Goal: Task Accomplishment & Management: Manage account settings

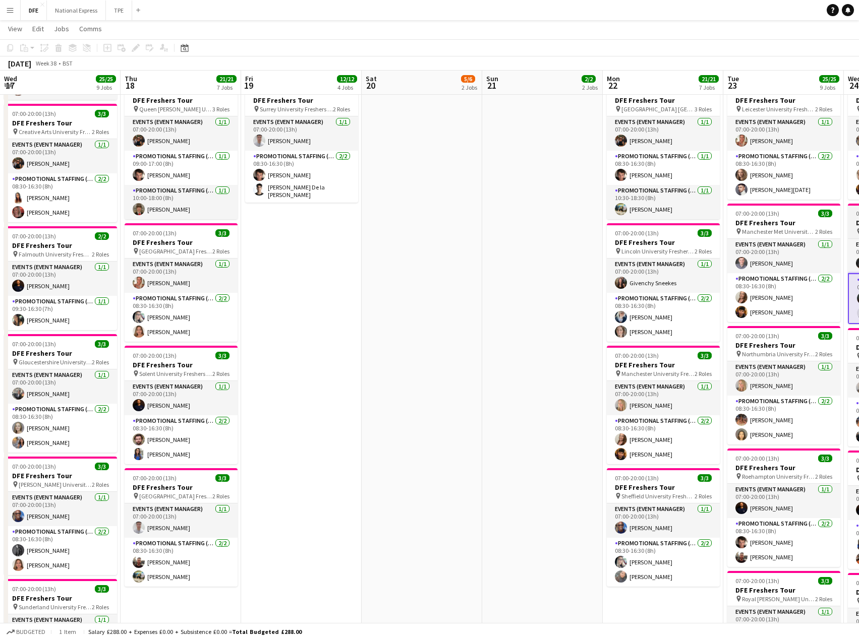
scroll to position [0, 302]
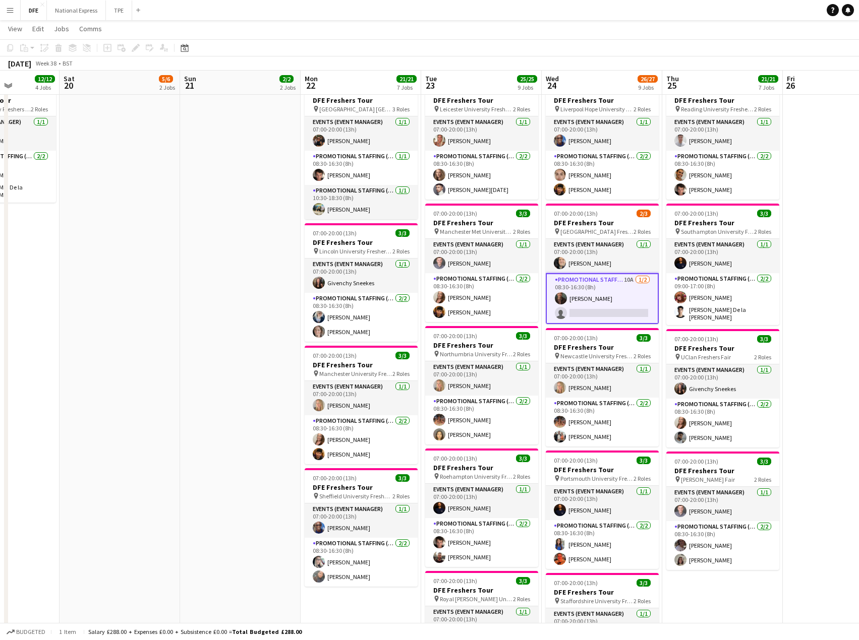
click at [10, 7] on app-icon "Menu" at bounding box center [10, 10] width 8 height 8
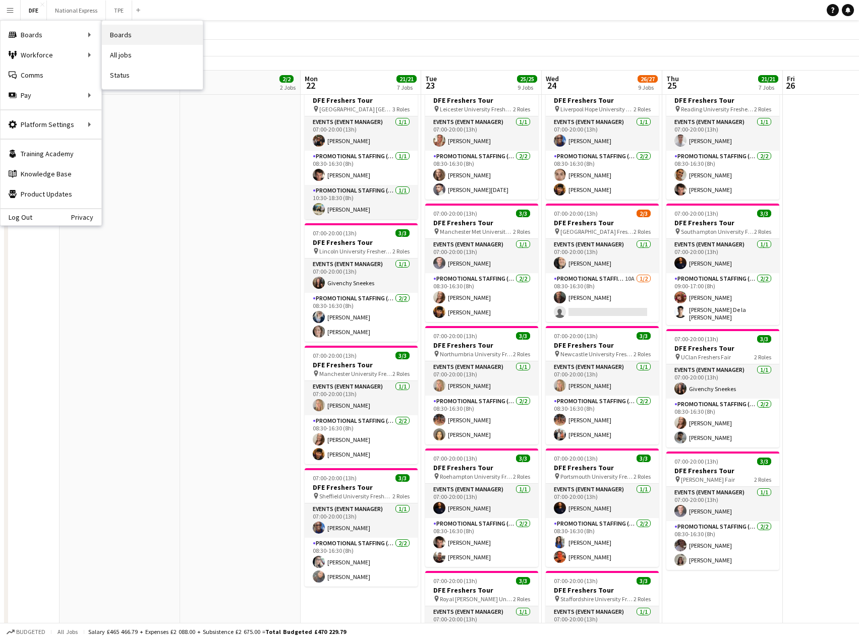
click at [139, 36] on link "Boards" at bounding box center [152, 35] width 101 height 20
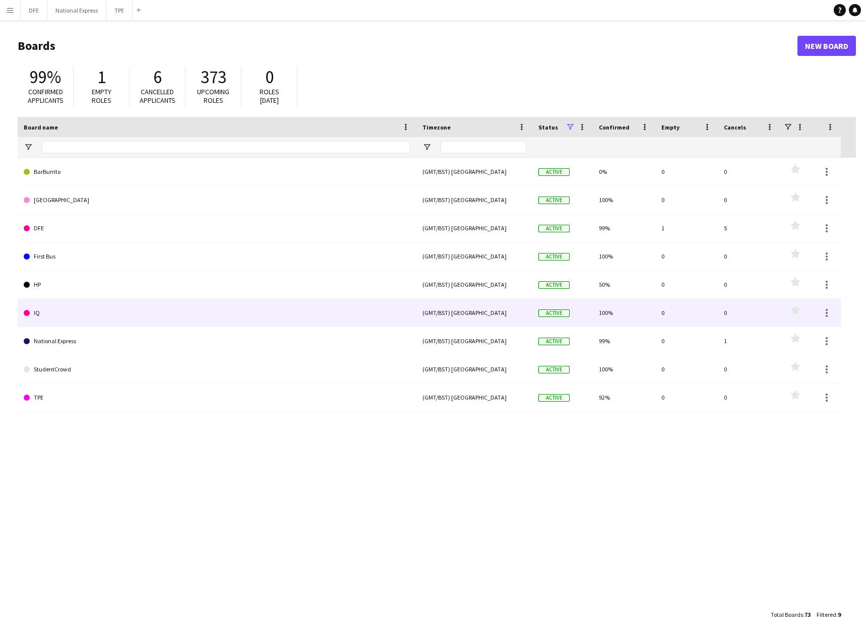
click at [96, 312] on link "IQ" at bounding box center [217, 313] width 387 height 28
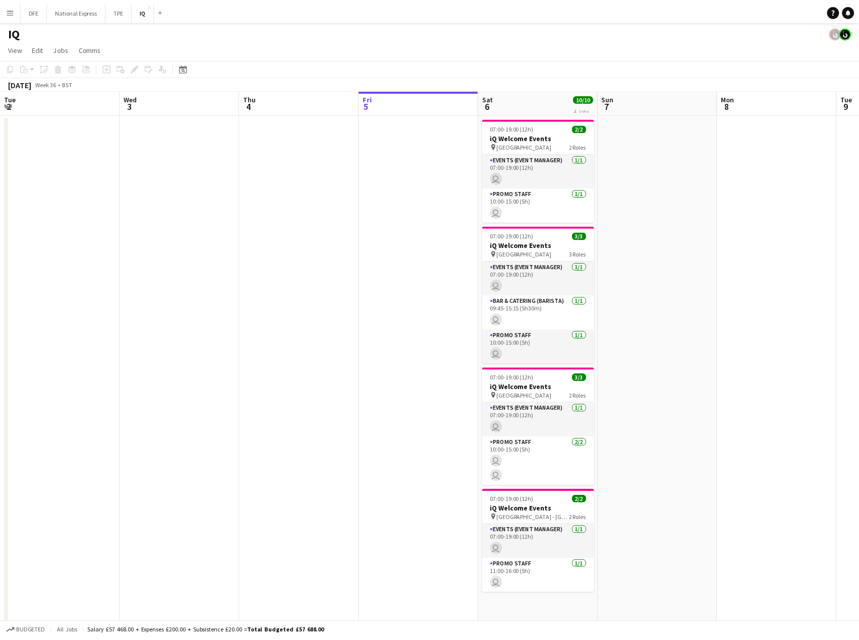
scroll to position [0, 241]
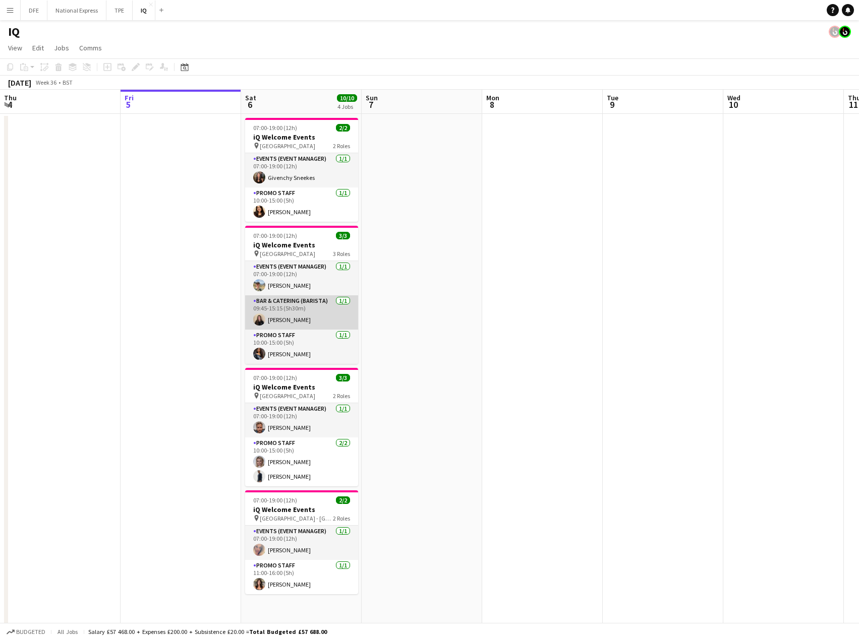
click at [310, 311] on app-card-role "Bar & Catering (Barista) 1/1 09:45-15:15 (5h30m) Ione Smith" at bounding box center [301, 312] width 113 height 34
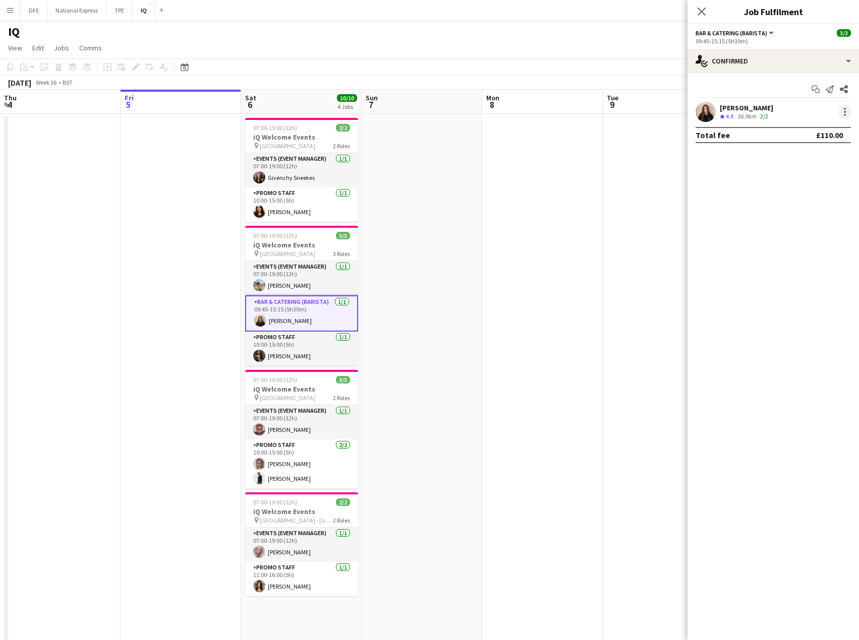
click at [846, 111] on div at bounding box center [844, 112] width 12 height 12
click at [781, 60] on div at bounding box center [429, 320] width 859 height 640
click at [774, 60] on div "single-neutral-actions-check-2 Confirmed" at bounding box center [772, 61] width 171 height 24
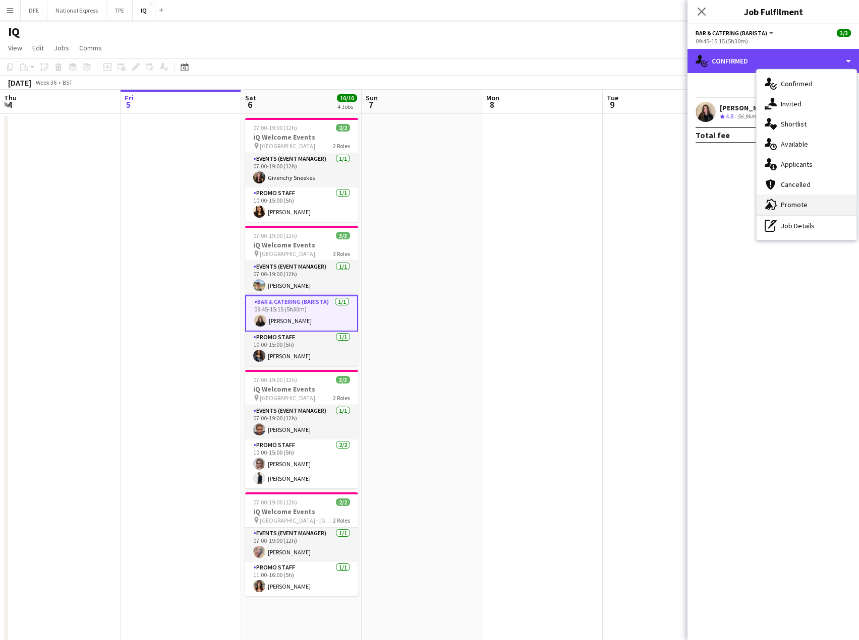
scroll to position [88, 0]
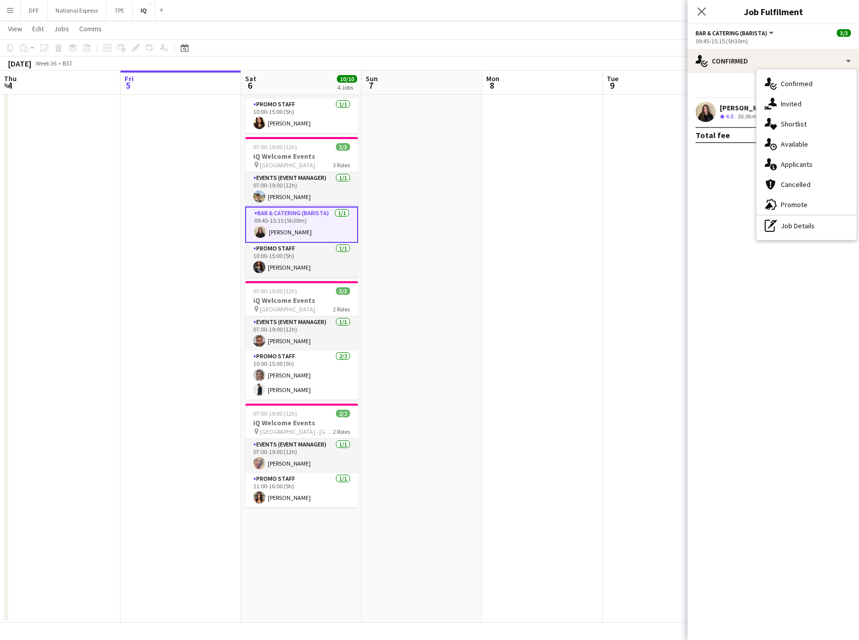
click at [729, 103] on div "Ione Smith" at bounding box center [745, 107] width 53 height 9
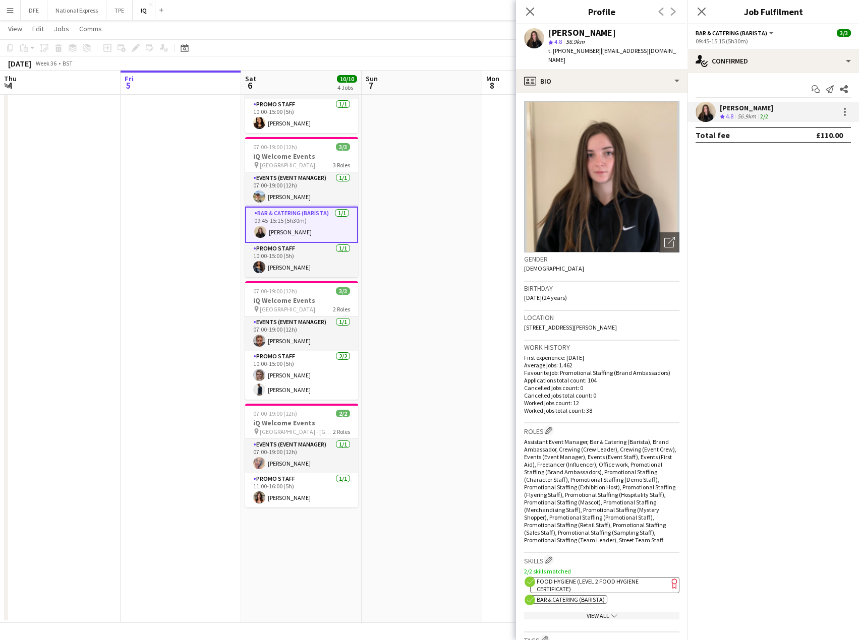
click at [735, 106] on div "Ione Smith" at bounding box center [745, 107] width 53 height 9
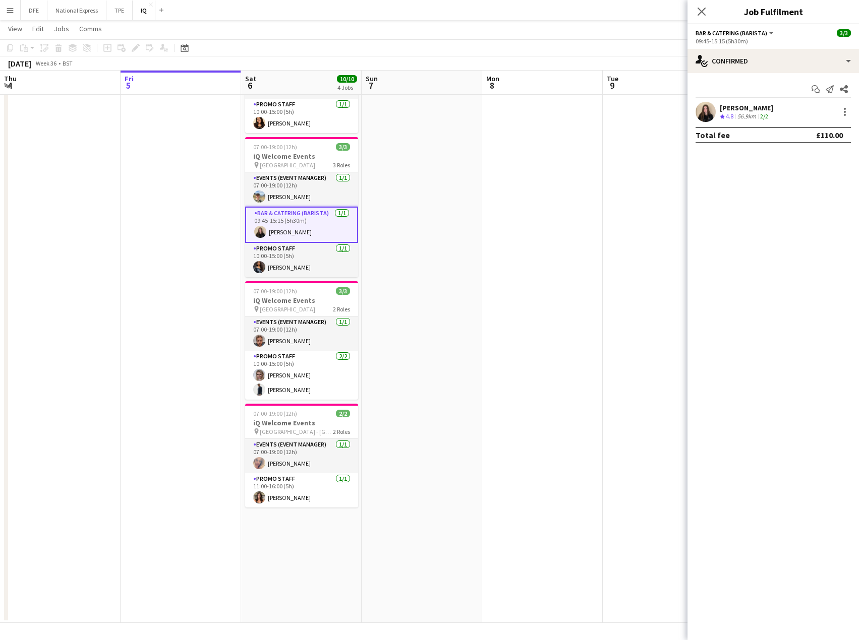
click at [735, 106] on div "Ione Smith" at bounding box center [745, 107] width 53 height 9
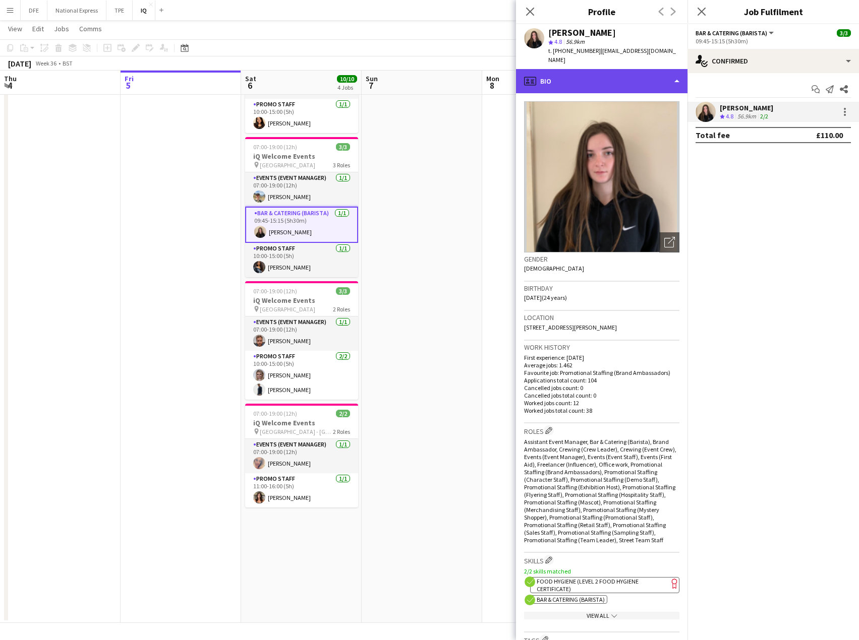
click at [596, 69] on div "profile Bio" at bounding box center [601, 81] width 171 height 24
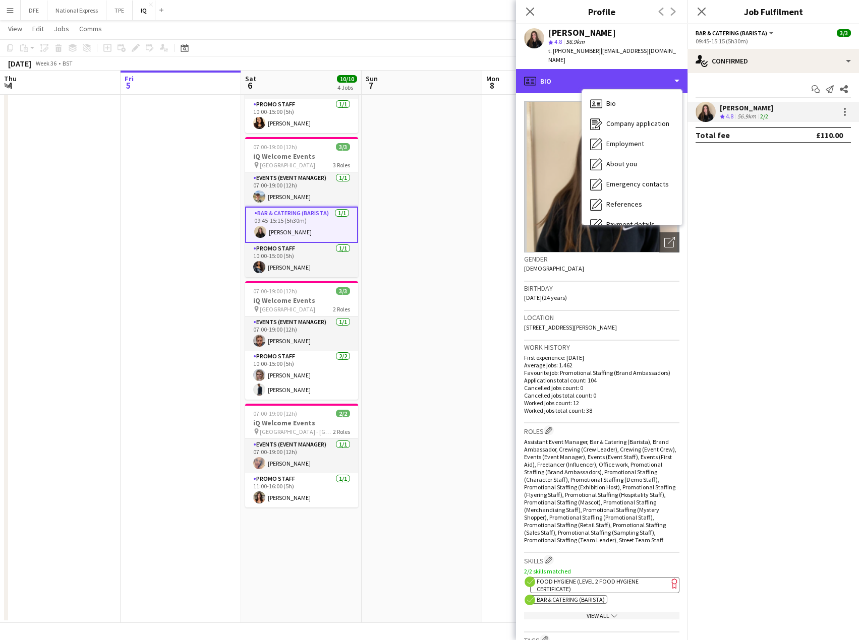
scroll to position [115, 0]
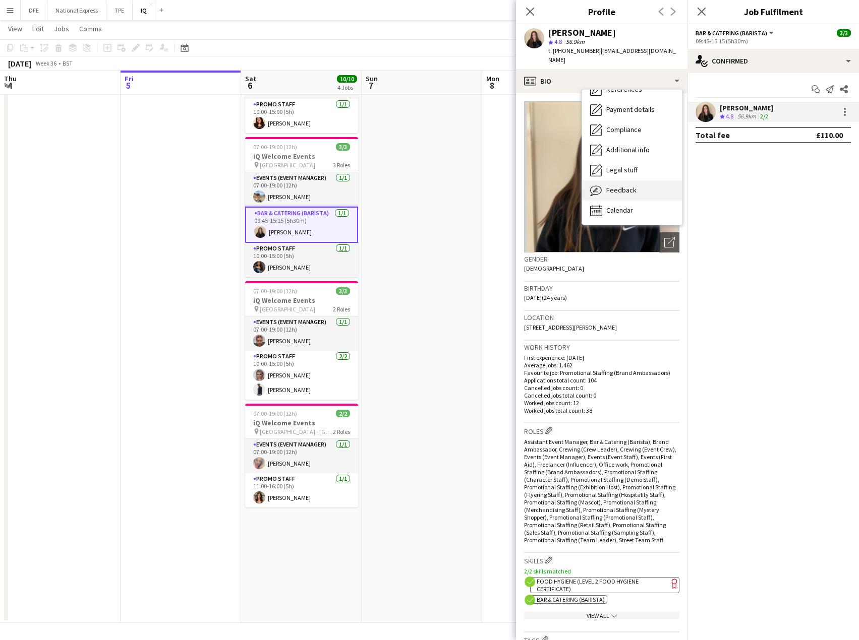
click at [633, 186] on span "Feedback" at bounding box center [621, 190] width 30 height 9
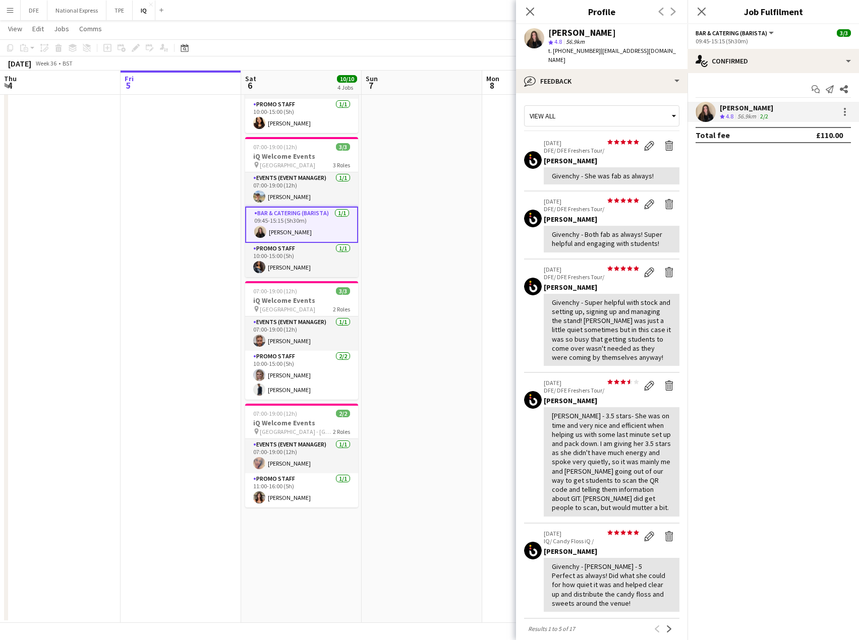
click at [594, 106] on div "View all" at bounding box center [596, 115] width 144 height 19
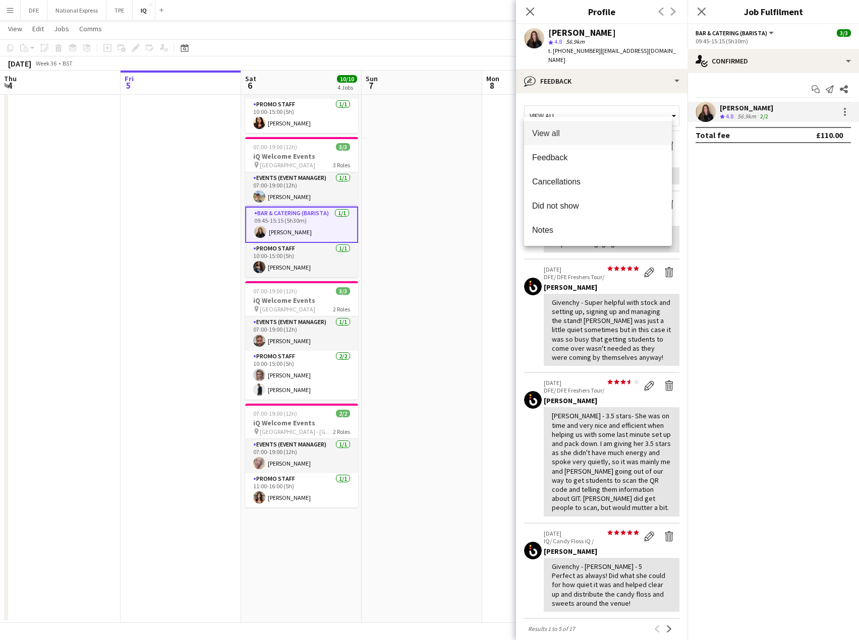
click at [596, 87] on div at bounding box center [429, 320] width 859 height 640
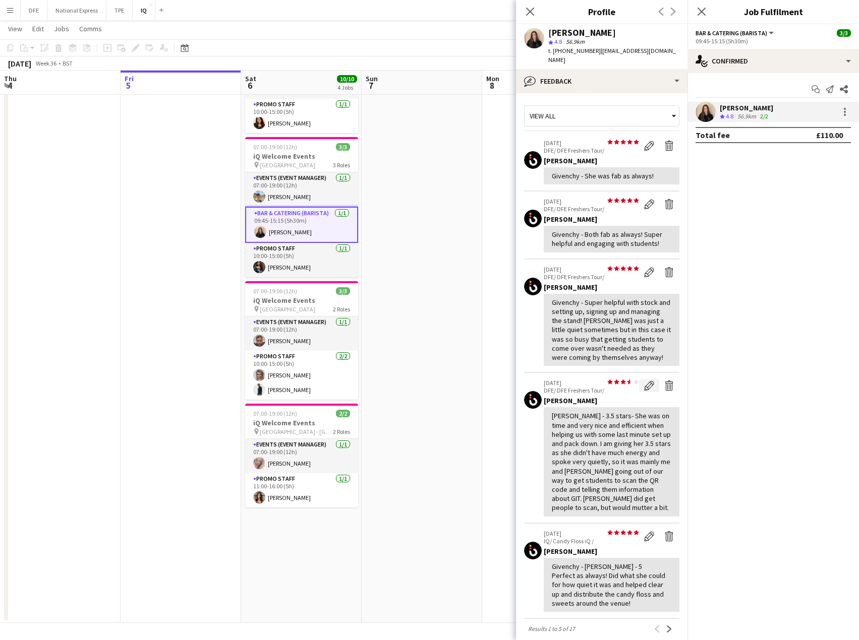
scroll to position [181, 0]
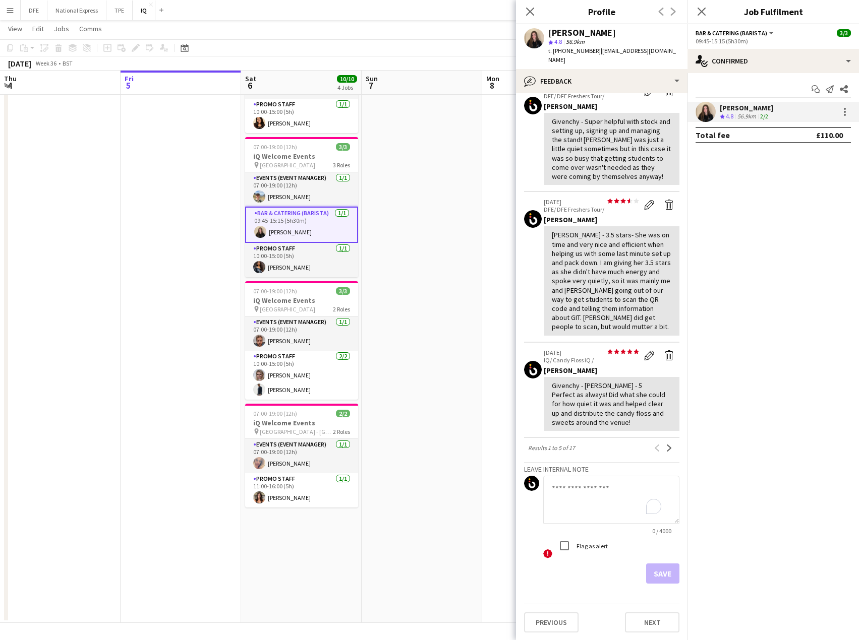
click at [599, 505] on textarea "To enrich screen reader interactions, please activate Accessibility in Grammarl…" at bounding box center [611, 500] width 136 height 48
paste textarea "**********"
type textarea "**********"
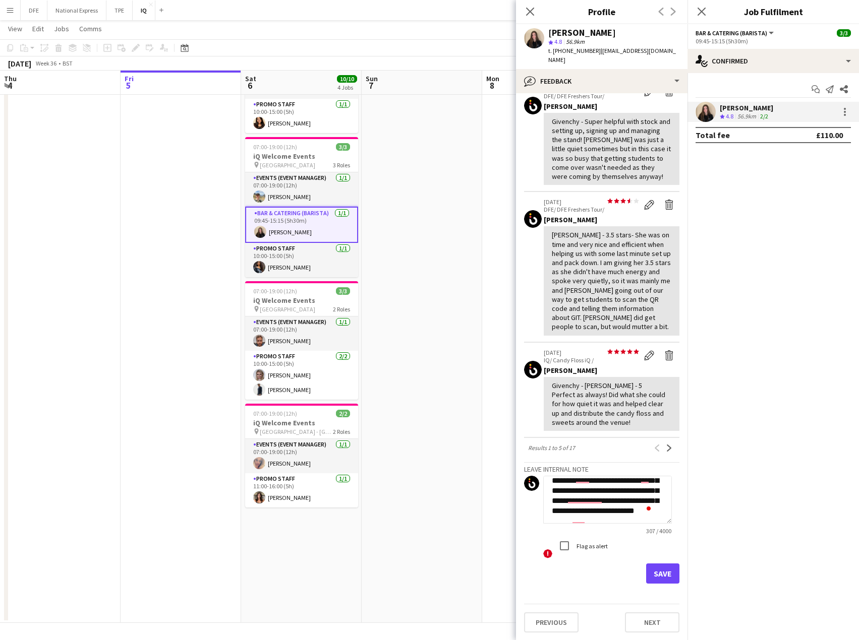
click at [587, 542] on label "Flag as alert" at bounding box center [590, 546] width 33 height 8
click at [652, 576] on button "Save" at bounding box center [662, 574] width 33 height 20
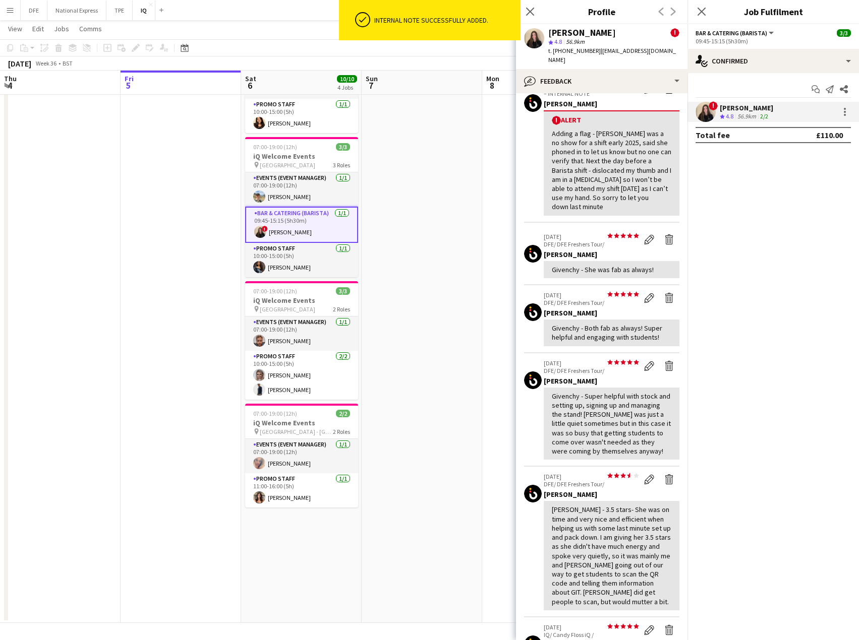
scroll to position [0, 0]
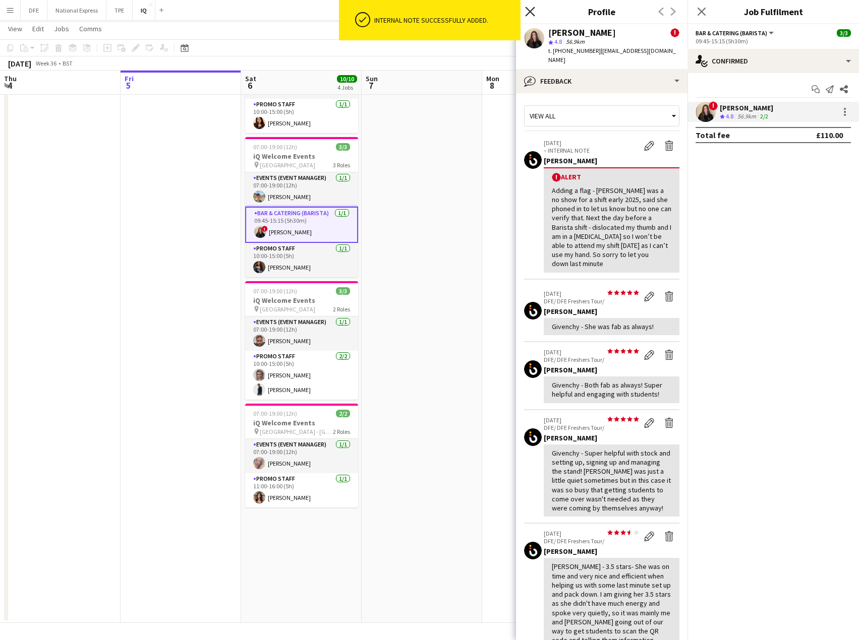
click at [530, 13] on icon "Close pop-in" at bounding box center [530, 12] width 10 height 10
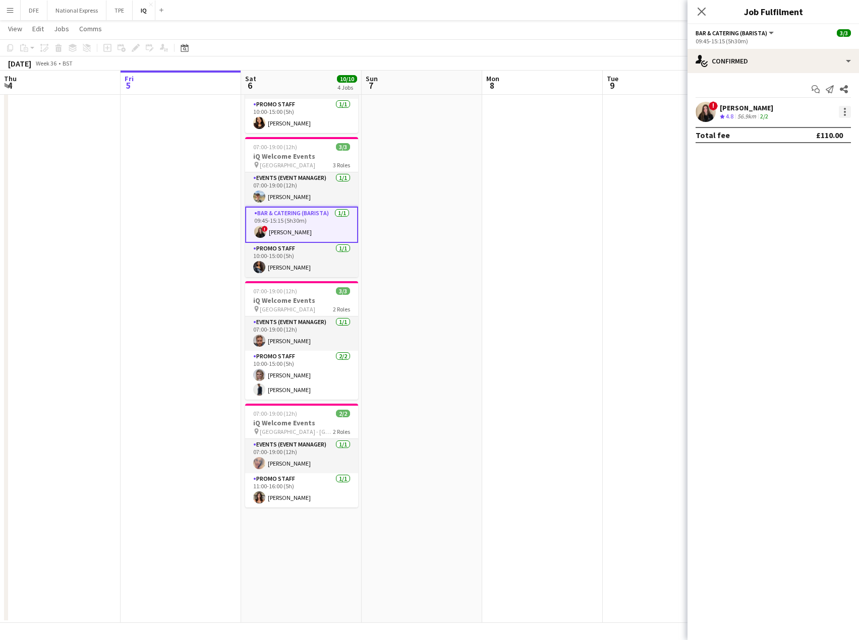
click at [838, 113] on div at bounding box center [844, 112] width 12 height 12
click at [814, 230] on span "Remove" at bounding box center [811, 227] width 63 height 9
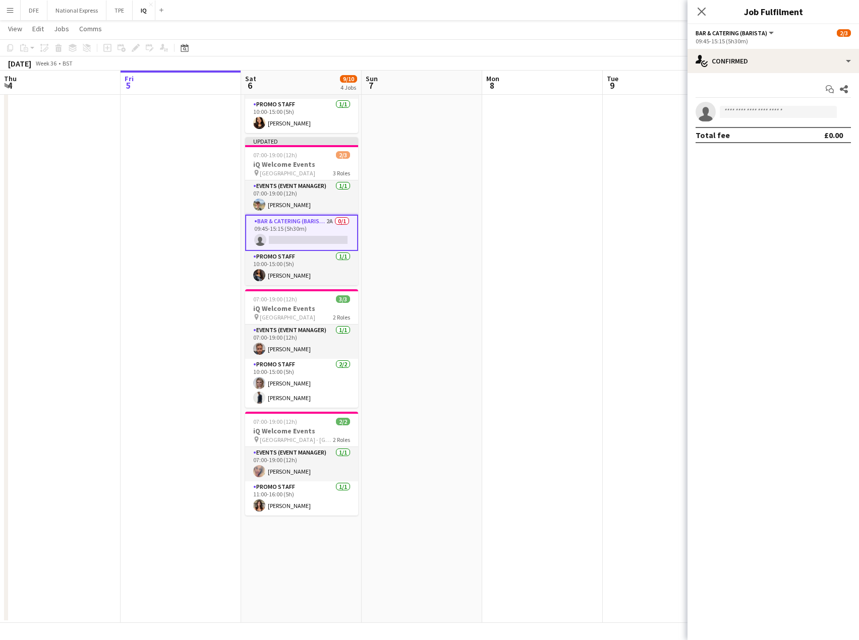
click at [606, 163] on app-date-cell at bounding box center [662, 324] width 120 height 598
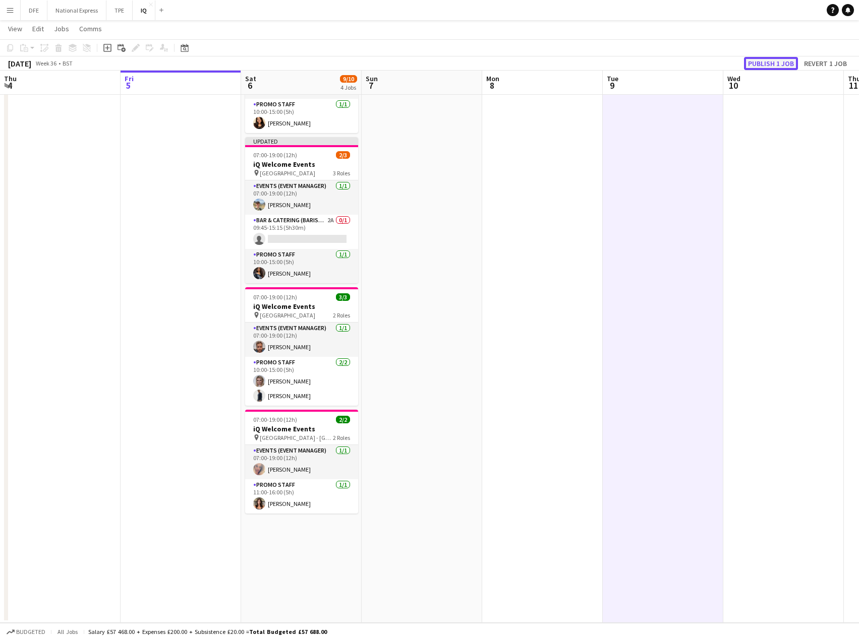
click at [766, 58] on button "Publish 1 job" at bounding box center [771, 63] width 54 height 13
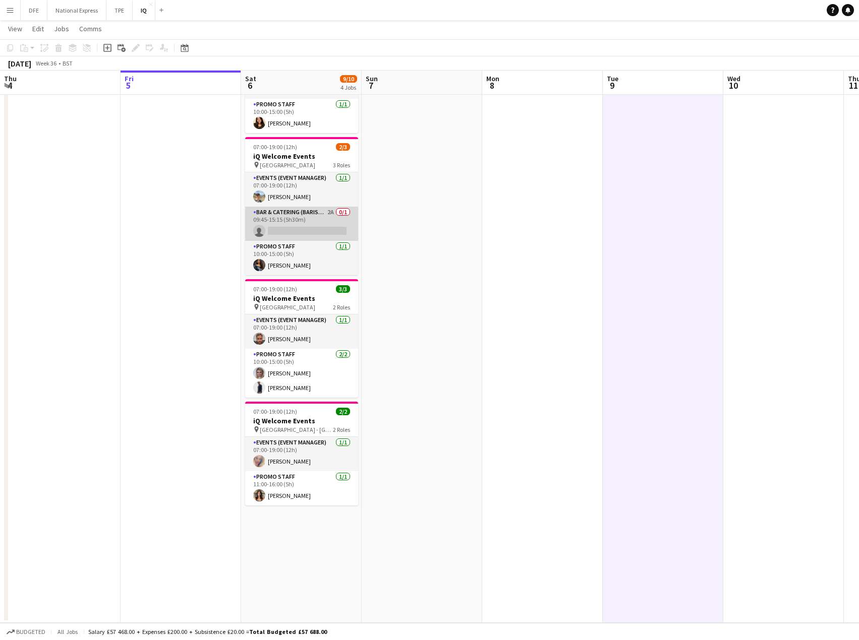
click at [321, 226] on app-card-role "Bar & Catering (Barista) 2A 0/1 09:45-15:15 (5h30m) single-neutral-actions" at bounding box center [301, 224] width 113 height 34
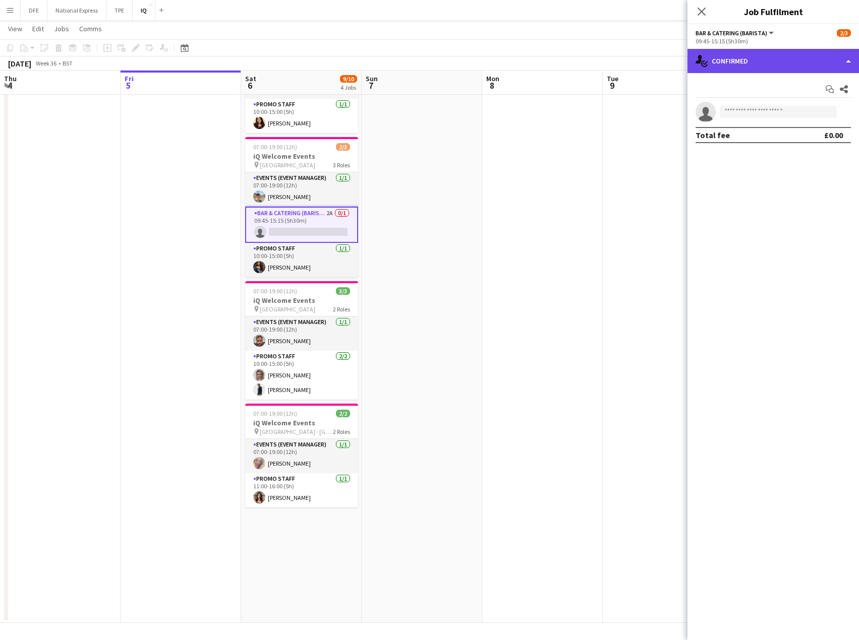
click at [753, 62] on div "single-neutral-actions-check-2 Confirmed" at bounding box center [772, 61] width 171 height 24
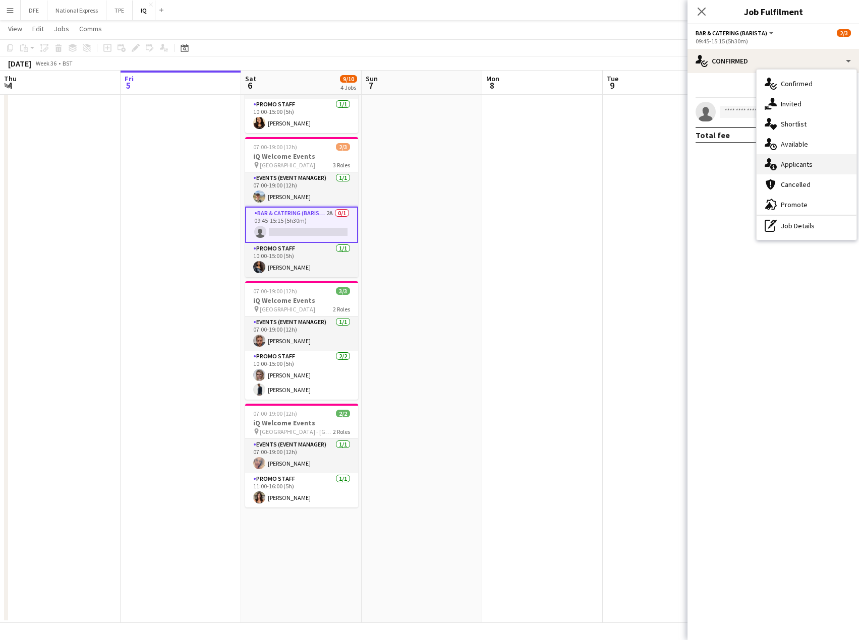
click at [830, 163] on div "single-neutral-actions-information Applicants" at bounding box center [806, 164] width 100 height 20
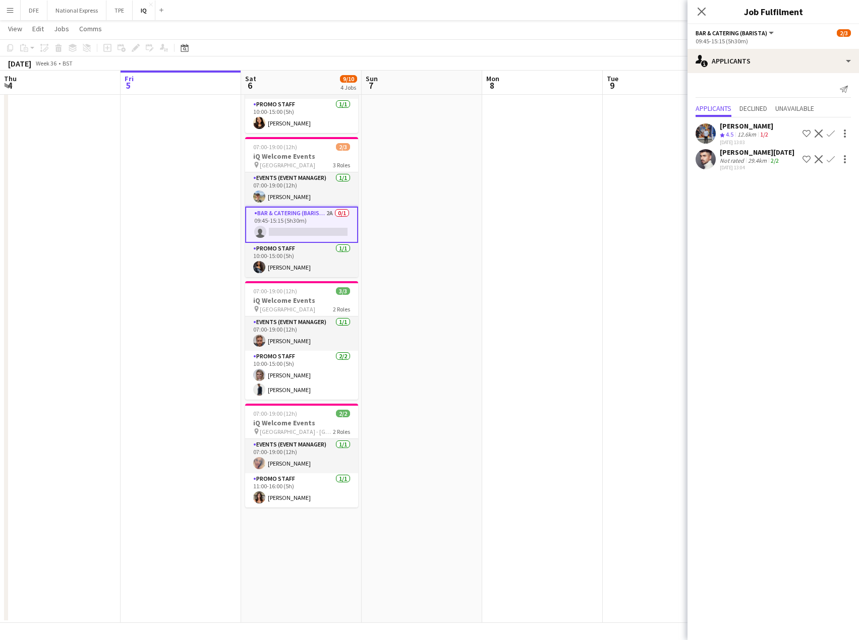
click at [763, 137] on app-skills-label "1/2" at bounding box center [764, 135] width 8 height 8
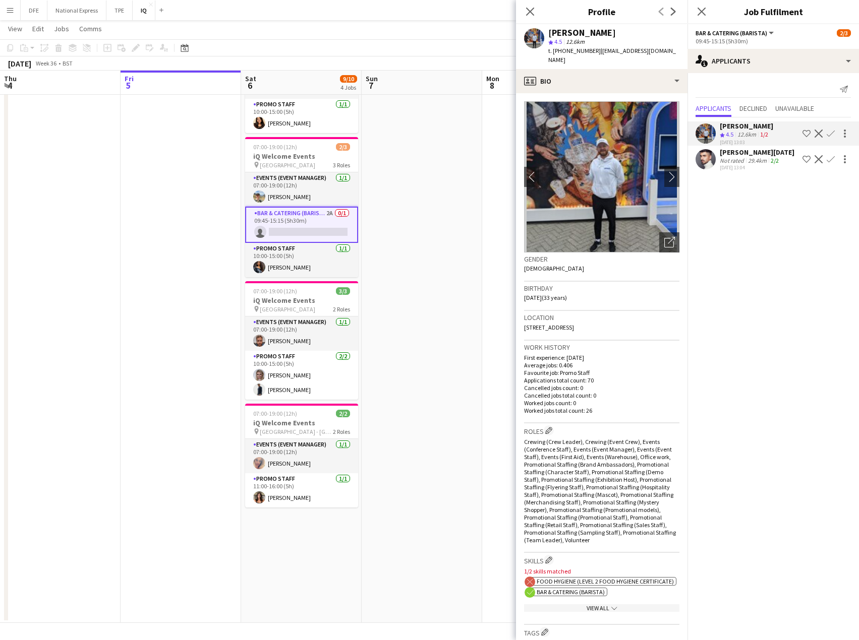
click at [765, 284] on mat-expansion-panel "users2 Applicants Send notification Applicants Declined Unavailable Callum Clar…" at bounding box center [772, 356] width 171 height 567
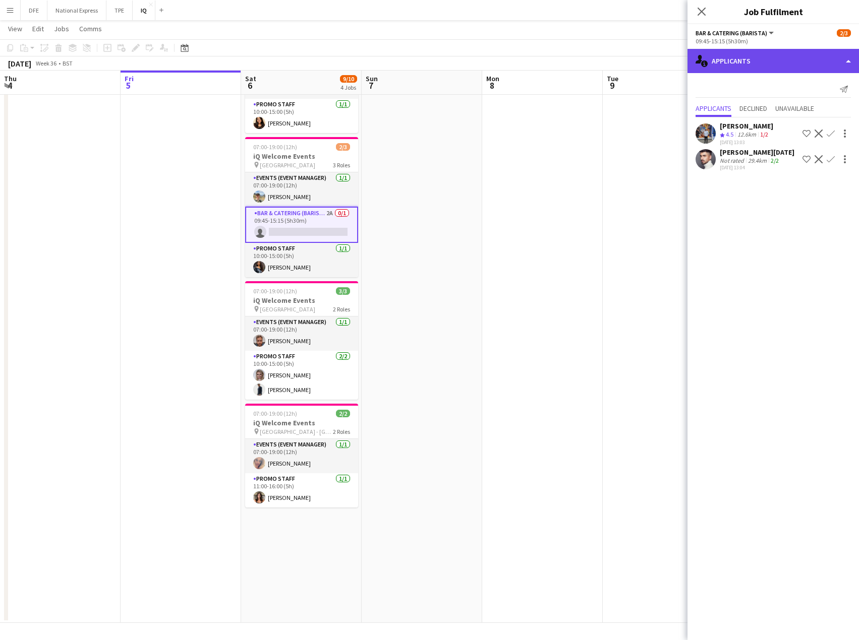
click at [755, 57] on div "single-neutral-actions-information Applicants" at bounding box center [772, 61] width 171 height 24
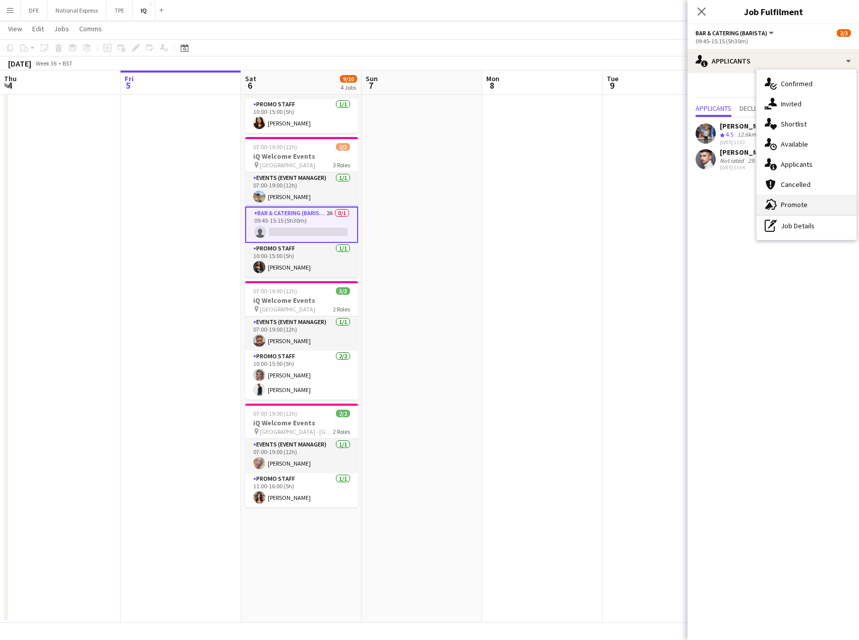
click at [798, 204] on span "Promote" at bounding box center [793, 204] width 27 height 9
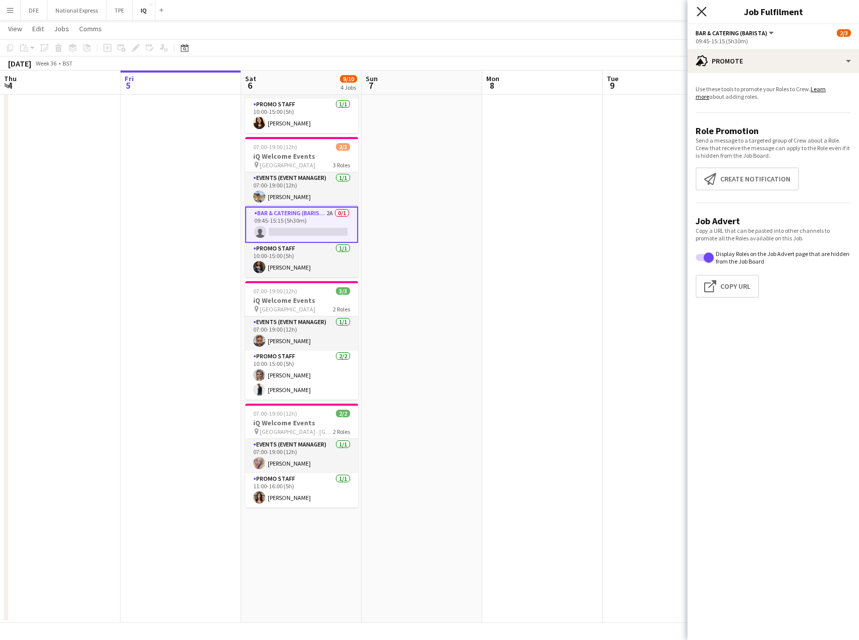
drag, startPoint x: 702, startPoint y: 10, endPoint x: 684, endPoint y: 26, distance: 24.3
click at [701, 11] on icon "Close pop-in" at bounding box center [701, 12] width 8 height 8
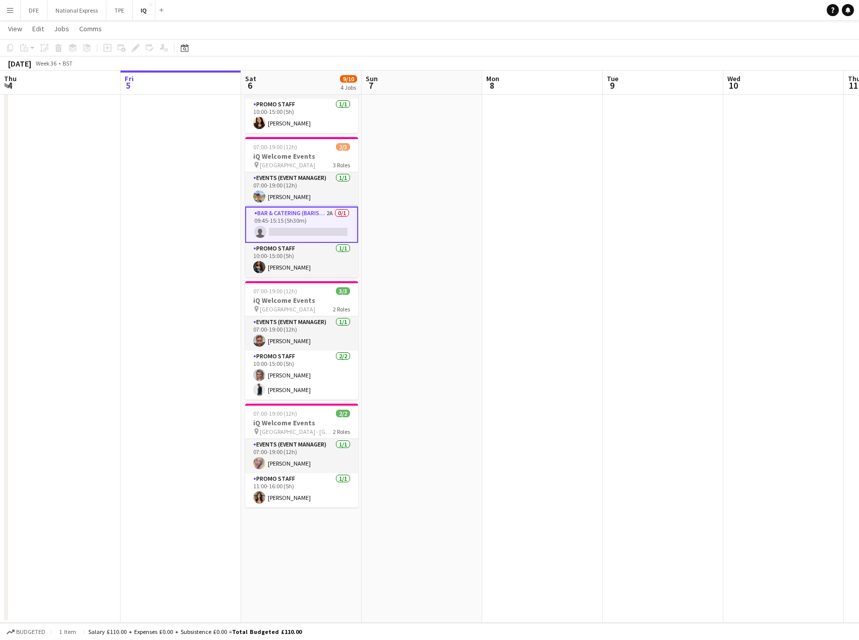
click at [307, 224] on app-card-role "Bar & Catering (Barista) 2A 0/1 09:45-15:15 (5h30m) single-neutral-actions" at bounding box center [301, 225] width 113 height 36
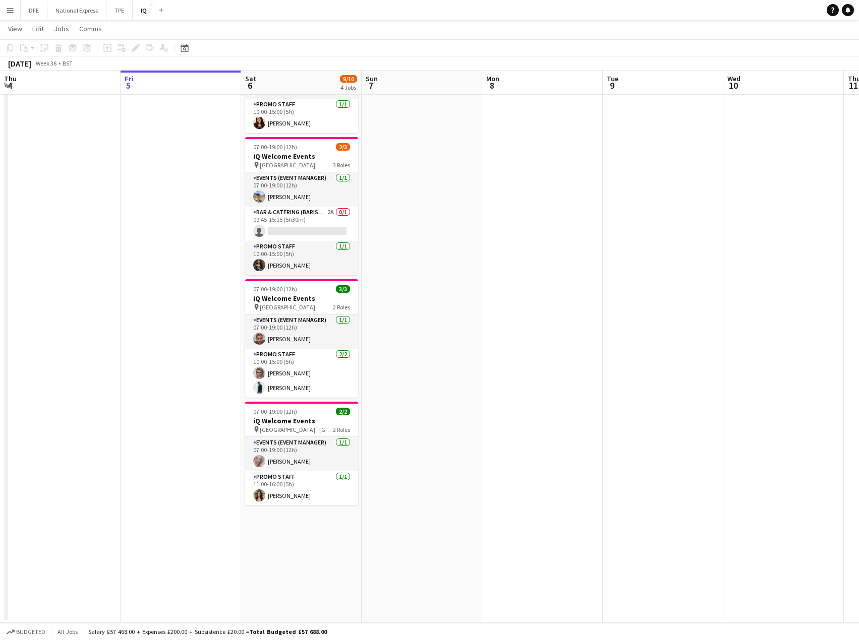
drag, startPoint x: 274, startPoint y: 225, endPoint x: 650, endPoint y: 176, distance: 379.8
click at [276, 225] on app-card-role "Bar & Catering (Barista) 2A 0/1 09:45-15:15 (5h30m) single-neutral-actions" at bounding box center [301, 224] width 113 height 34
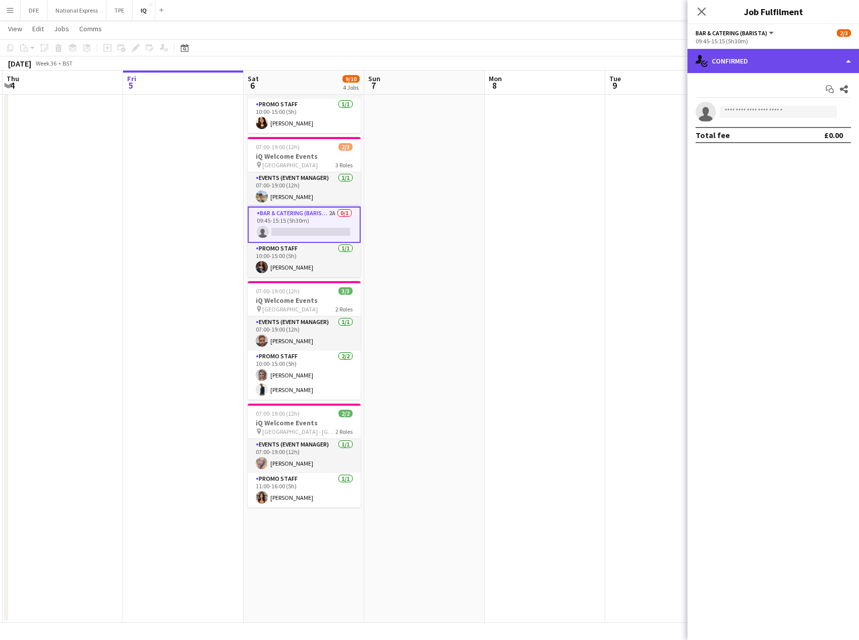
click at [776, 64] on div "single-neutral-actions-check-2 Confirmed" at bounding box center [772, 61] width 171 height 24
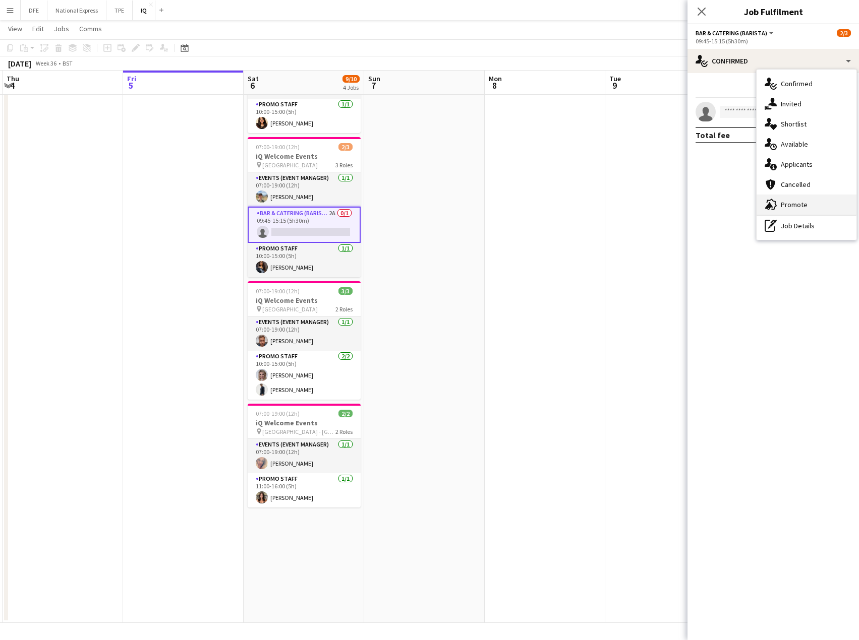
click at [799, 206] on span "Promote" at bounding box center [793, 204] width 27 height 9
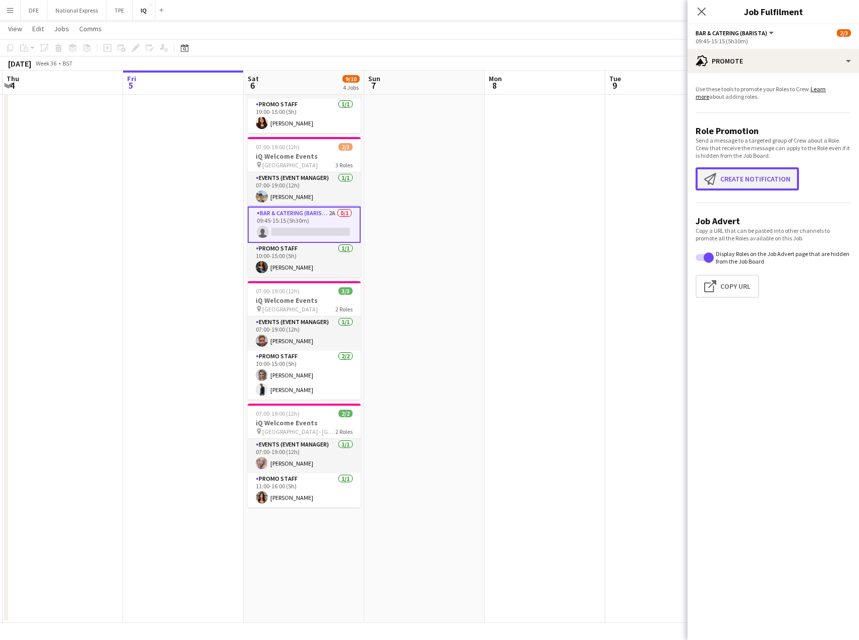
click at [761, 187] on button "Create notification Create notification" at bounding box center [746, 178] width 103 height 23
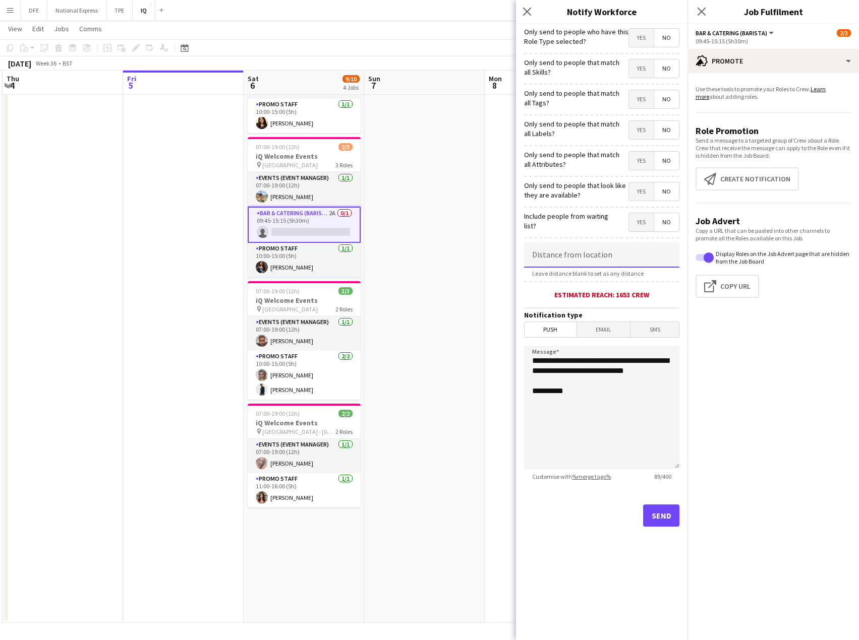
click at [589, 258] on input at bounding box center [601, 255] width 155 height 25
type input "*****"
click at [654, 517] on button "Send" at bounding box center [661, 516] width 36 height 22
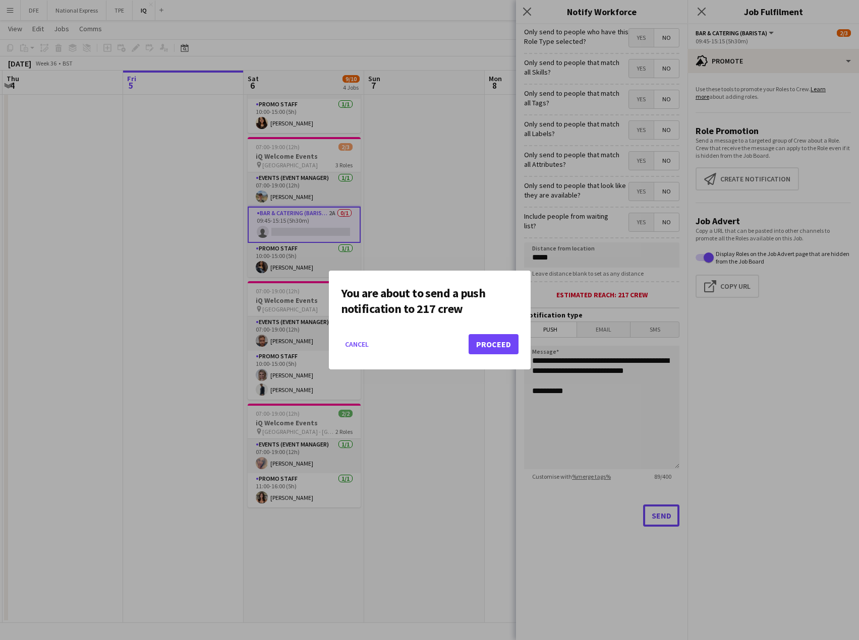
scroll to position [0, 0]
click at [483, 351] on button "Proceed" at bounding box center [493, 344] width 50 height 20
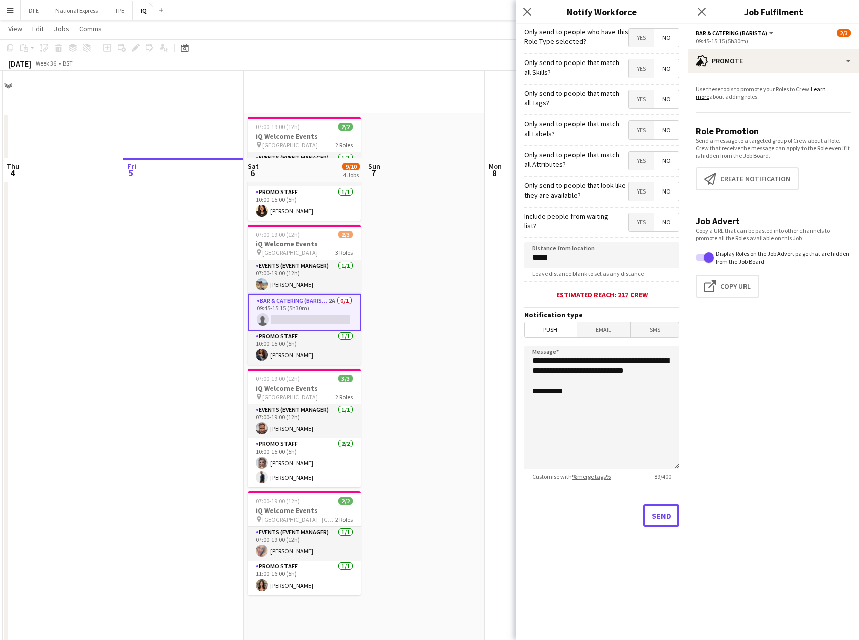
scroll to position [88, 0]
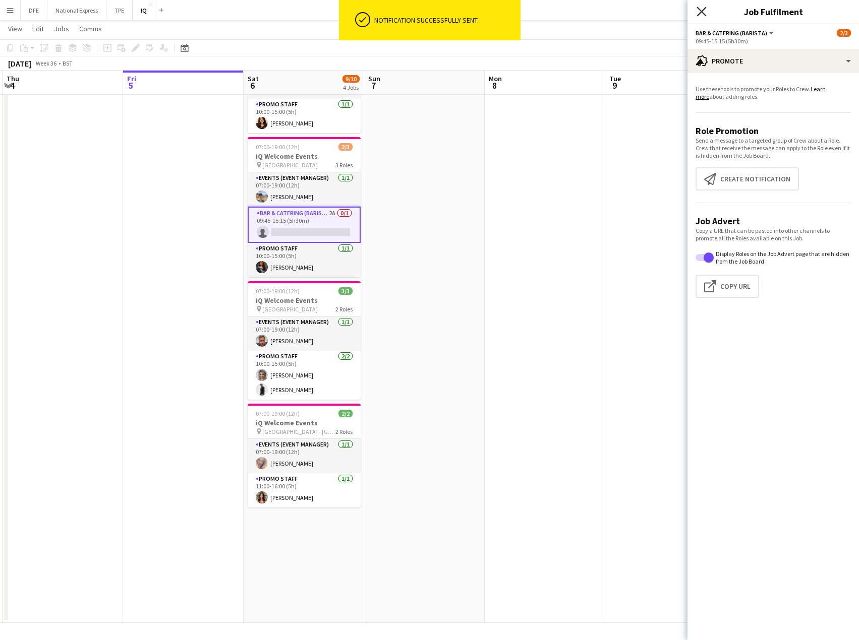
click at [702, 10] on icon "Close pop-in" at bounding box center [701, 12] width 10 height 10
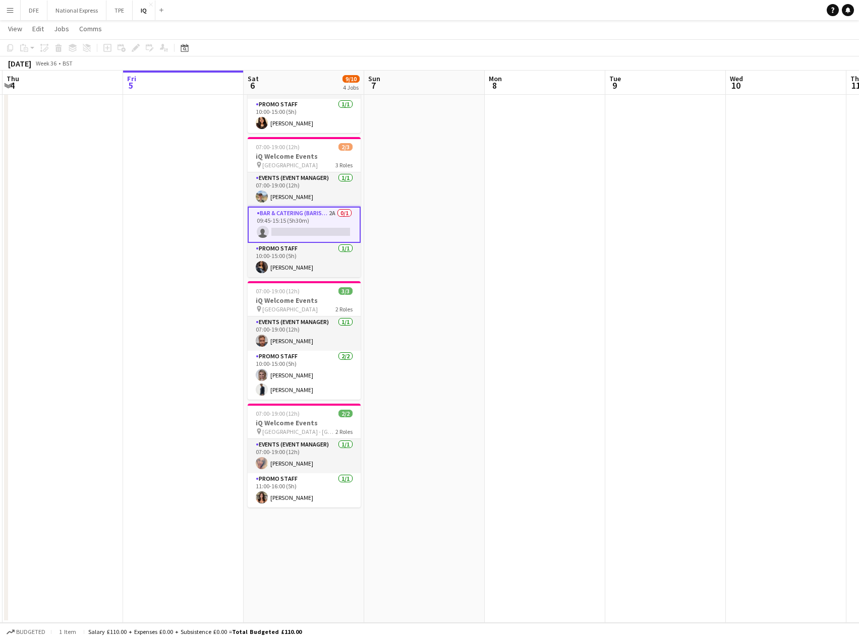
click at [268, 229] on app-card-role "Bar & Catering (Barista) 2A 0/1 09:45-15:15 (5h30m) single-neutral-actions" at bounding box center [304, 225] width 113 height 36
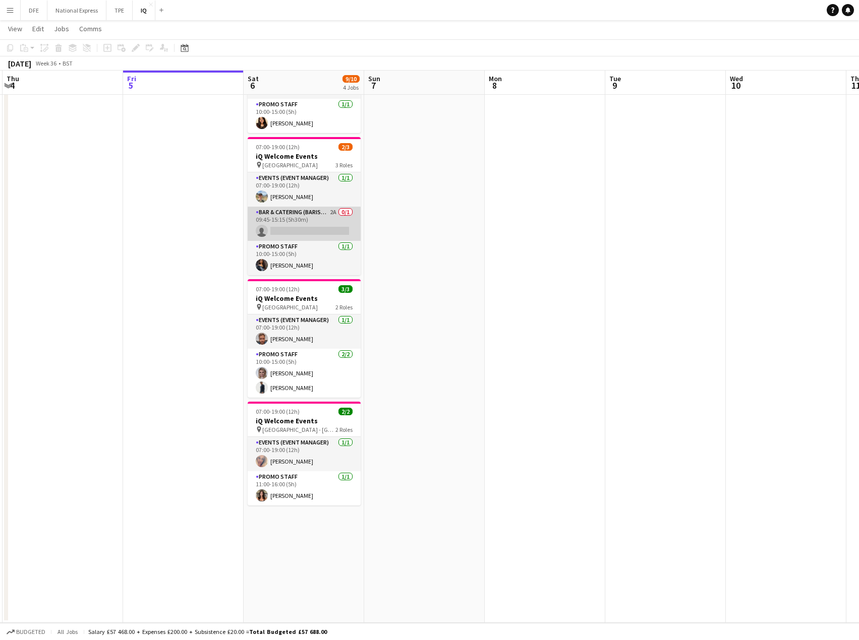
click at [319, 215] on app-card-role "Bar & Catering (Barista) 2A 0/1 09:45-15:15 (5h30m) single-neutral-actions" at bounding box center [304, 224] width 113 height 34
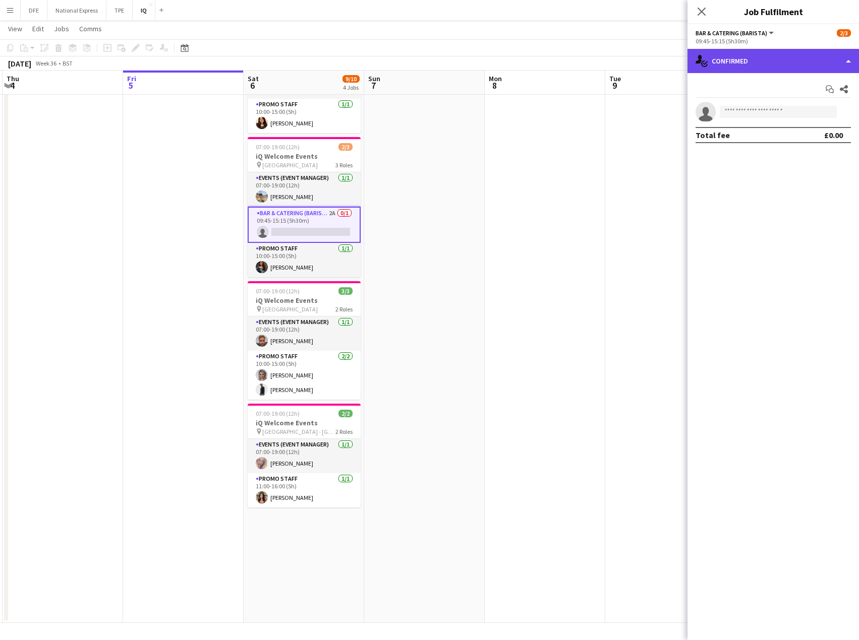
click at [789, 66] on div "single-neutral-actions-check-2 Confirmed" at bounding box center [772, 61] width 171 height 24
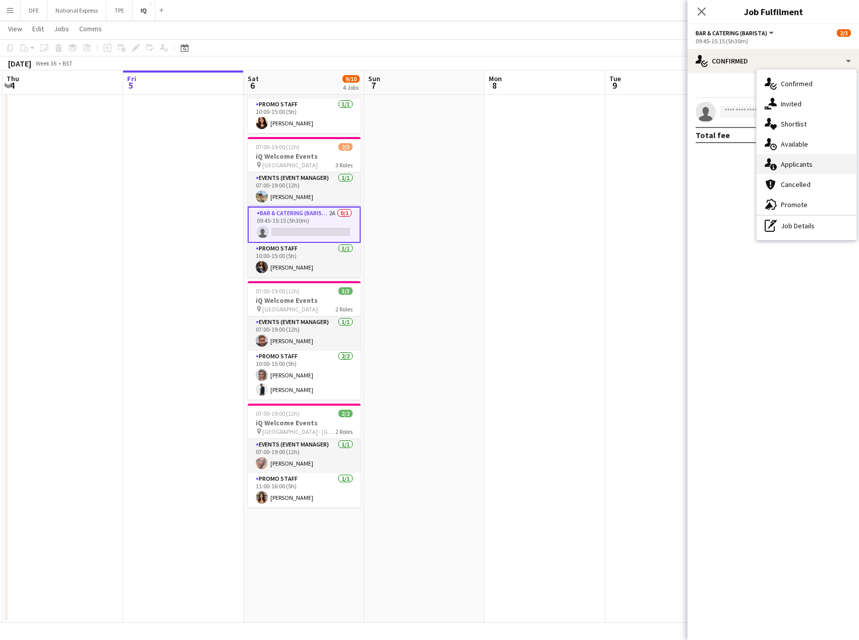
click at [804, 160] on span "Applicants" at bounding box center [796, 164] width 32 height 9
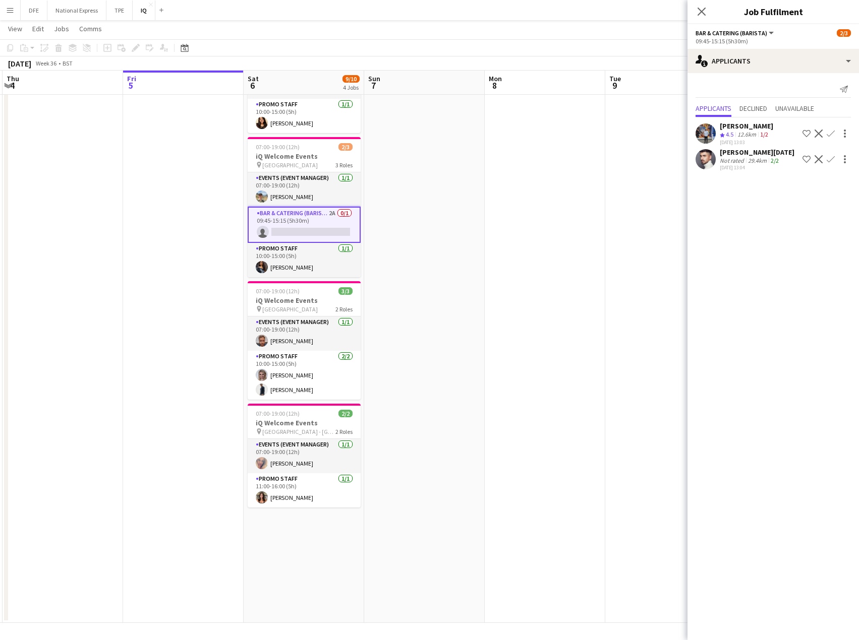
click at [745, 128] on div "[PERSON_NAME]" at bounding box center [745, 126] width 53 height 9
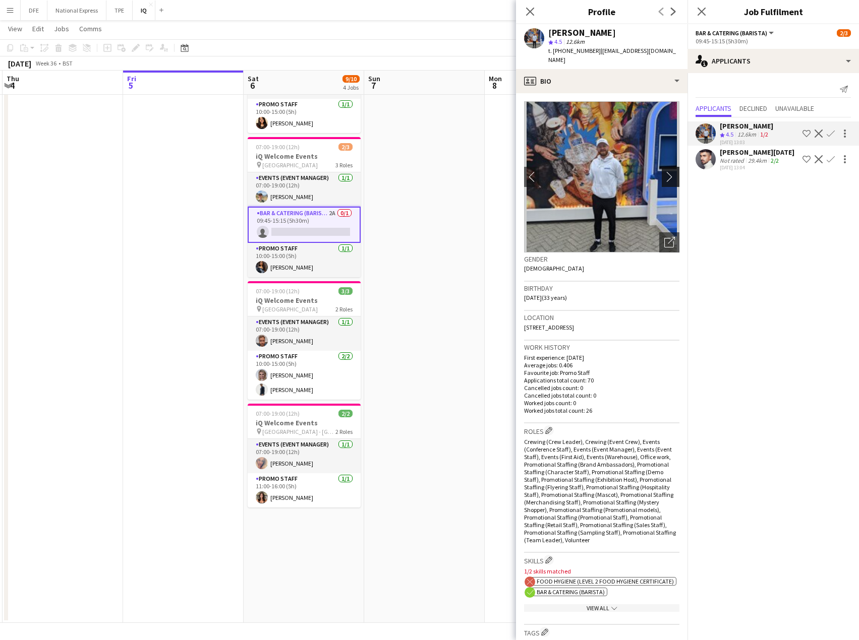
click at [664, 171] on app-icon "chevron-right" at bounding box center [672, 176] width 16 height 11
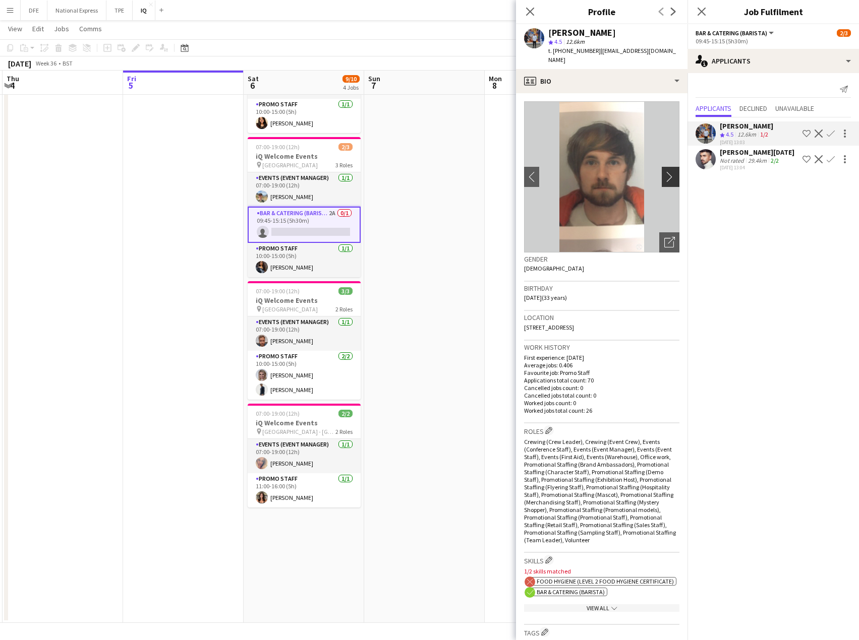
click at [669, 171] on app-icon "chevron-right" at bounding box center [672, 176] width 16 height 11
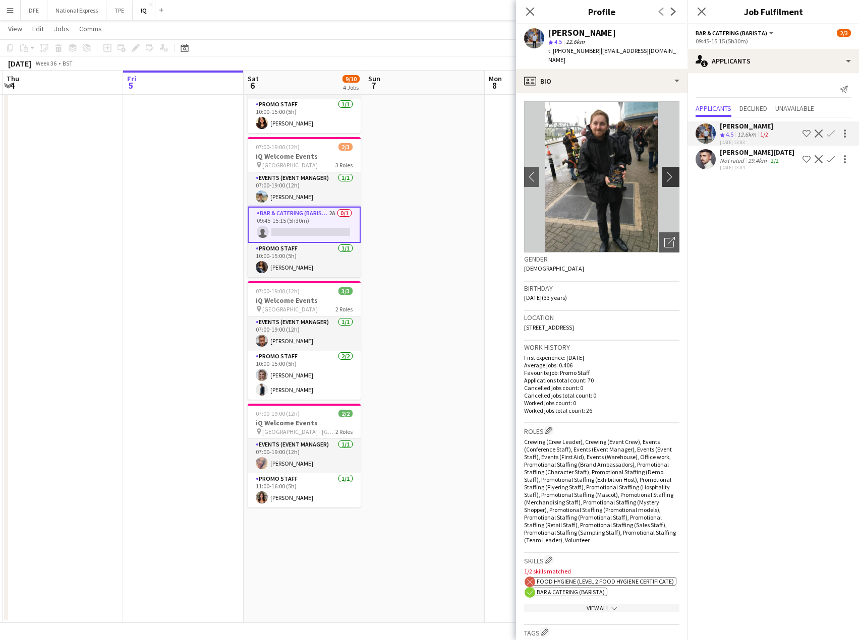
click at [664, 171] on app-icon "chevron-right" at bounding box center [672, 176] width 16 height 11
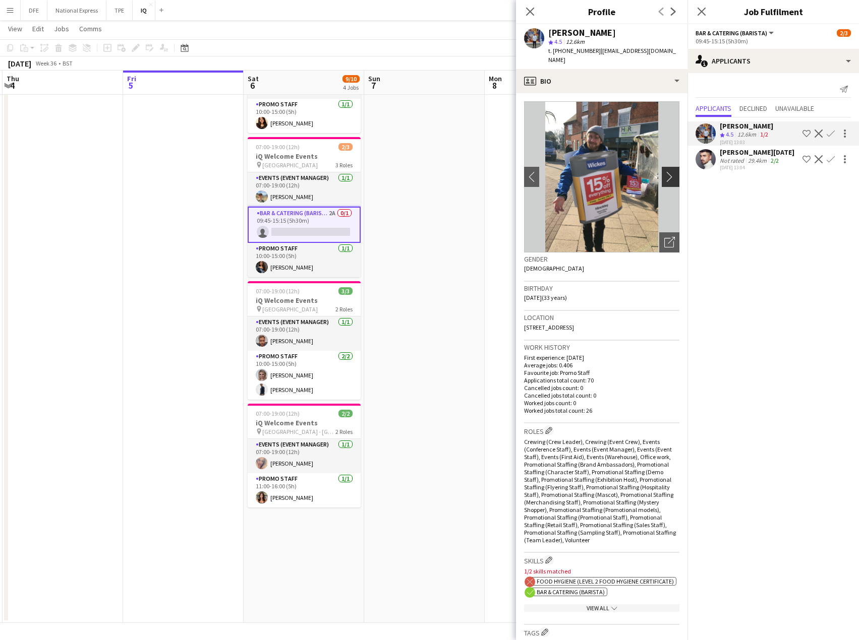
click at [664, 171] on app-icon "chevron-right" at bounding box center [672, 176] width 16 height 11
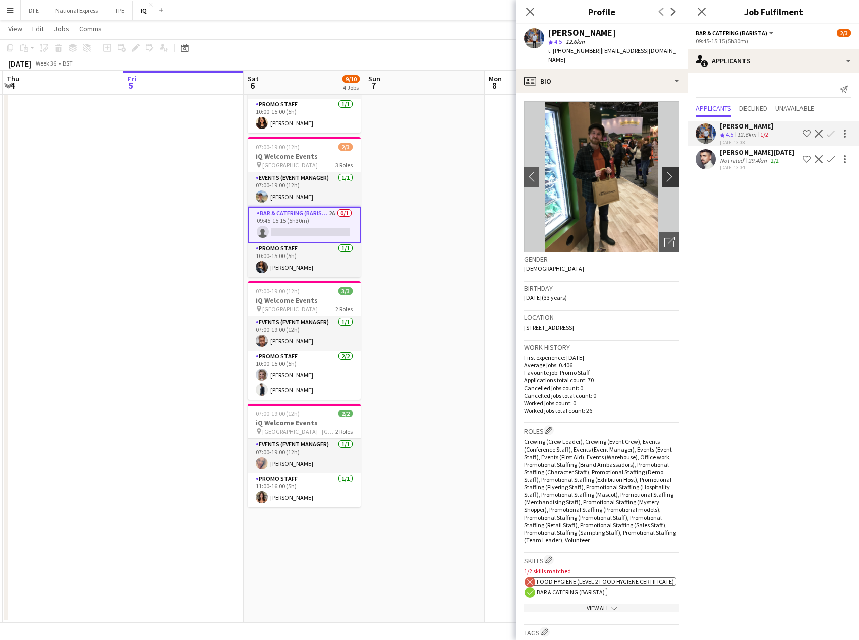
click at [664, 171] on app-icon "chevron-right" at bounding box center [672, 176] width 16 height 11
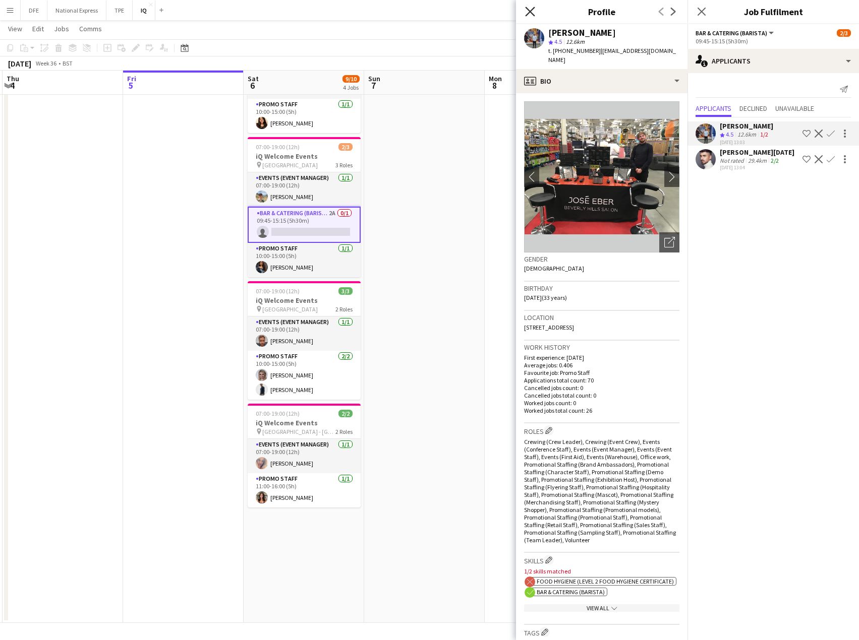
click at [527, 11] on icon "Close pop-in" at bounding box center [530, 12] width 10 height 10
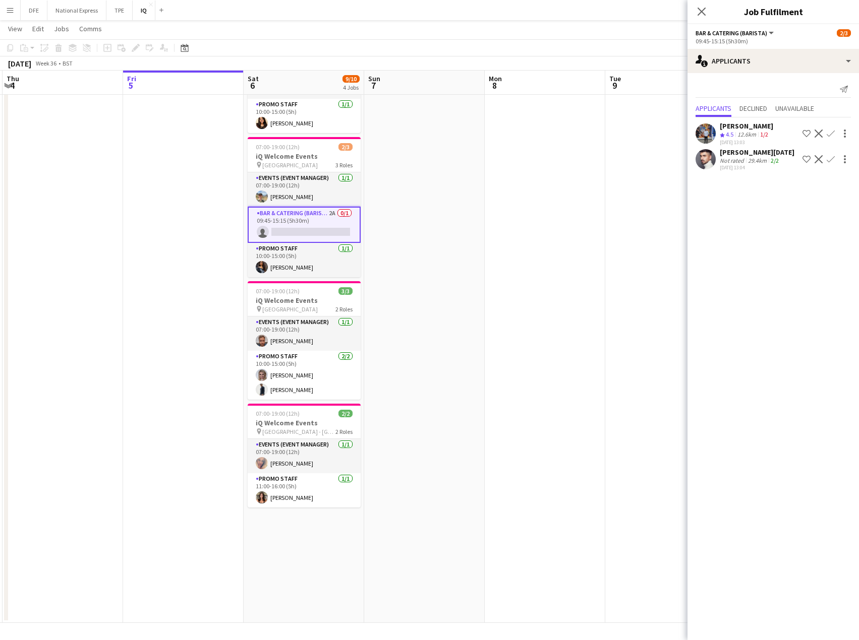
click at [775, 248] on mat-expansion-panel "users2 Applicants Send notification Applicants Declined Unavailable Callum Clar…" at bounding box center [772, 356] width 171 height 567
click at [736, 166] on div "[DATE] 13:04" at bounding box center [756, 167] width 75 height 7
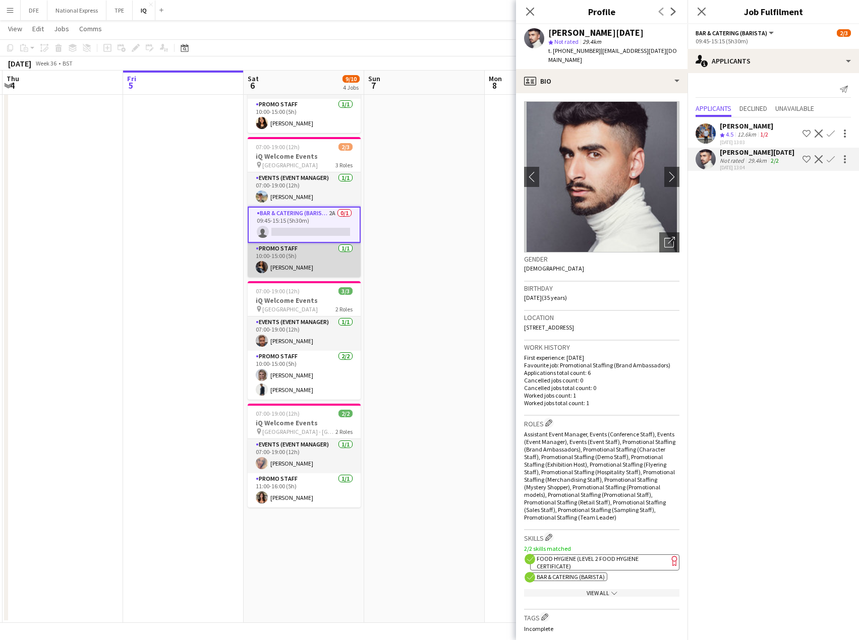
click at [298, 265] on app-card-role "Promo Staff [DATE] 10:00-15:00 (5h) [PERSON_NAME]" at bounding box center [304, 260] width 113 height 34
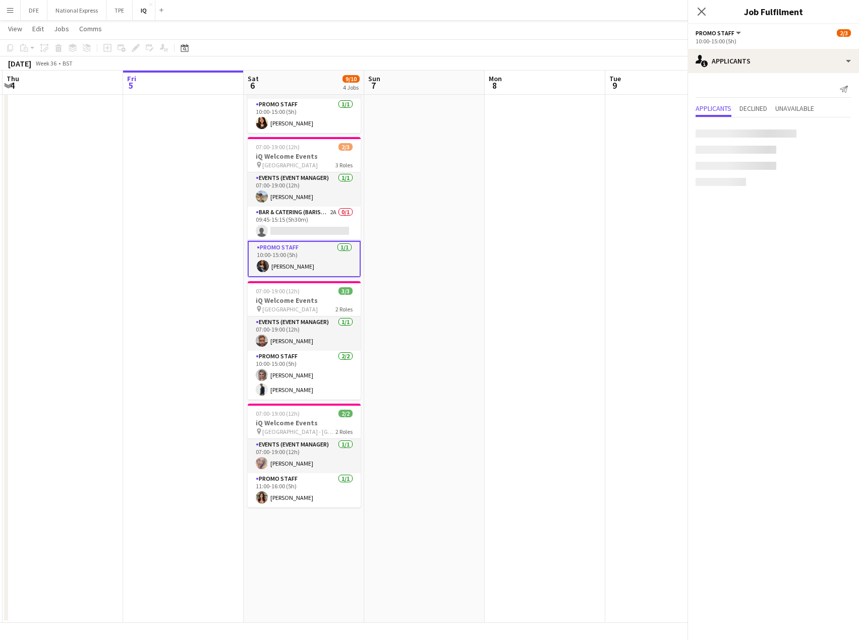
scroll to position [0, 239]
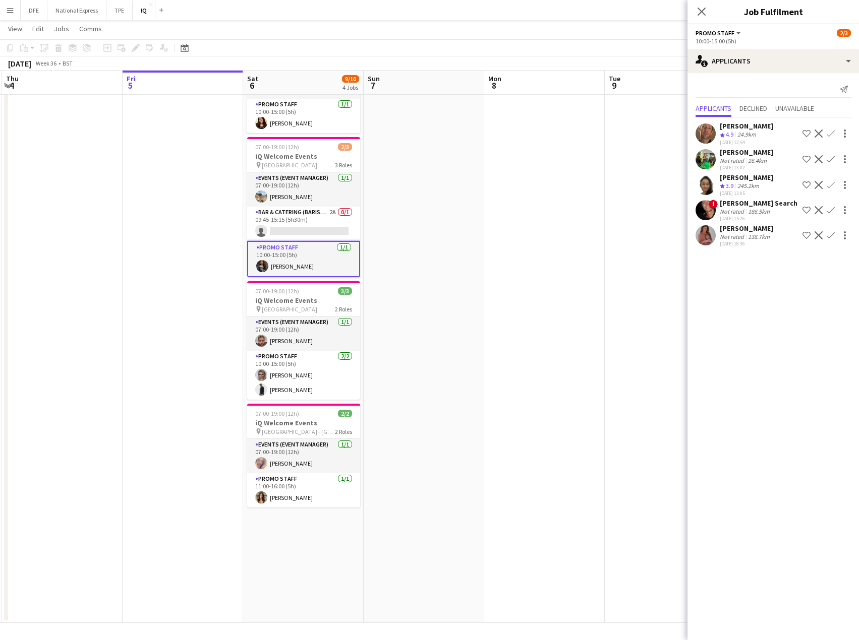
click at [297, 265] on app-card-role "Promo Staff [DATE] 10:00-15:00 (5h) [PERSON_NAME]" at bounding box center [303, 259] width 113 height 36
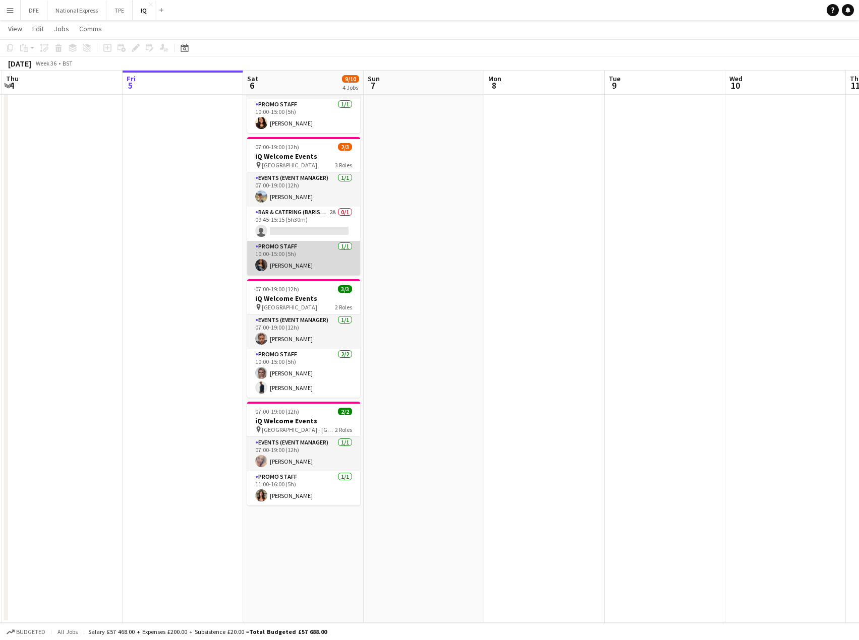
click at [287, 266] on app-card-role "Promo Staff [DATE] 10:00-15:00 (5h) [PERSON_NAME]" at bounding box center [303, 258] width 113 height 34
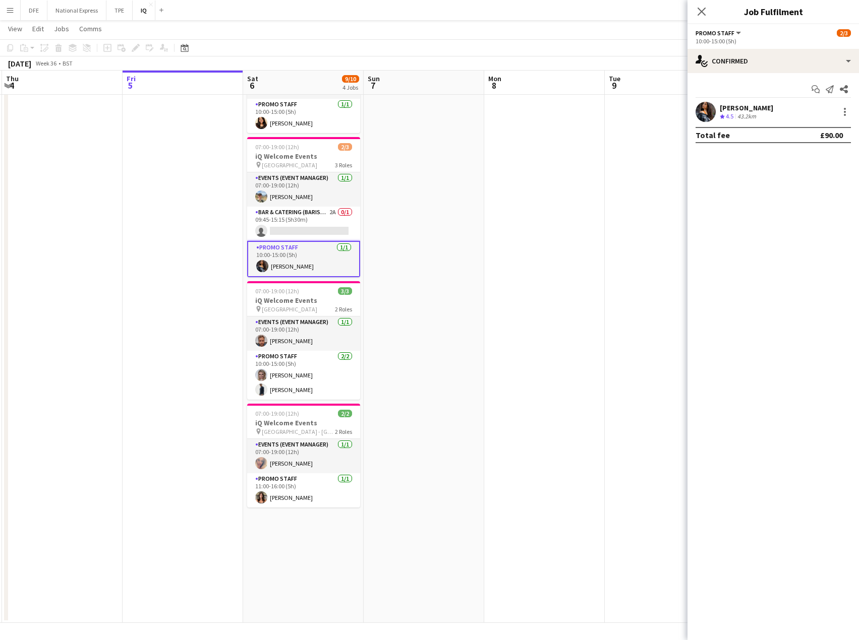
click at [751, 112] on div "43.2km" at bounding box center [746, 116] width 23 height 9
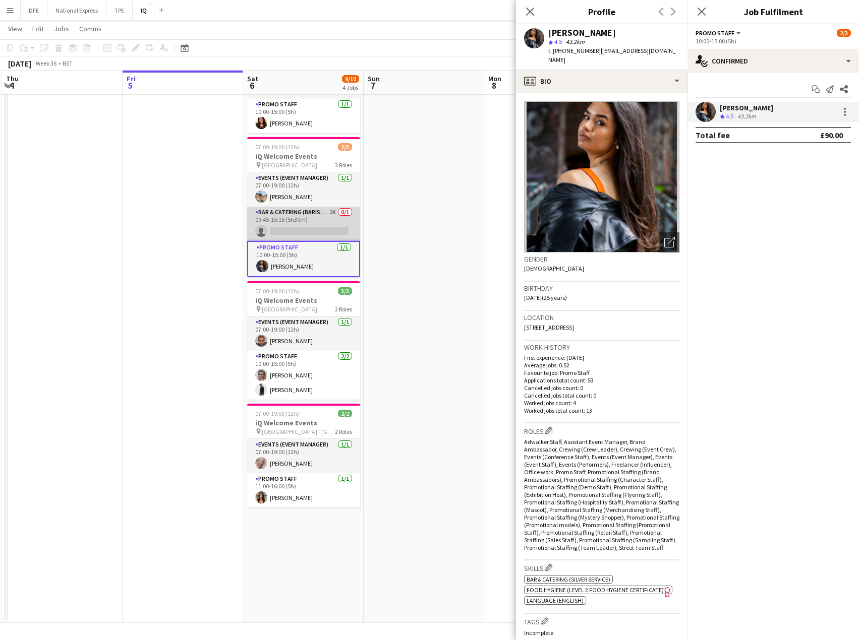
click at [291, 232] on app-card-role "Bar & Catering (Barista) 2A 0/1 09:45-15:15 (5h30m) single-neutral-actions" at bounding box center [303, 224] width 113 height 34
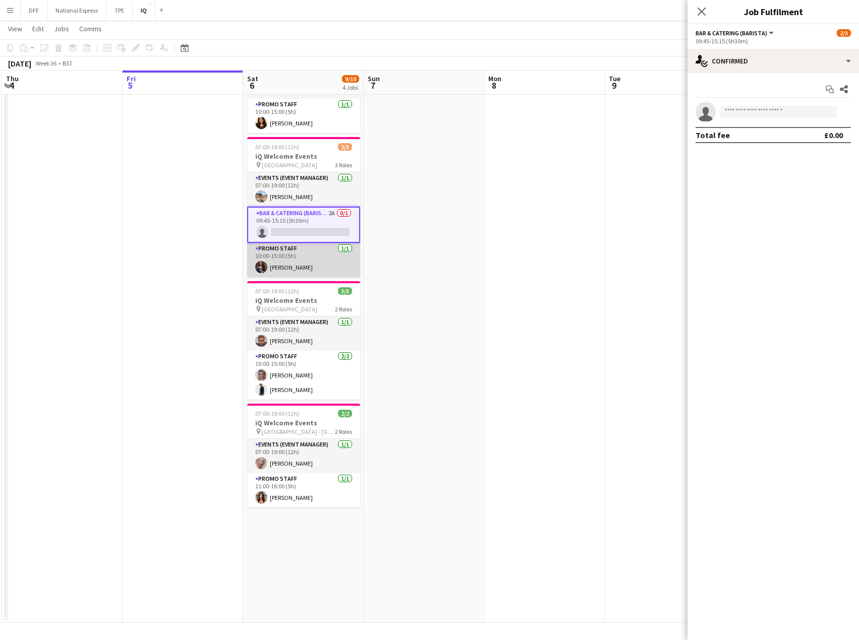
click at [297, 257] on app-card-role "Promo Staff [DATE] 10:00-15:00 (5h) [PERSON_NAME]" at bounding box center [303, 260] width 113 height 34
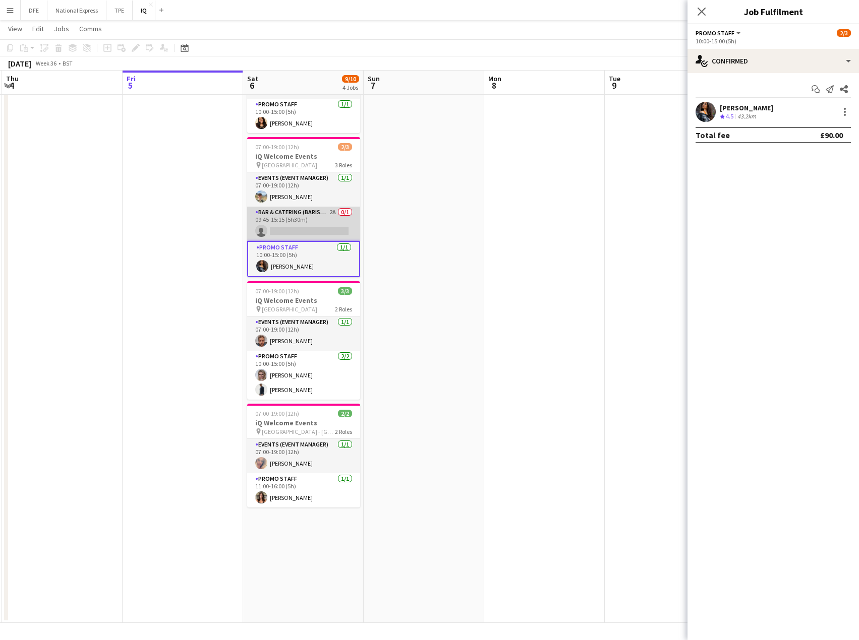
click at [282, 218] on app-card-role "Bar & Catering (Barista) 2A 0/1 09:45-15:15 (5h30m) single-neutral-actions" at bounding box center [303, 224] width 113 height 34
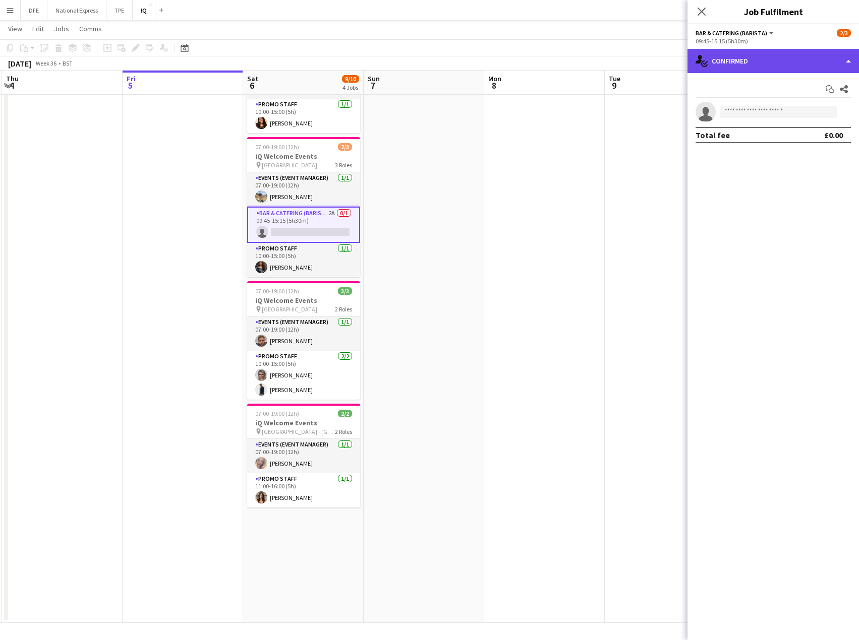
click at [744, 66] on div "single-neutral-actions-check-2 Confirmed" at bounding box center [772, 61] width 171 height 24
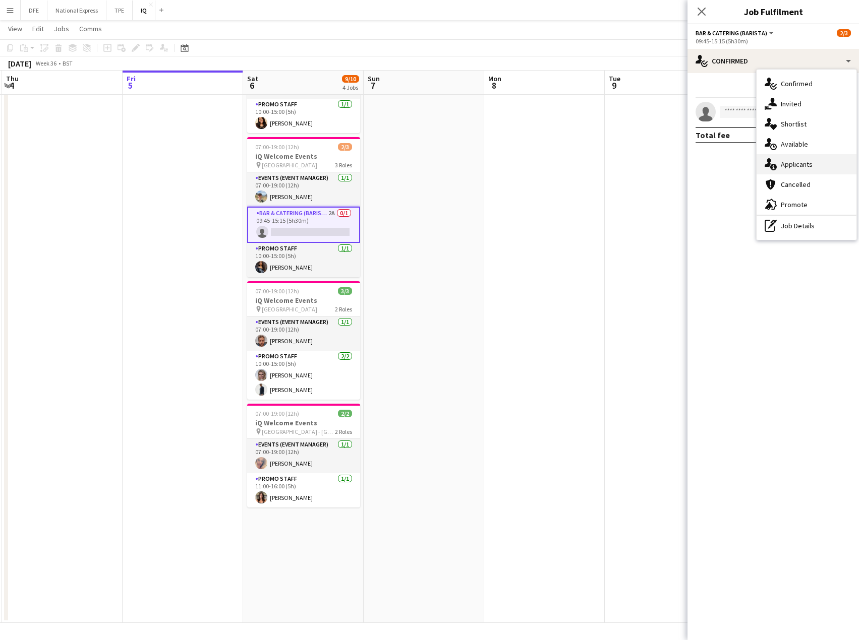
click at [819, 169] on div "single-neutral-actions-information Applicants" at bounding box center [806, 164] width 100 height 20
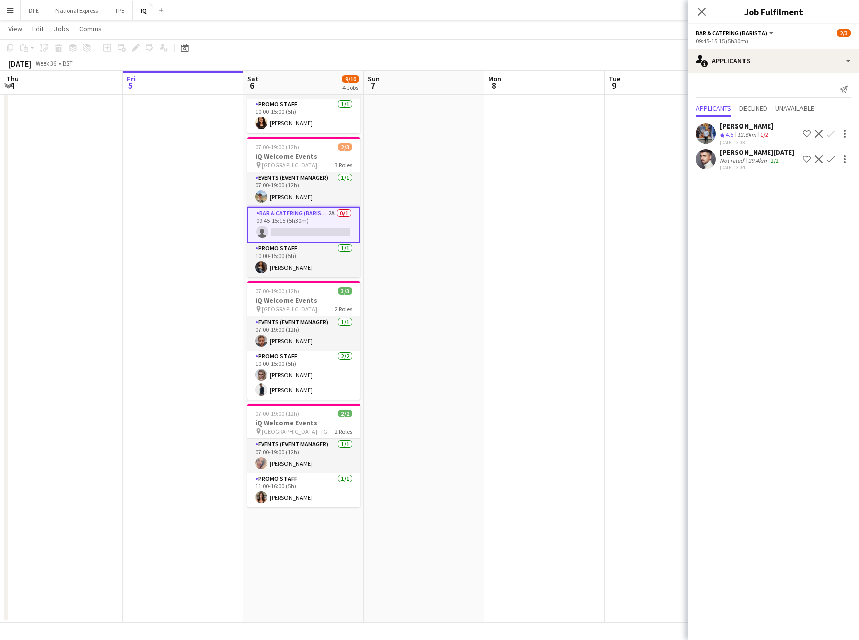
click at [749, 150] on div "[PERSON_NAME][DATE]" at bounding box center [756, 152] width 75 height 9
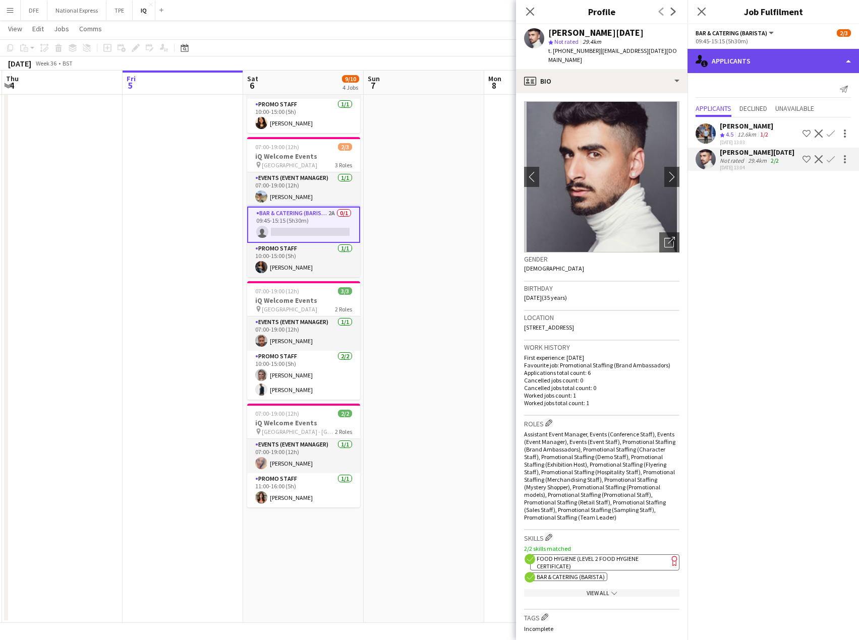
click at [728, 60] on div "single-neutral-actions-information Applicants" at bounding box center [772, 61] width 171 height 24
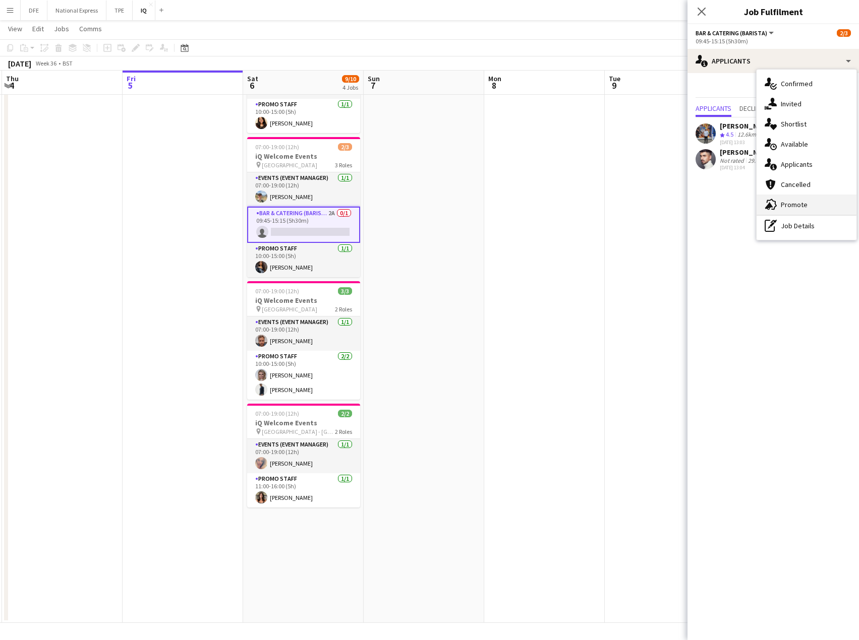
click at [793, 208] on span "Promote" at bounding box center [793, 204] width 27 height 9
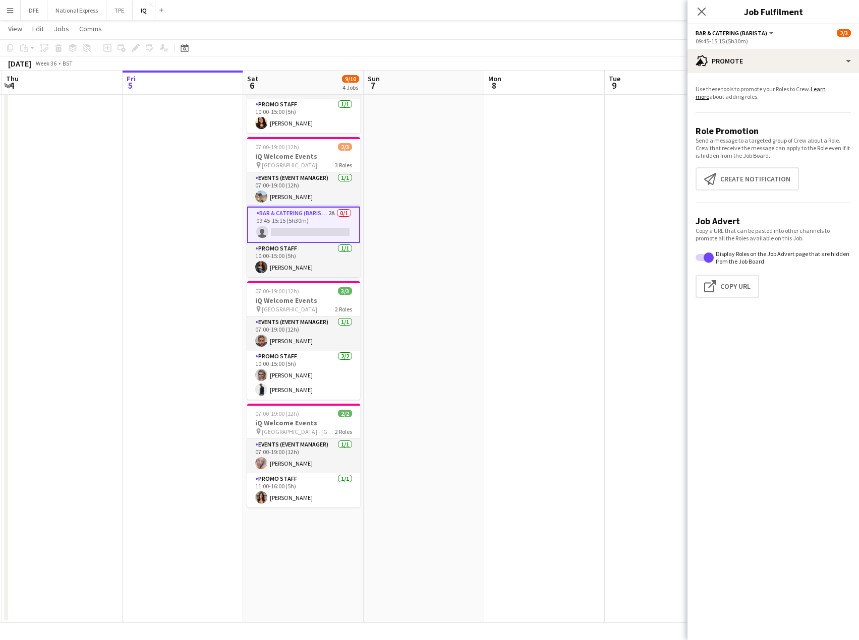
click at [308, 223] on app-card-role "Bar & Catering (Barista) 2A 0/1 09:45-15:15 (5h30m) single-neutral-actions" at bounding box center [303, 225] width 113 height 36
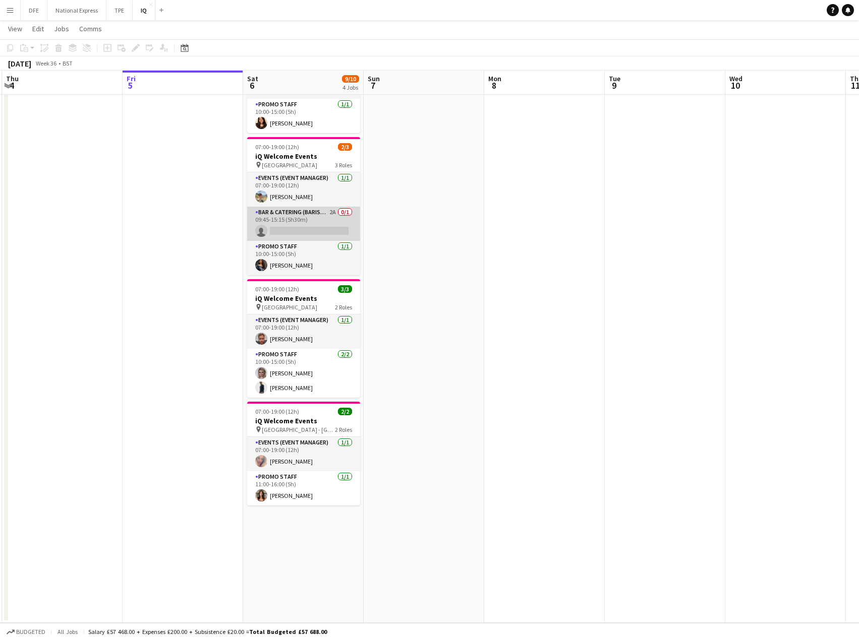
click at [302, 226] on app-card-role "Bar & Catering (Barista) 2A 0/1 09:45-15:15 (5h30m) single-neutral-actions" at bounding box center [303, 224] width 113 height 34
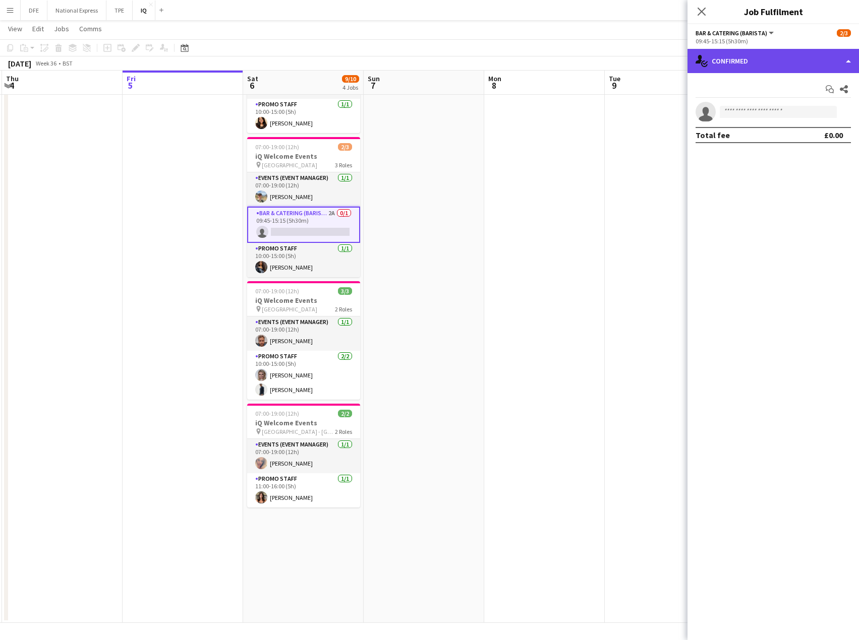
click at [763, 62] on div "single-neutral-actions-check-2 Confirmed" at bounding box center [772, 61] width 171 height 24
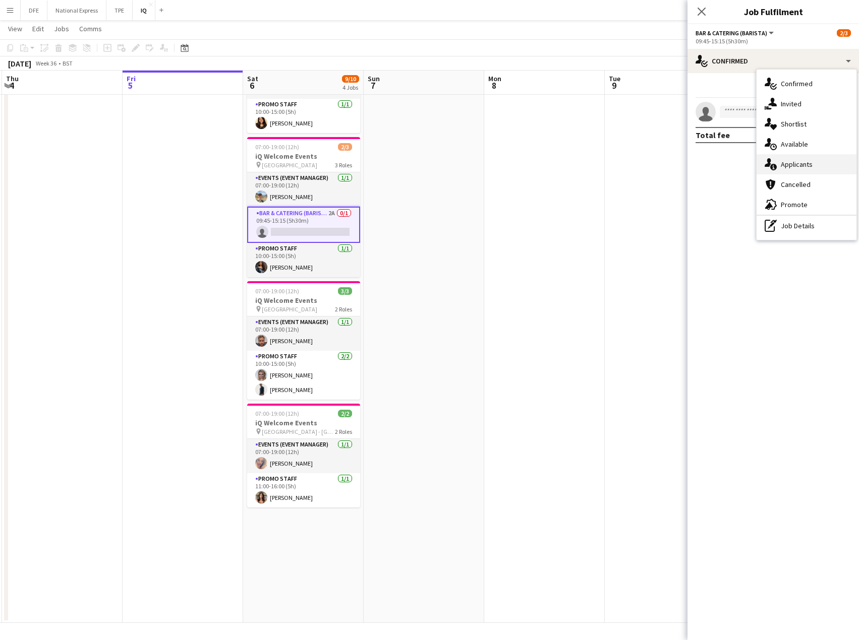
click at [799, 158] on div "single-neutral-actions-information Applicants" at bounding box center [806, 164] width 100 height 20
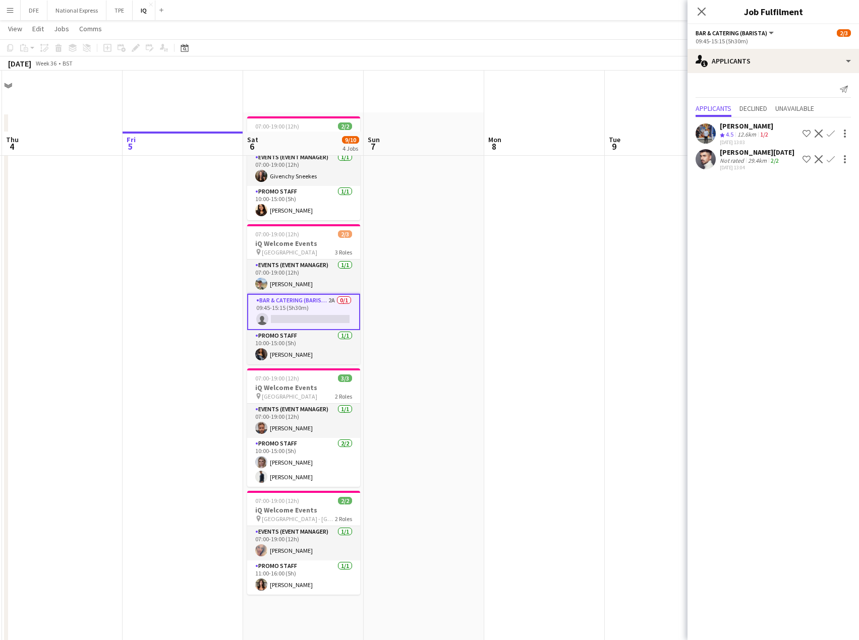
scroll to position [0, 0]
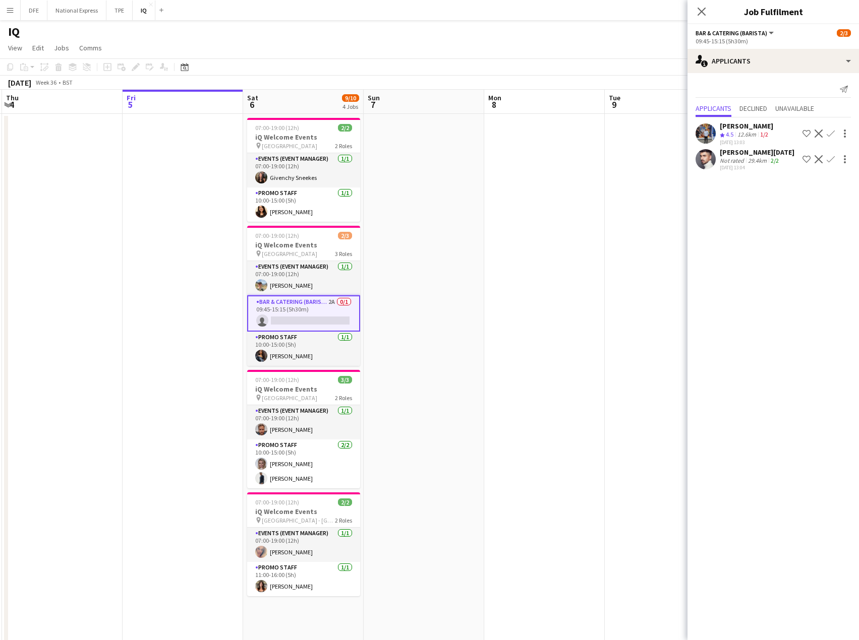
click at [745, 47] on app-options-switcher "Bar & Catering (Barista) All roles Bar & Catering (Barista) 2/3 09:45-15:15 (5h…" at bounding box center [772, 36] width 171 height 25
click at [747, 60] on div "single-neutral-actions-information Applicants" at bounding box center [772, 61] width 171 height 24
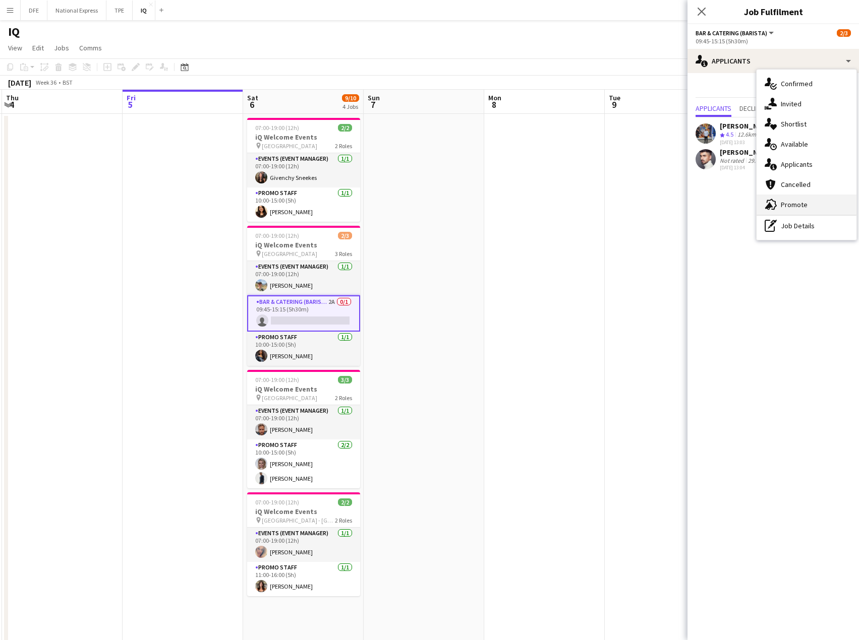
click at [801, 203] on span "Promote" at bounding box center [793, 204] width 27 height 9
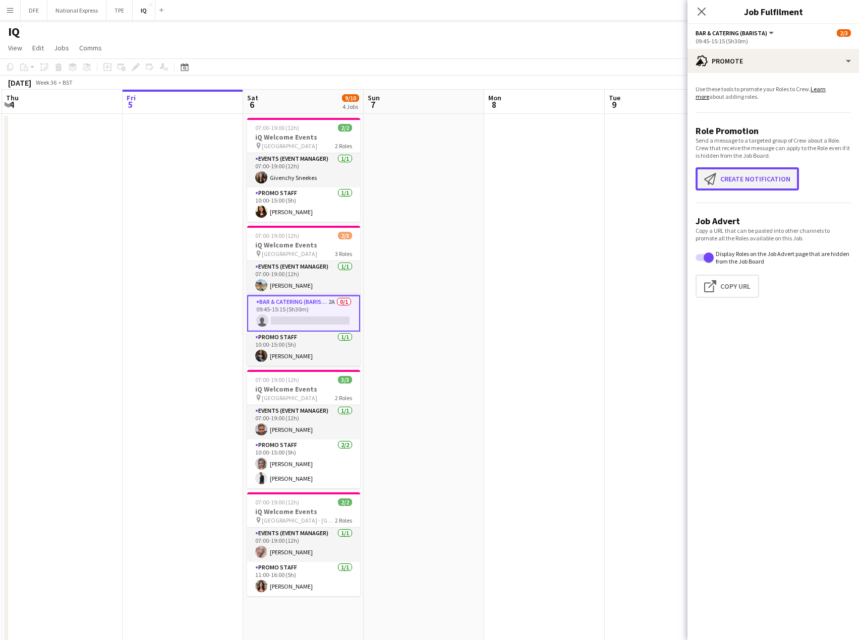
click at [765, 178] on button "Create notification Create notification" at bounding box center [746, 178] width 103 height 23
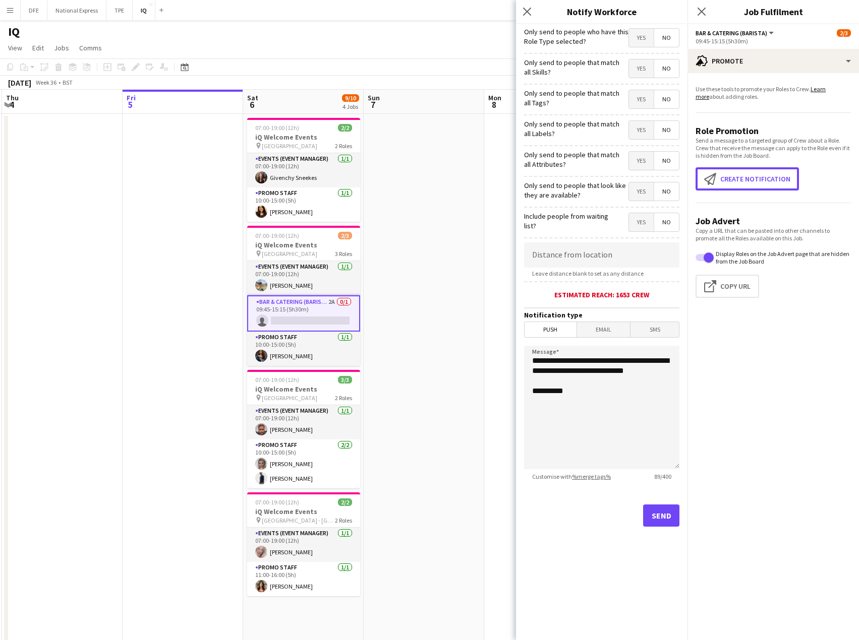
click at [695, 167] on button "Create notification Create notification" at bounding box center [746, 178] width 103 height 23
click at [652, 331] on span "SMS" at bounding box center [654, 329] width 48 height 15
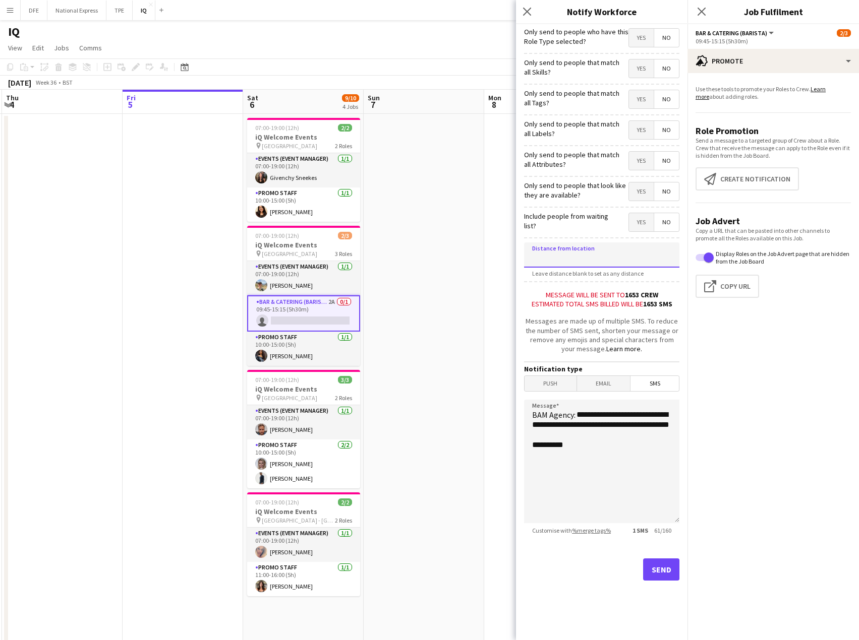
click at [601, 260] on input at bounding box center [601, 255] width 155 height 25
type input "*****"
click at [663, 573] on button "Send" at bounding box center [661, 570] width 36 height 22
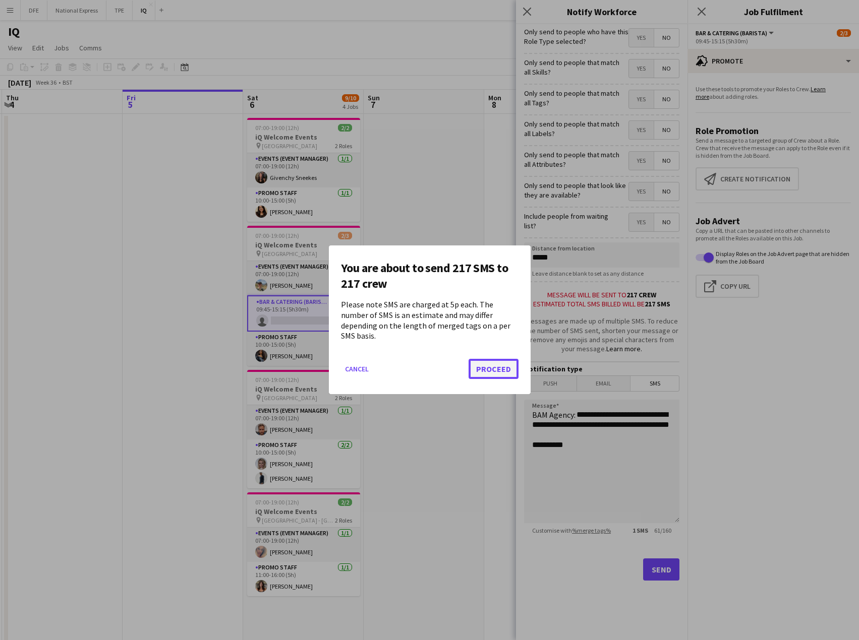
click at [509, 364] on button "Proceed" at bounding box center [493, 369] width 50 height 20
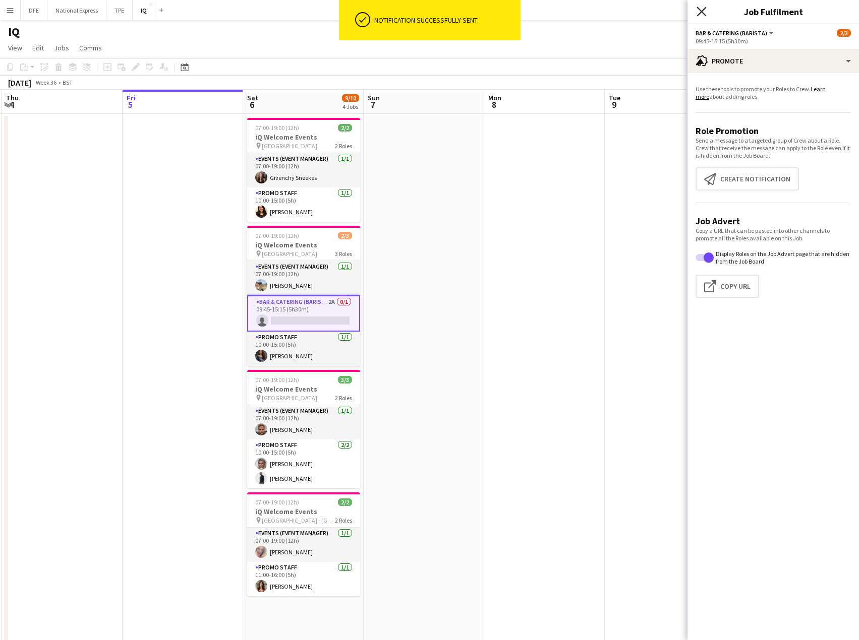
click at [702, 10] on icon at bounding box center [701, 12] width 10 height 10
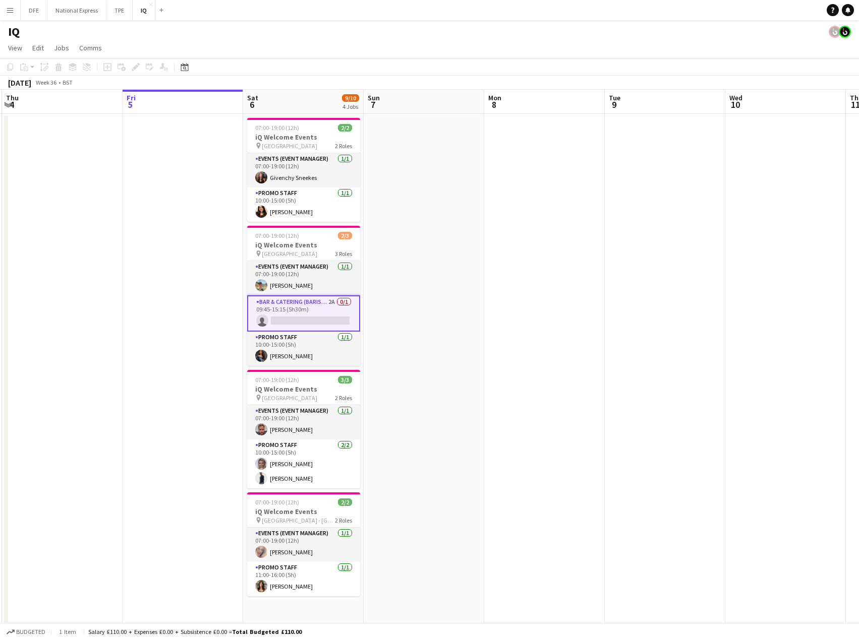
click at [296, 38] on div "IQ" at bounding box center [429, 29] width 859 height 19
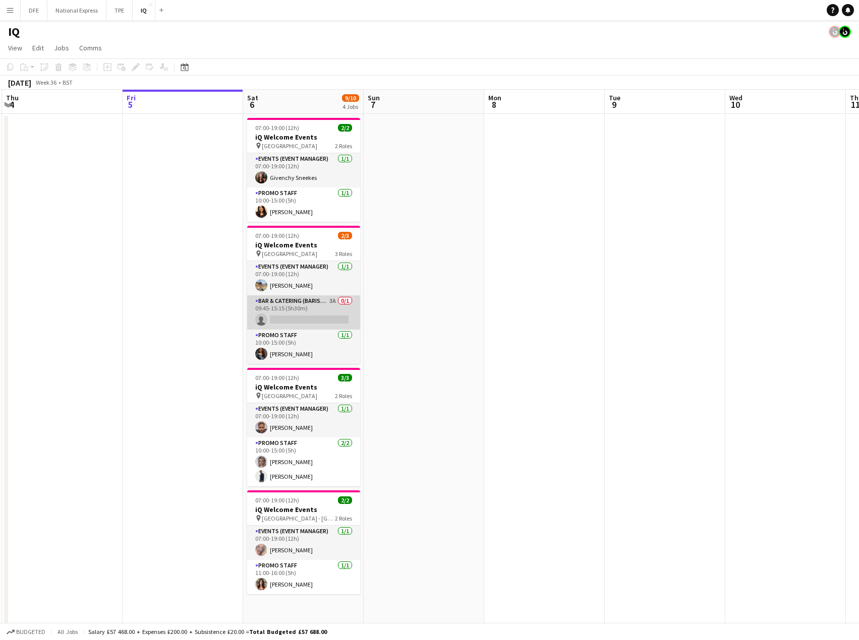
drag, startPoint x: 314, startPoint y: 316, endPoint x: 307, endPoint y: 318, distance: 7.8
click at [314, 316] on app-card-role "Bar & Catering (Barista) 3A 0/1 09:45-15:15 (5h30m) single-neutral-actions" at bounding box center [303, 312] width 113 height 34
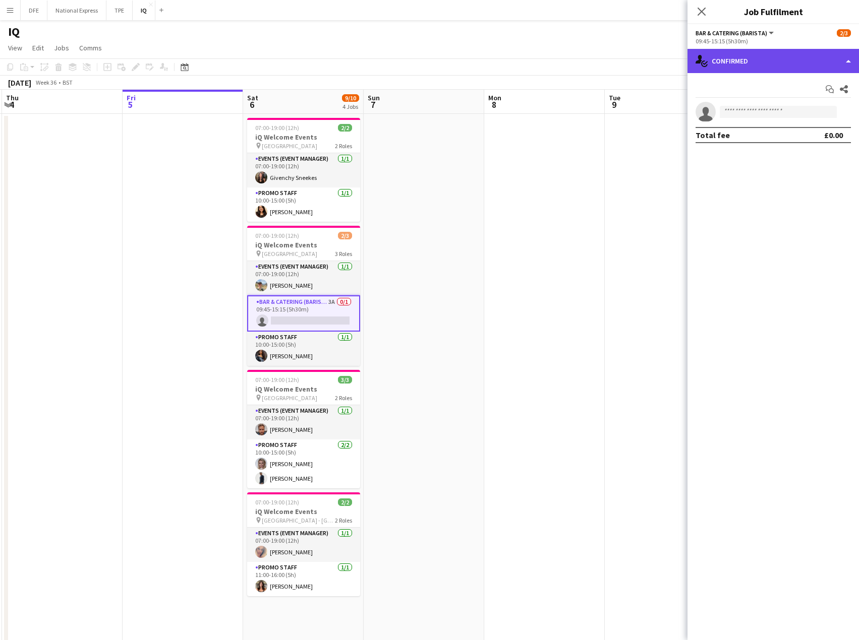
click at [748, 62] on div "single-neutral-actions-check-2 Confirmed" at bounding box center [772, 61] width 171 height 24
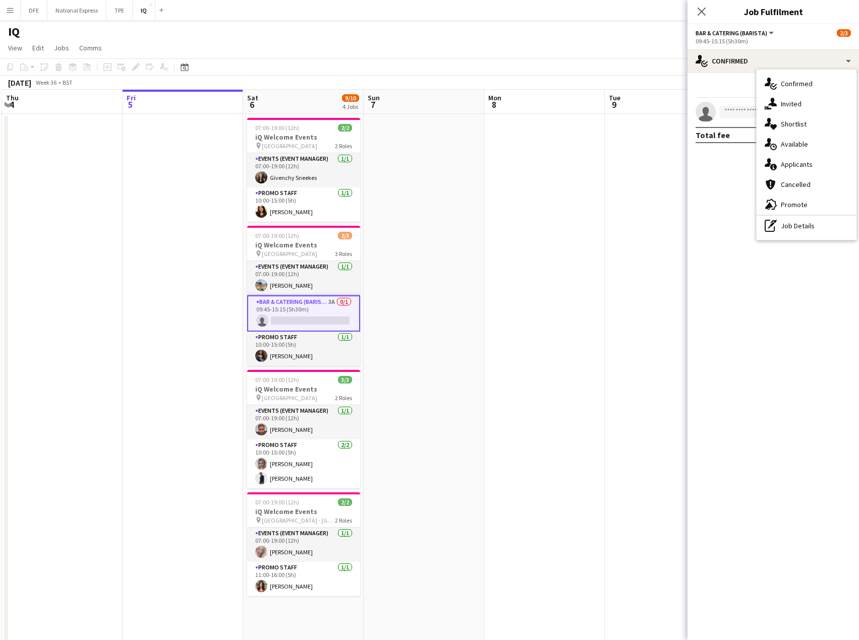
click at [809, 168] on span "Applicants" at bounding box center [796, 164] width 32 height 9
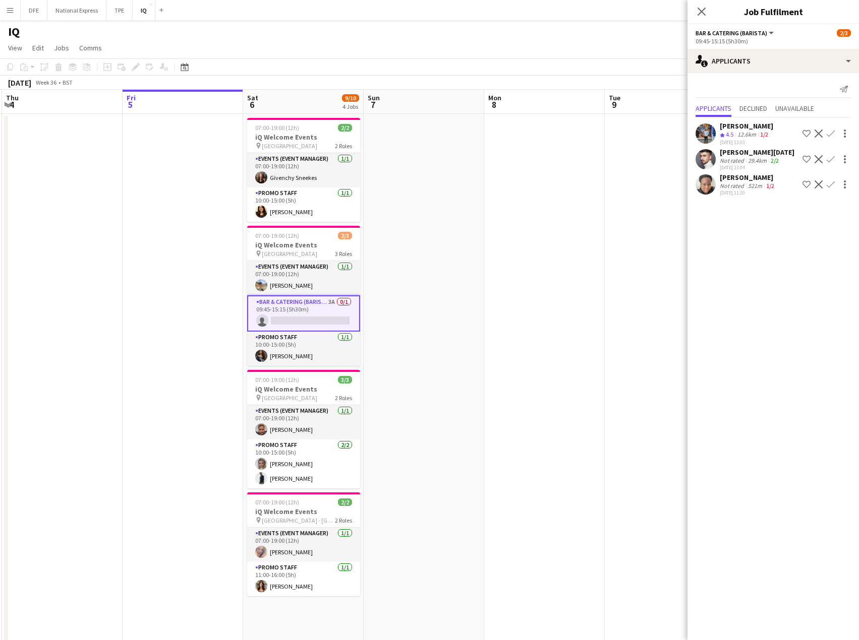
click at [744, 183] on div "Not rated" at bounding box center [732, 186] width 26 height 8
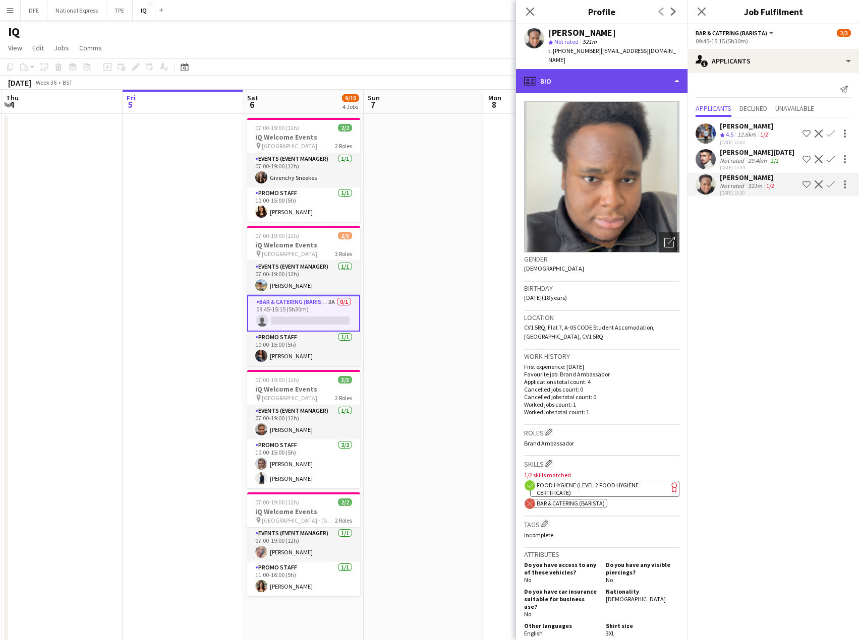
click at [572, 69] on div "profile Bio" at bounding box center [601, 81] width 171 height 24
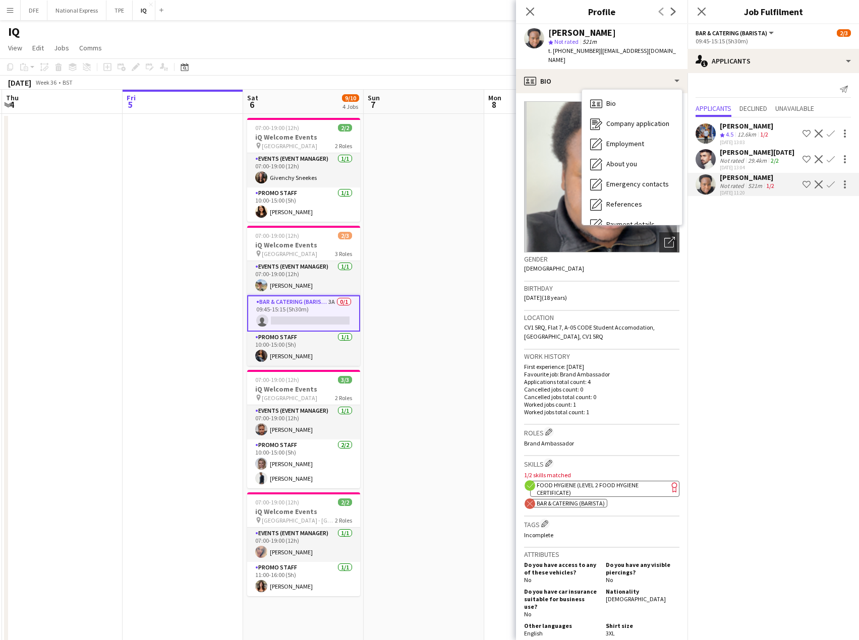
click at [554, 378] on p "Applications total count: 4" at bounding box center [601, 382] width 155 height 8
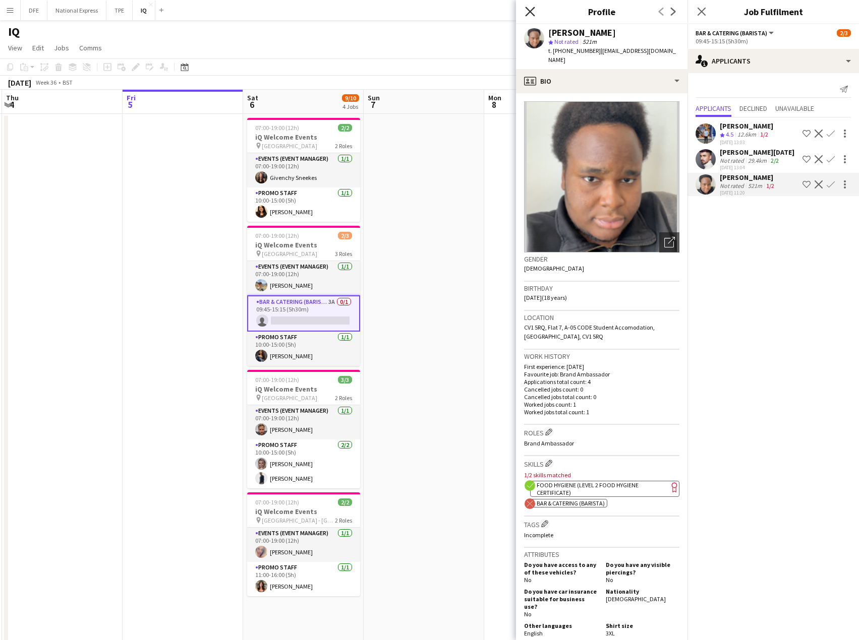
click at [526, 12] on icon "Close pop-in" at bounding box center [530, 12] width 10 height 10
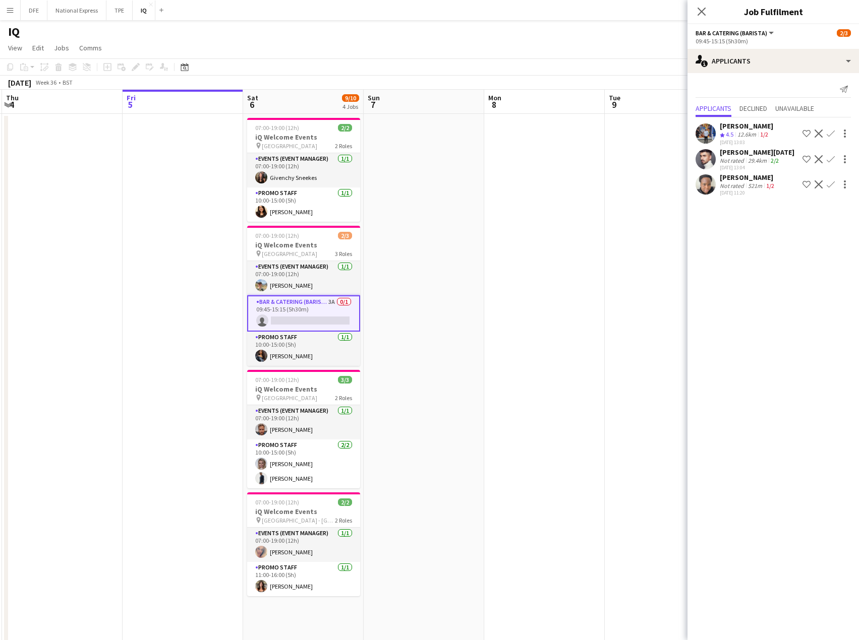
drag, startPoint x: 474, startPoint y: 236, endPoint x: 487, endPoint y: 253, distance: 20.9
click at [475, 236] on app-date-cell at bounding box center [424, 413] width 120 height 598
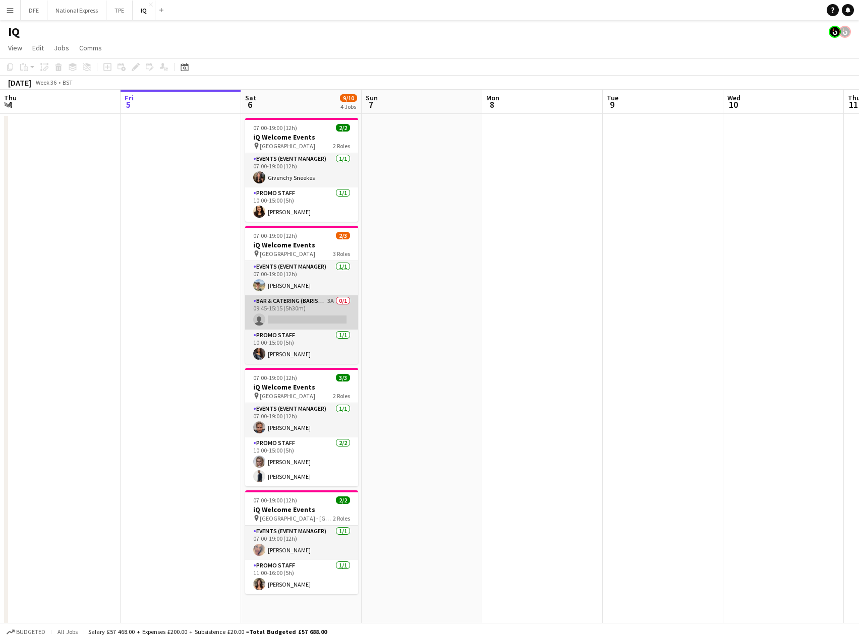
click at [307, 314] on app-card-role "Bar & Catering (Barista) 3A 0/1 09:45-15:15 (5h30m) single-neutral-actions" at bounding box center [301, 312] width 113 height 34
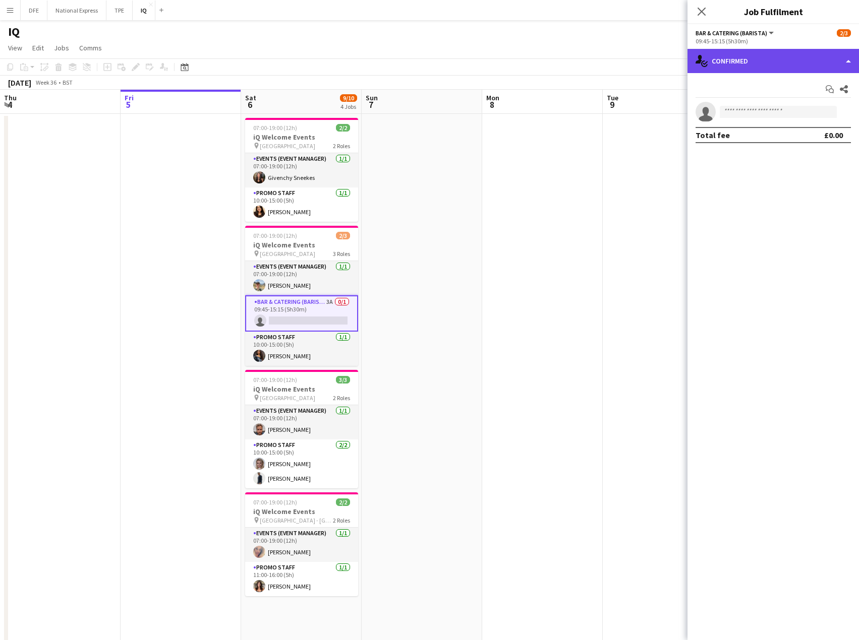
click at [777, 55] on div "single-neutral-actions-check-2 Confirmed" at bounding box center [772, 61] width 171 height 24
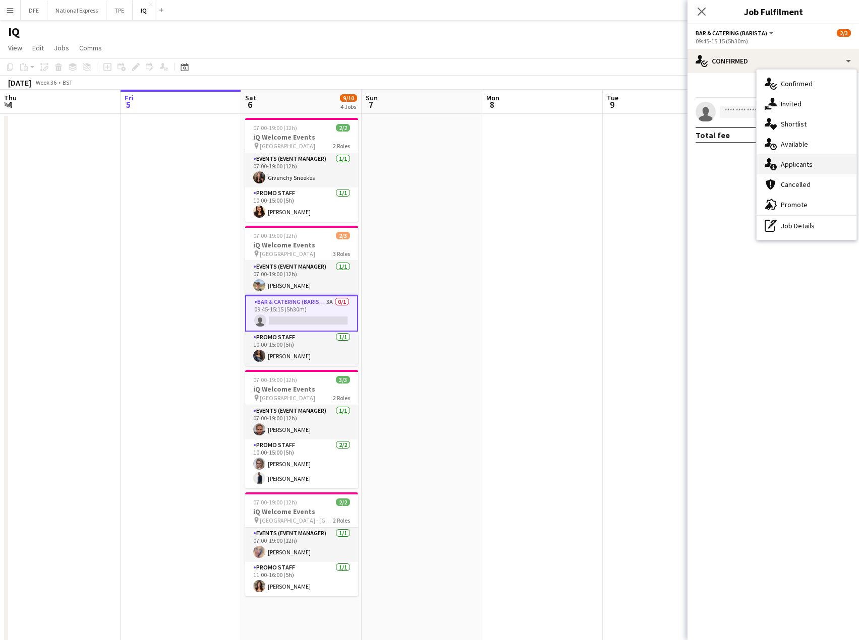
click at [800, 168] on span "Applicants" at bounding box center [796, 164] width 32 height 9
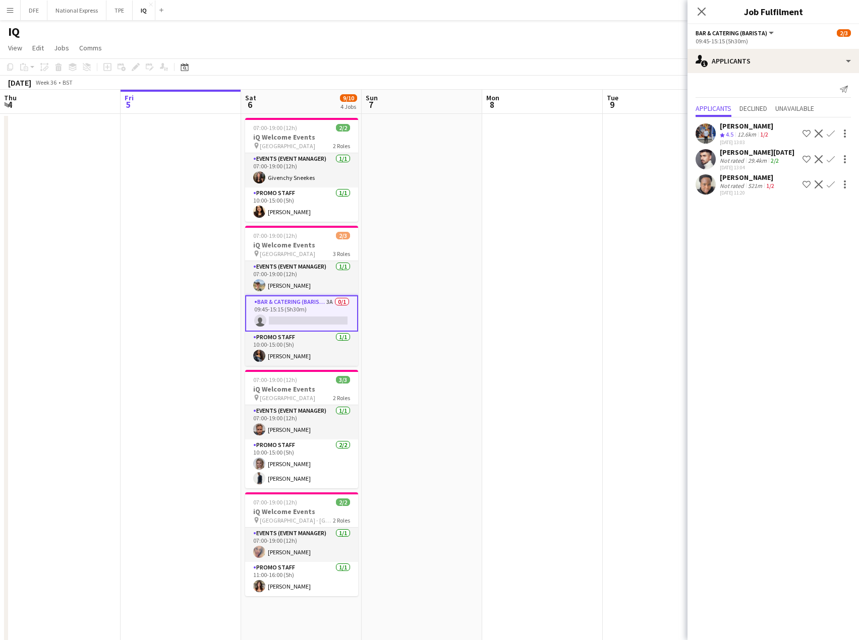
click at [820, 157] on app-icon "Decline" at bounding box center [818, 159] width 8 height 8
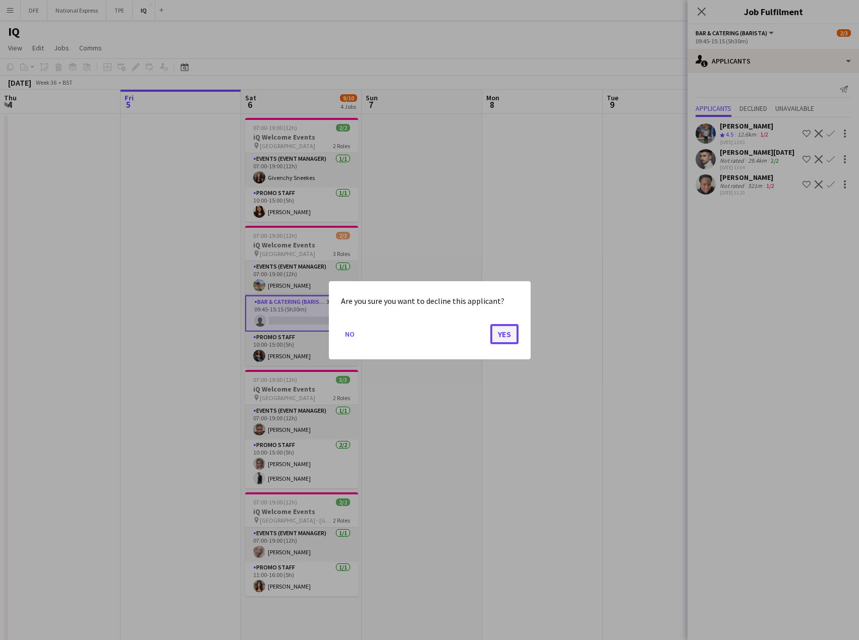
click at [508, 328] on button "Yes" at bounding box center [504, 334] width 28 height 20
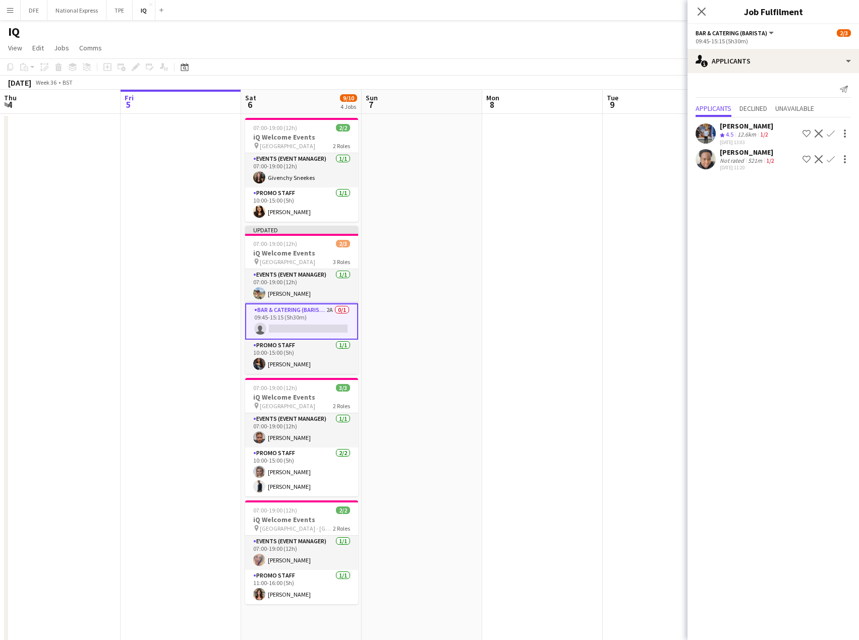
click at [817, 130] on app-icon "Decline" at bounding box center [818, 134] width 8 height 8
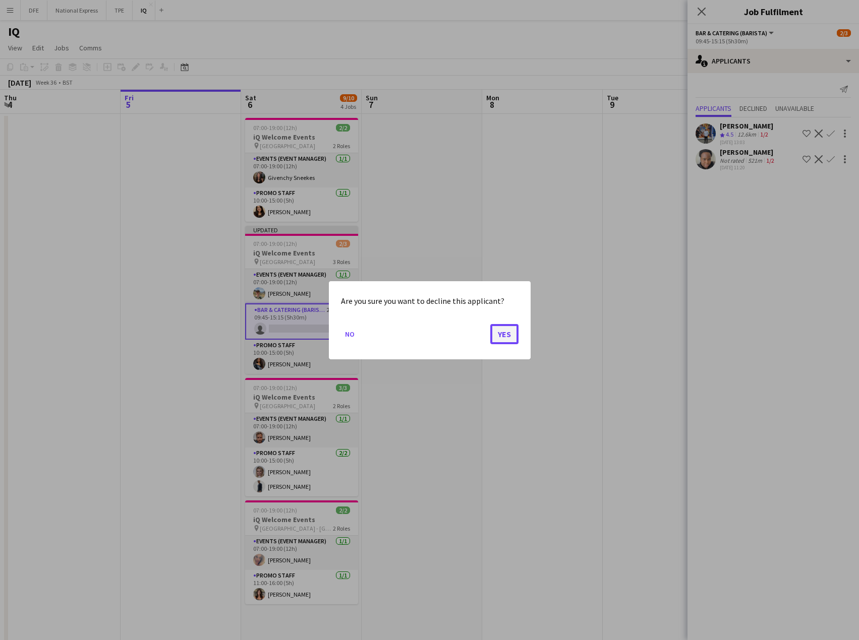
click at [501, 336] on button "Yes" at bounding box center [504, 334] width 28 height 20
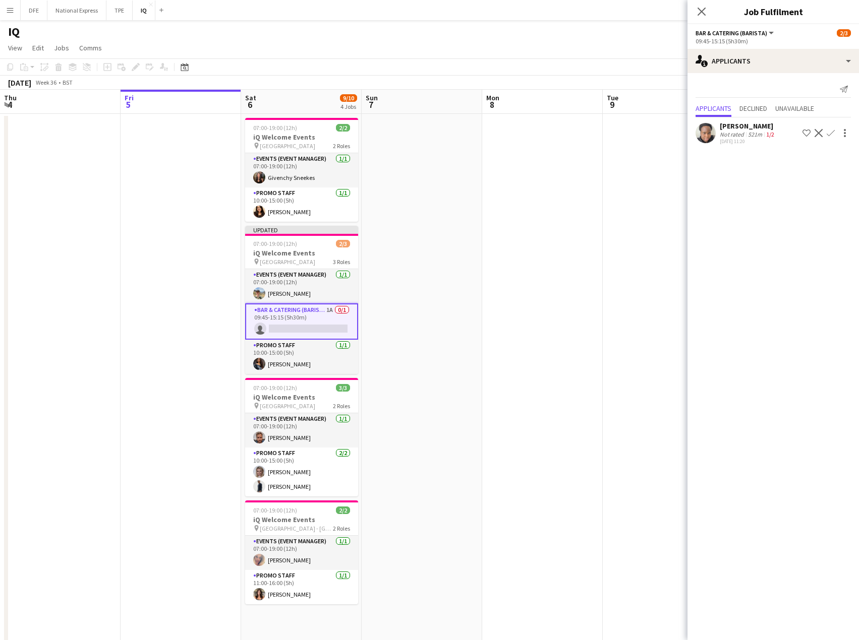
click at [749, 138] on div "[DATE] 11:20" at bounding box center [747, 141] width 56 height 7
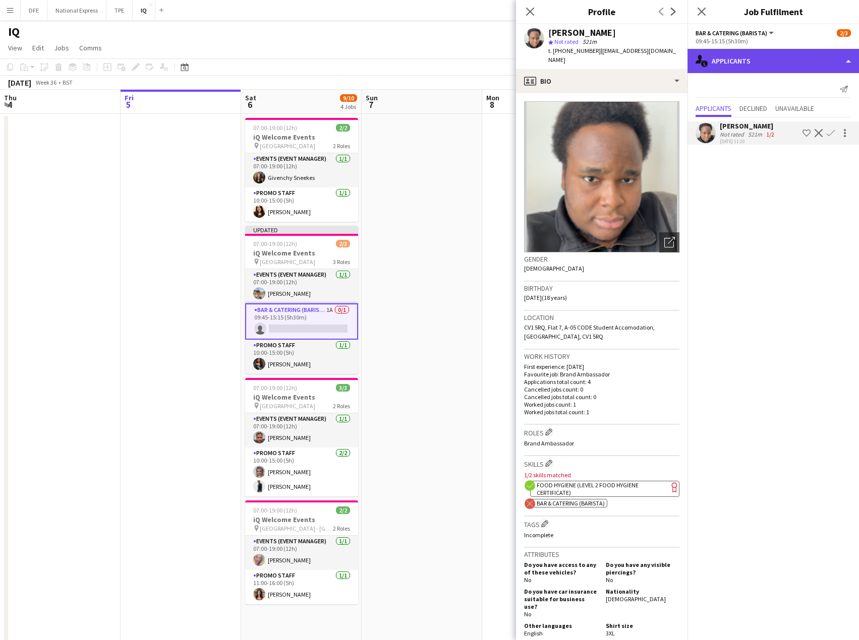
click at [735, 56] on div "single-neutral-actions-information Applicants" at bounding box center [772, 61] width 171 height 24
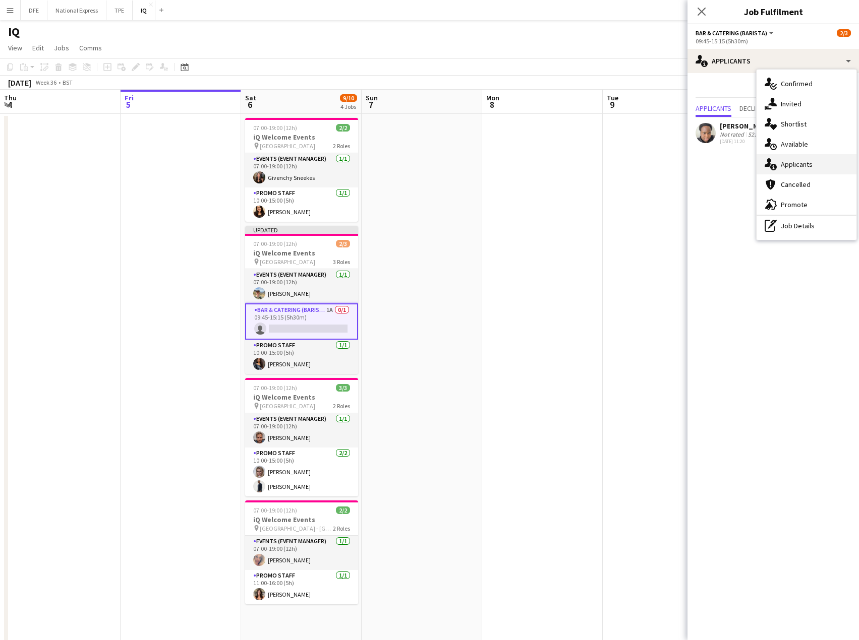
click at [803, 164] on span "Applicants" at bounding box center [796, 164] width 32 height 9
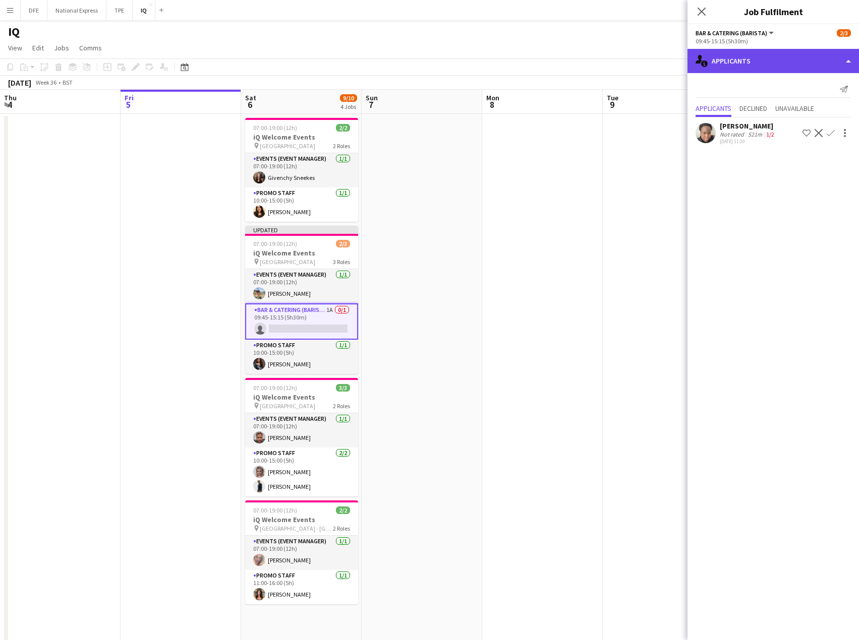
click at [762, 62] on div "single-neutral-actions-information Applicants" at bounding box center [772, 61] width 171 height 24
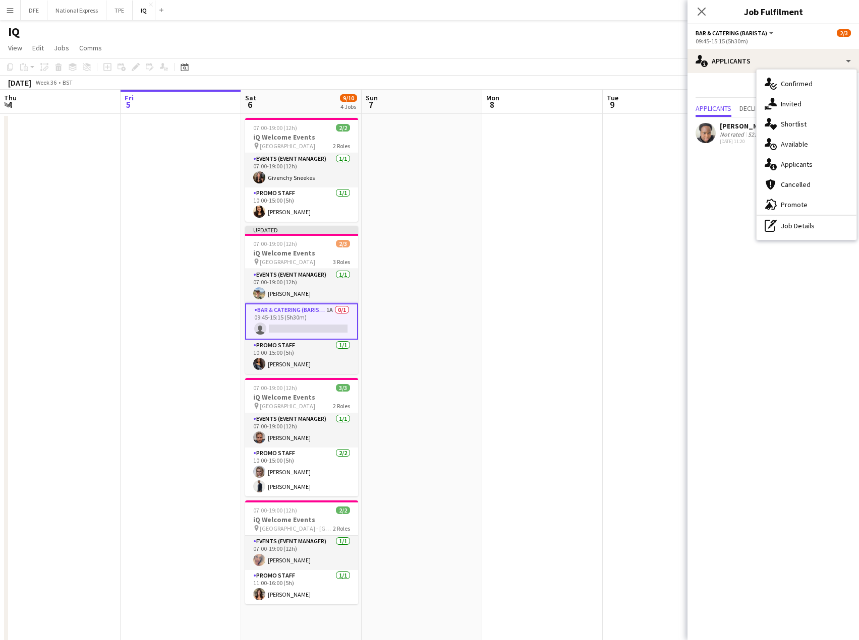
click at [598, 162] on app-date-cell at bounding box center [542, 413] width 120 height 598
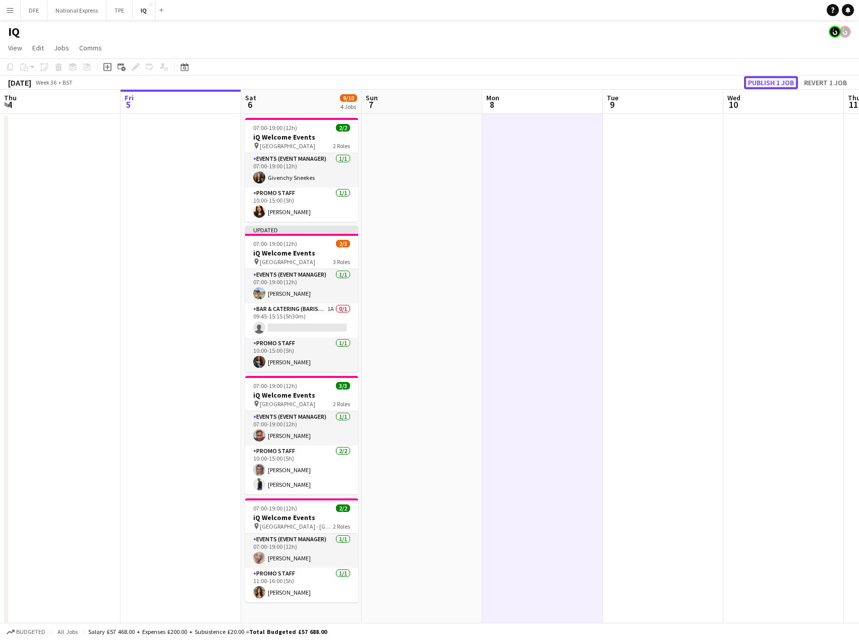
click at [784, 82] on button "Publish 1 job" at bounding box center [771, 82] width 54 height 13
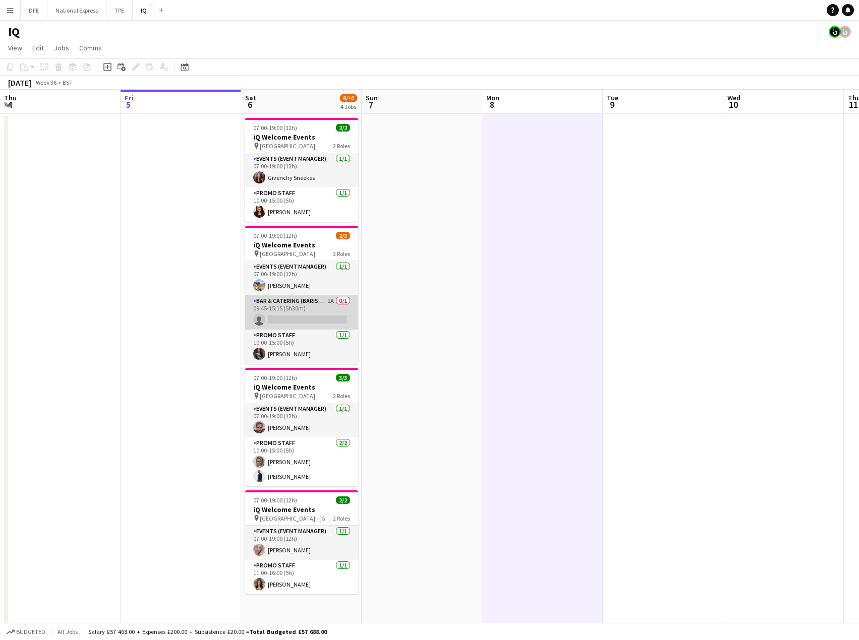
click at [286, 310] on app-card-role "Bar & Catering (Barista) 1A 0/1 09:45-15:15 (5h30m) single-neutral-actions" at bounding box center [301, 312] width 113 height 34
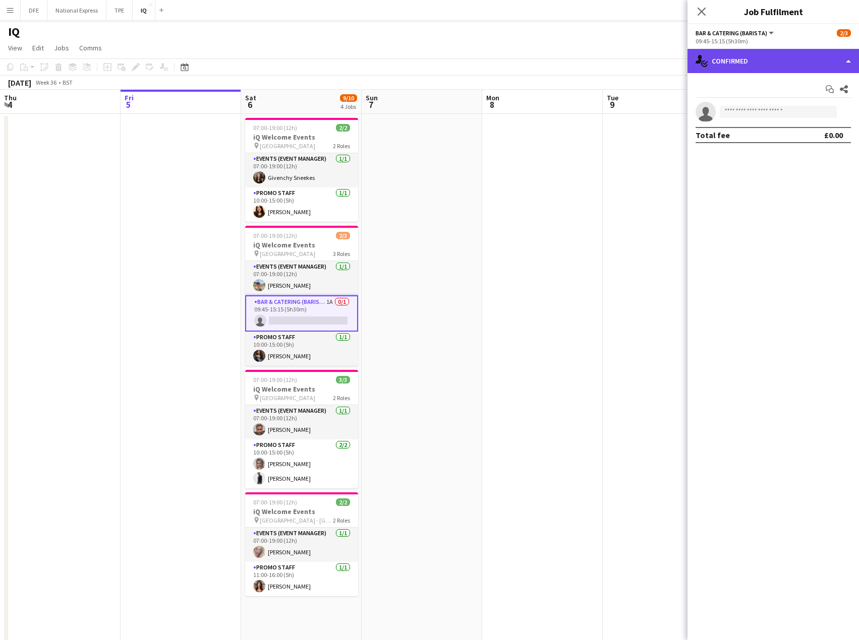
click at [745, 54] on div "single-neutral-actions-check-2 Confirmed" at bounding box center [772, 61] width 171 height 24
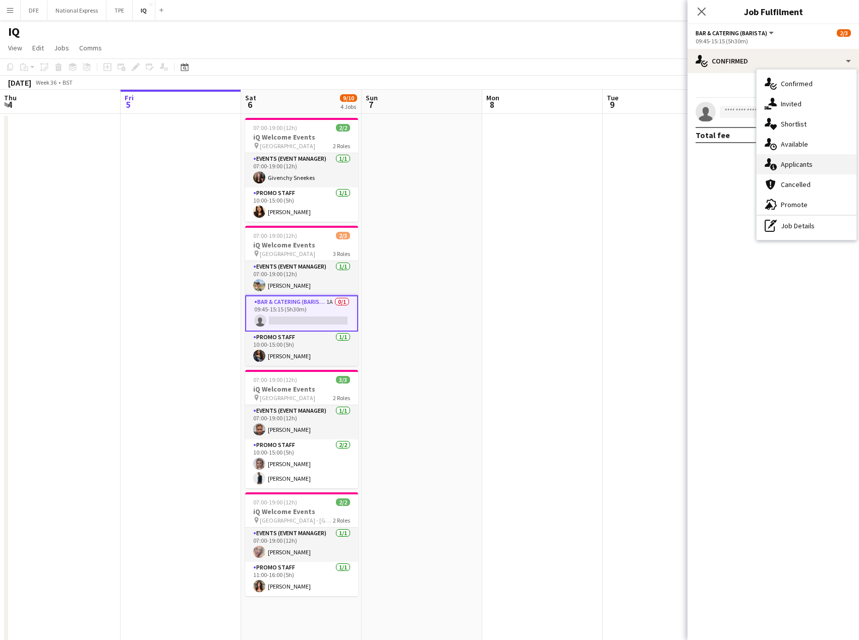
click at [814, 164] on div "single-neutral-actions-information Applicants" at bounding box center [806, 164] width 100 height 20
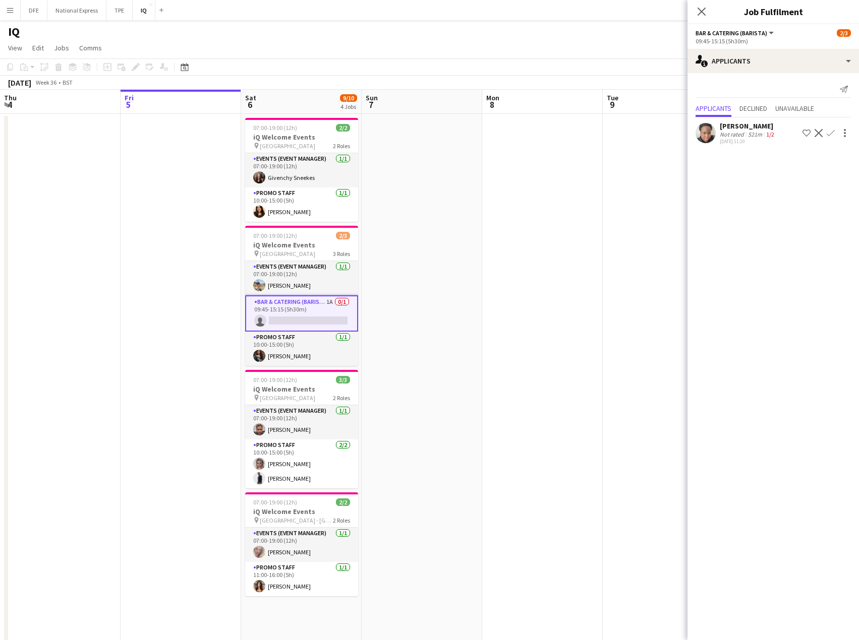
click at [758, 132] on div "521m" at bounding box center [755, 135] width 18 height 8
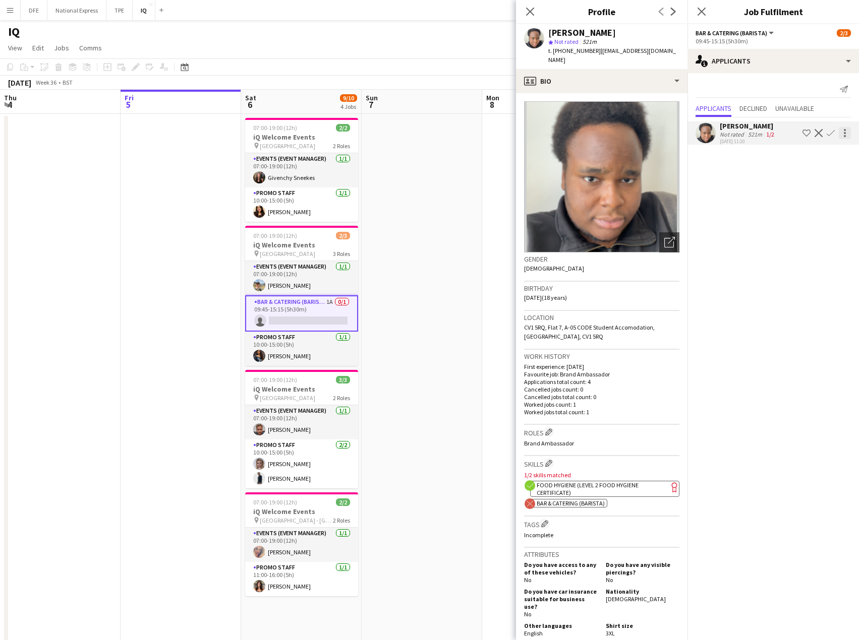
click at [843, 134] on div at bounding box center [844, 133] width 2 height 2
click at [820, 174] on span "Start chat" at bounding box center [812, 175] width 59 height 9
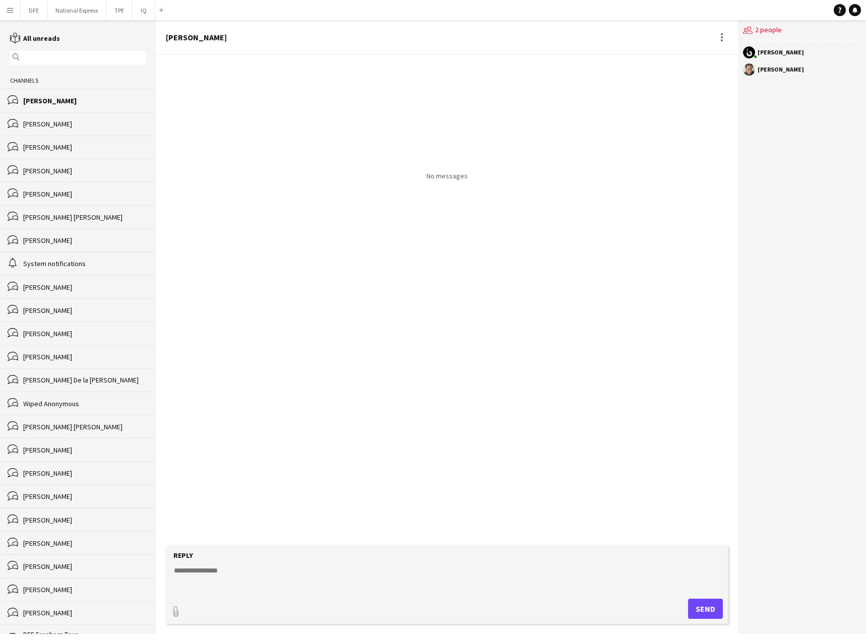
click at [252, 567] on textarea at bounding box center [449, 579] width 552 height 26
type textarea "**********"
click at [708, 611] on button "Send" at bounding box center [705, 609] width 35 height 20
click at [307, 580] on textarea "To enrich screen reader interactions, please activate Accessibility in Grammarl…" at bounding box center [449, 579] width 552 height 26
type textarea "**********"
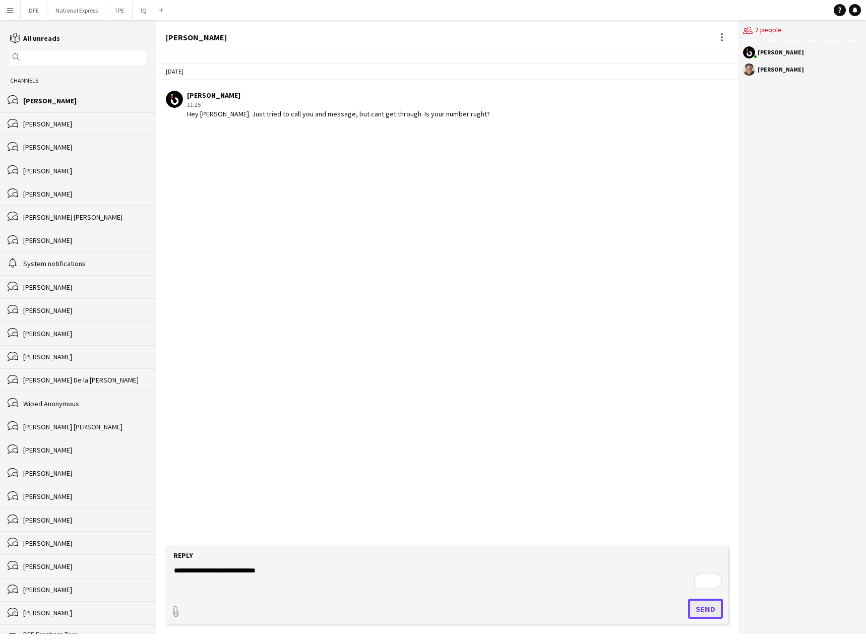
click at [703, 608] on button "Send" at bounding box center [705, 609] width 35 height 20
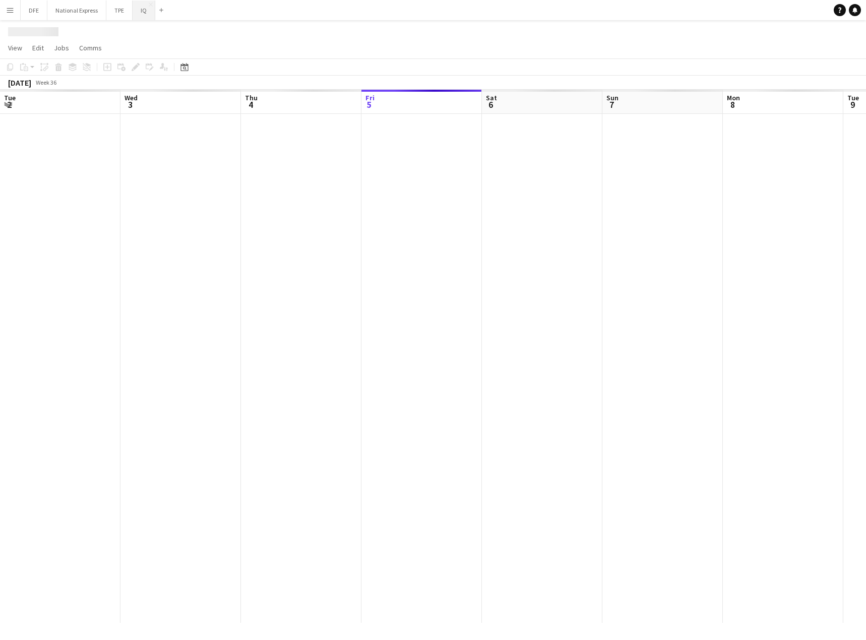
scroll to position [0, 241]
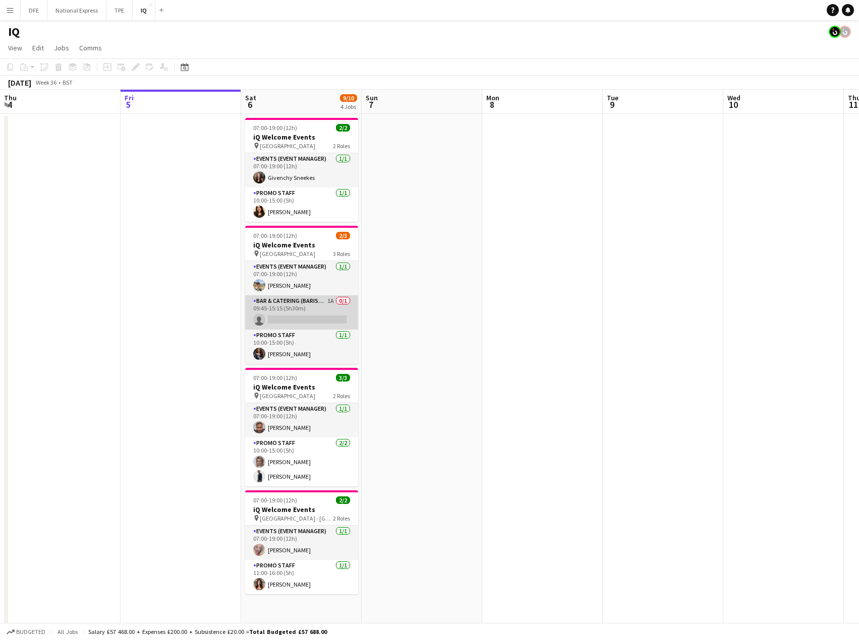
click at [301, 318] on app-card-role "Bar & Catering (Barista) 1A 0/1 09:45-15:15 (5h30m) single-neutral-actions" at bounding box center [301, 312] width 113 height 34
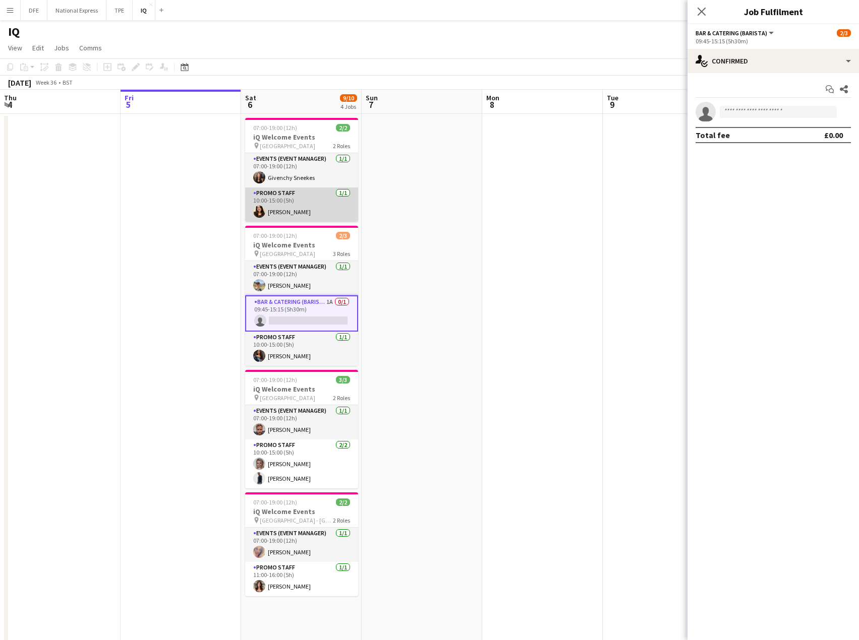
click at [290, 212] on app-card-role "Promo Staff [DATE] 10:00-15:00 (5h) [PERSON_NAME]" at bounding box center [301, 205] width 113 height 34
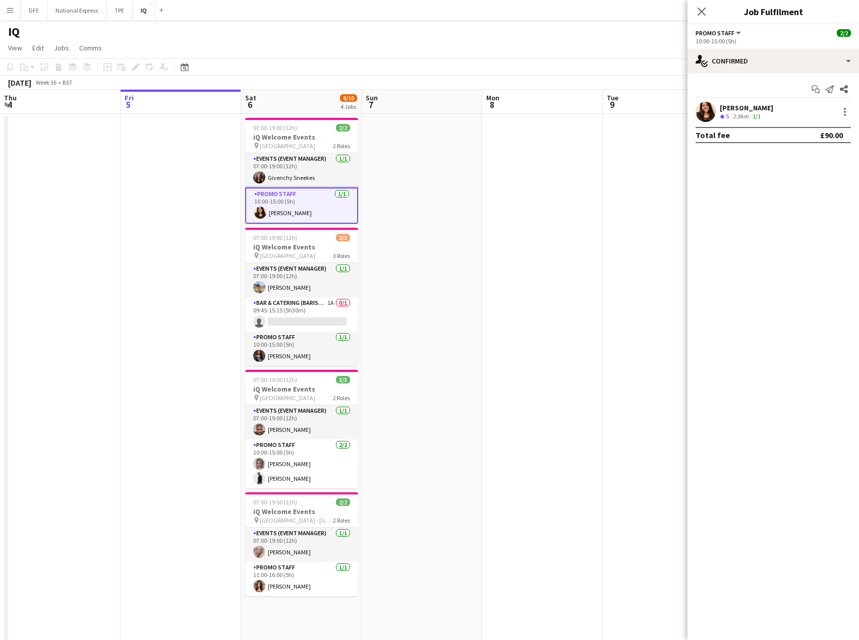
click at [737, 109] on div "[PERSON_NAME]" at bounding box center [745, 107] width 53 height 9
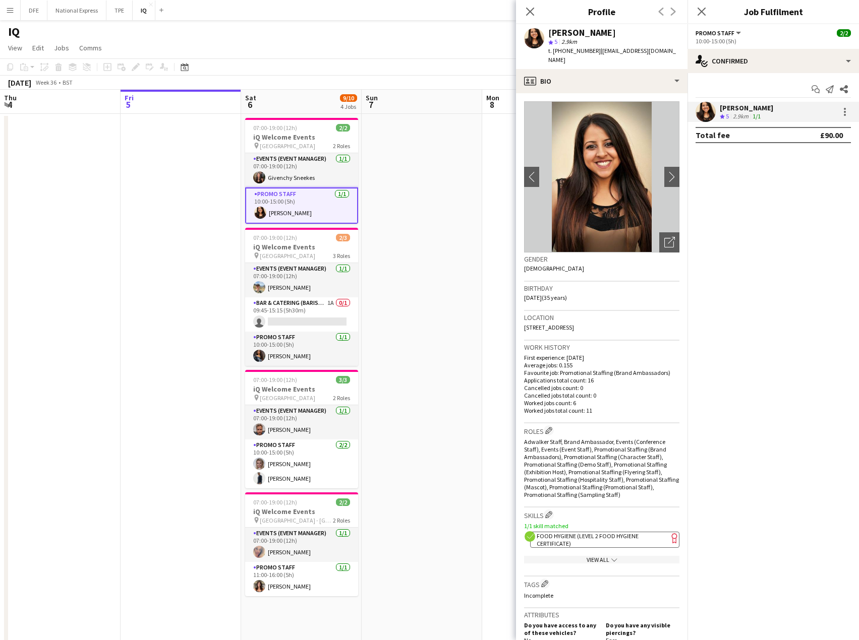
click at [590, 556] on div "View All chevron-down" at bounding box center [601, 560] width 155 height 8
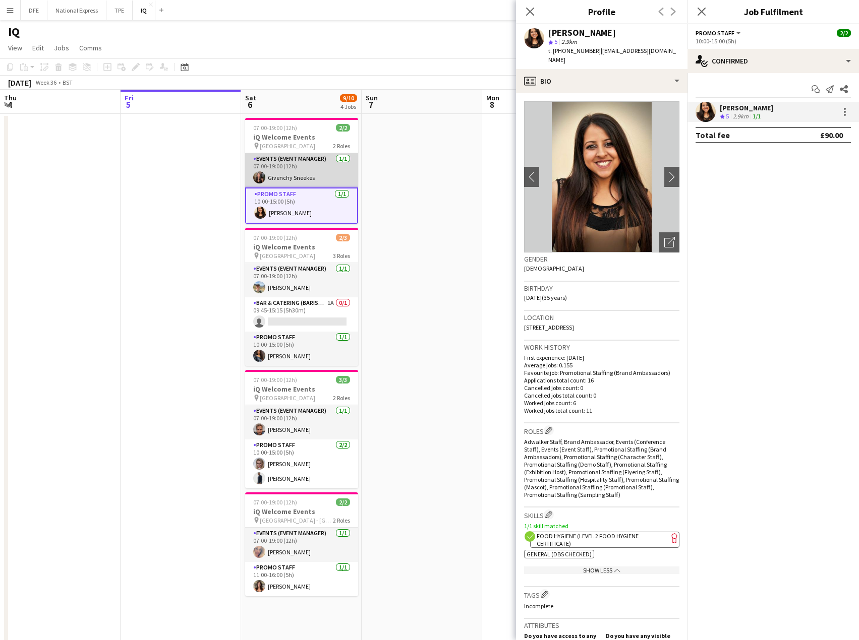
click at [306, 177] on app-card-role "Events (Event Manager) [DATE] 07:00-19:00 (12h) Givenchy Sneekes" at bounding box center [301, 170] width 113 height 34
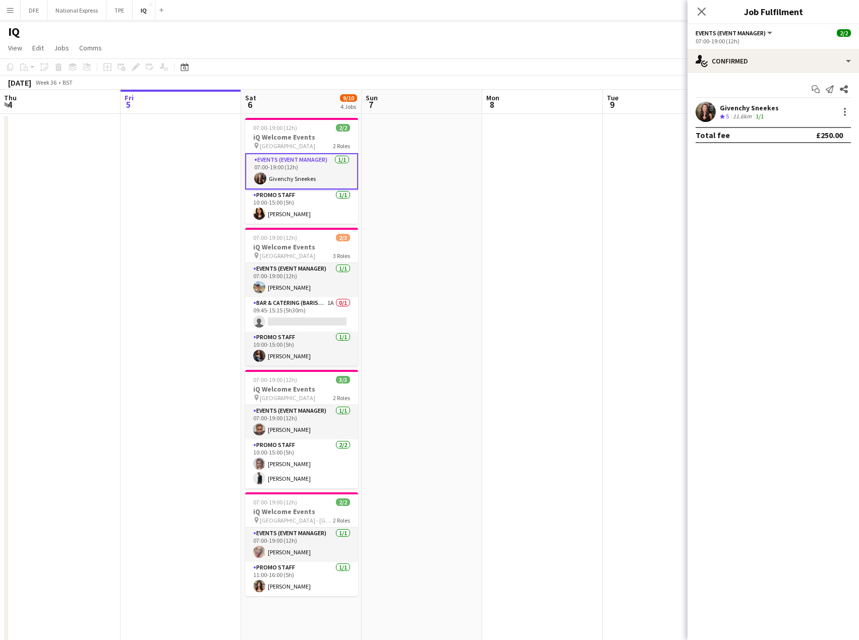
click at [301, 176] on app-card-role "Events (Event Manager) [DATE] 07:00-19:00 (12h) Givenchy Sneekes" at bounding box center [301, 171] width 113 height 36
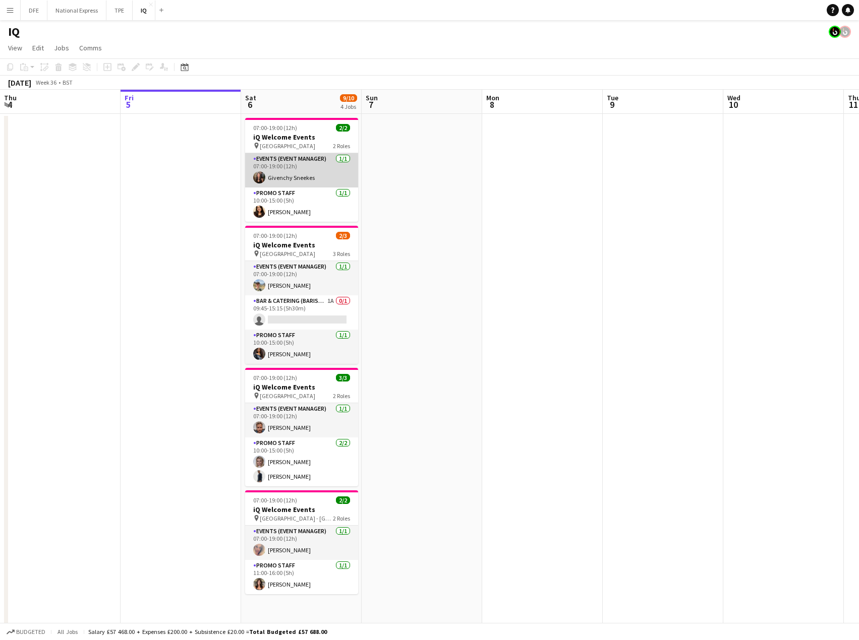
click at [308, 179] on app-card-role "Events (Event Manager) [DATE] 07:00-19:00 (12h) Givenchy Sneekes" at bounding box center [301, 170] width 113 height 34
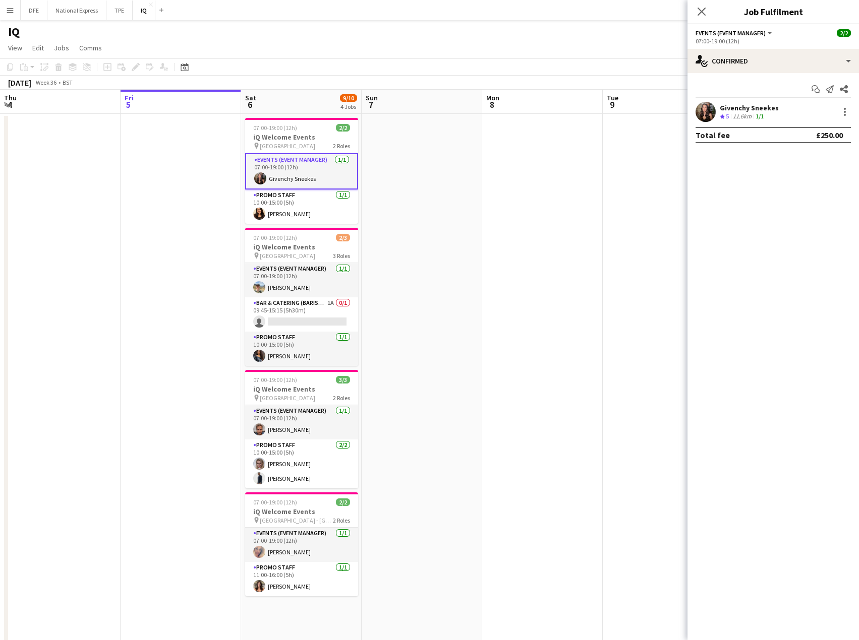
click at [748, 108] on div "Givenchy Sneekes" at bounding box center [748, 107] width 59 height 9
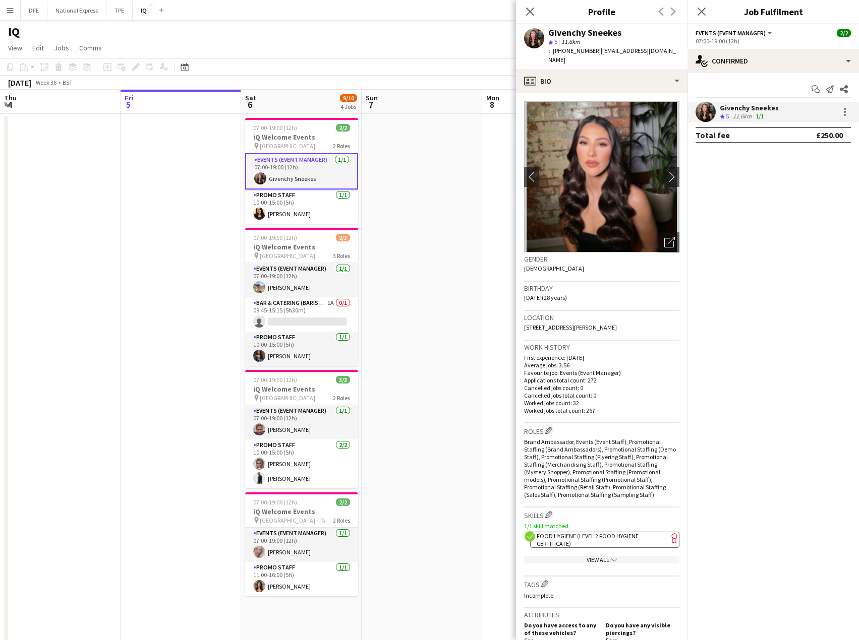
click at [611, 557] on icon "chevron-down" at bounding box center [614, 560] width 6 height 6
click at [11, 8] on app-icon "Menu" at bounding box center [10, 10] width 8 height 8
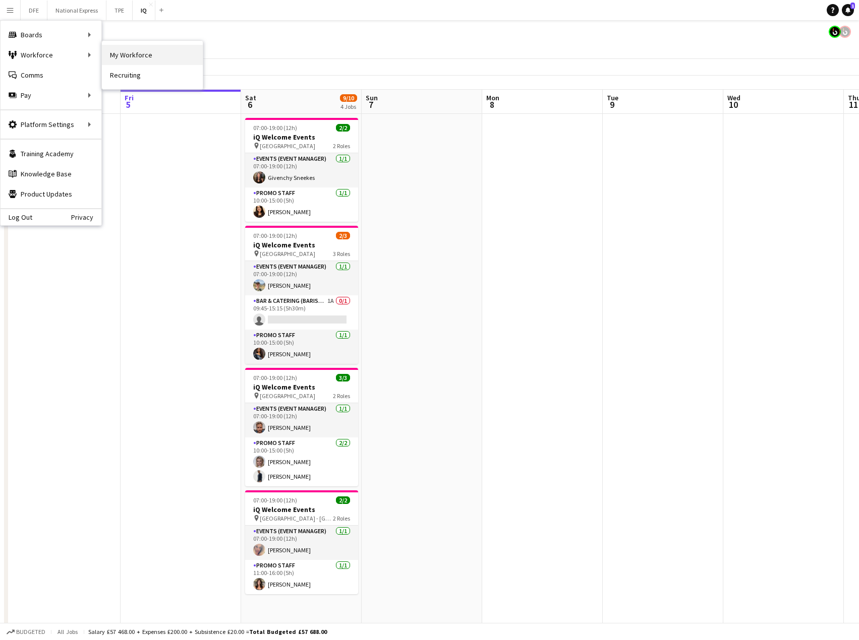
click at [137, 56] on link "My Workforce" at bounding box center [152, 55] width 101 height 20
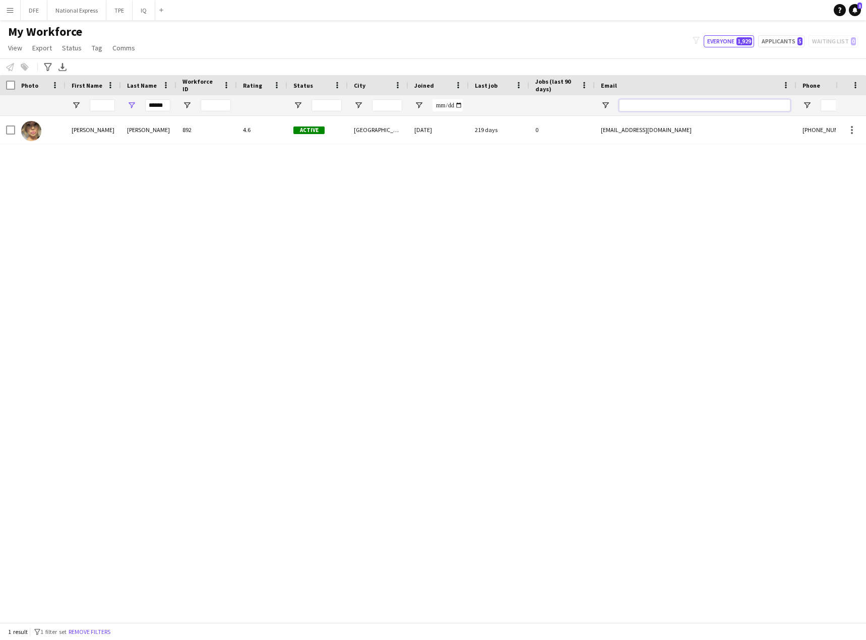
click at [652, 100] on input "Email Filter Input" at bounding box center [704, 105] width 171 height 12
paste input "**********"
type input "**********"
click at [153, 105] on input "******" at bounding box center [157, 105] width 25 height 12
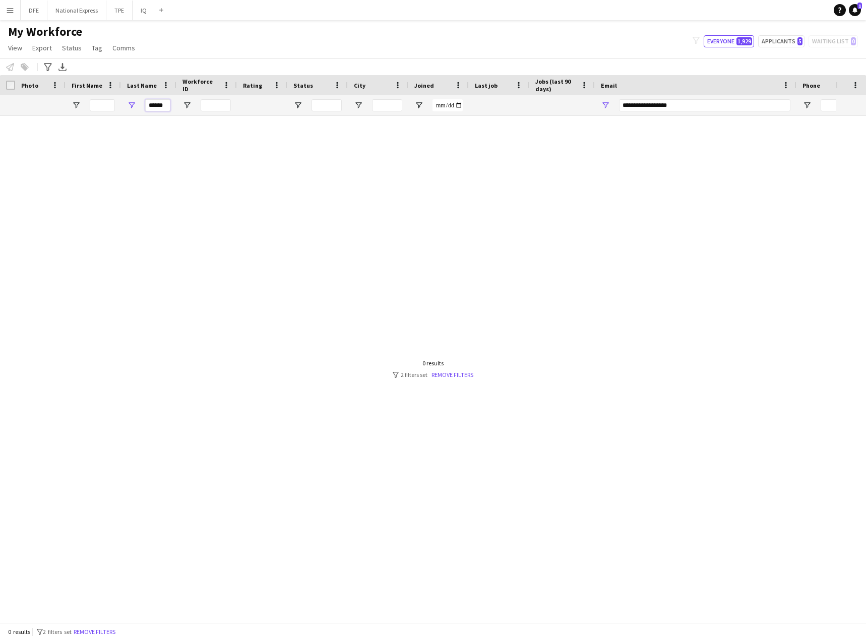
click at [153, 105] on input "******" at bounding box center [157, 105] width 25 height 12
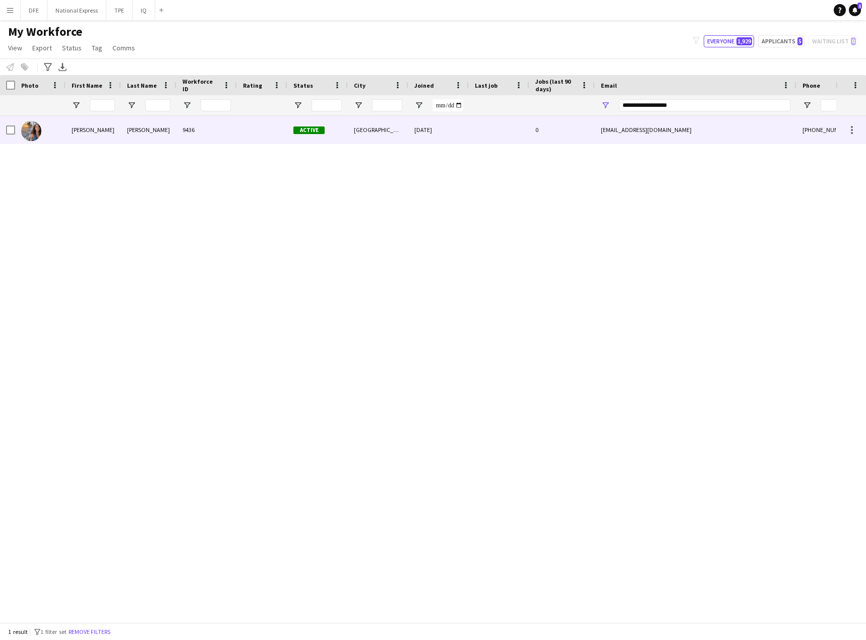
click at [81, 135] on div "[PERSON_NAME]" at bounding box center [93, 130] width 55 height 28
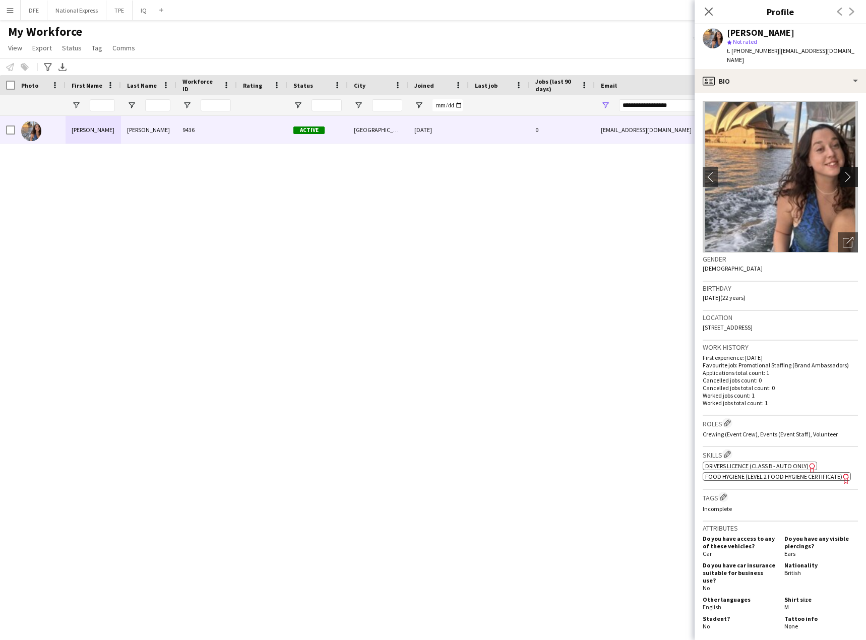
click at [843, 171] on app-icon "chevron-right" at bounding box center [851, 176] width 16 height 11
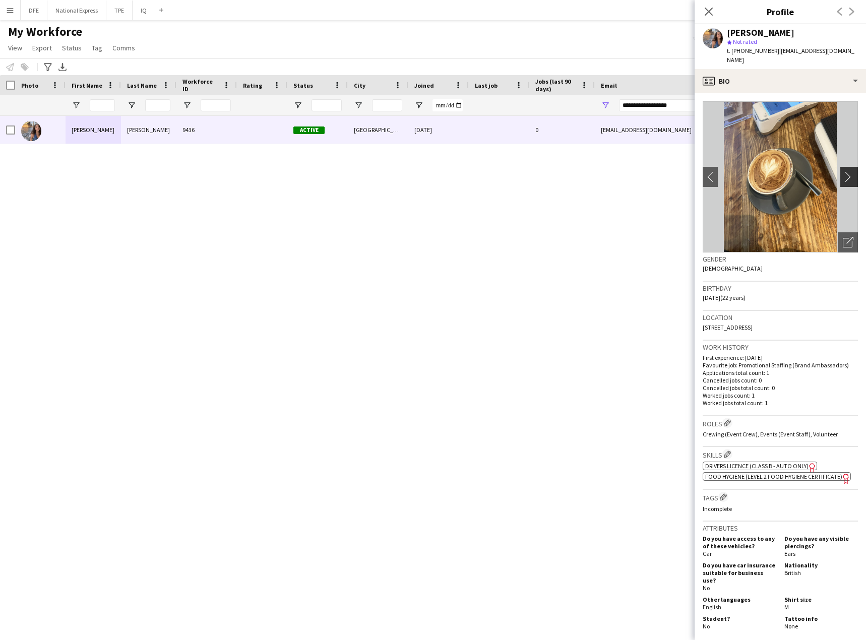
click at [843, 171] on app-icon "chevron-right" at bounding box center [851, 176] width 16 height 11
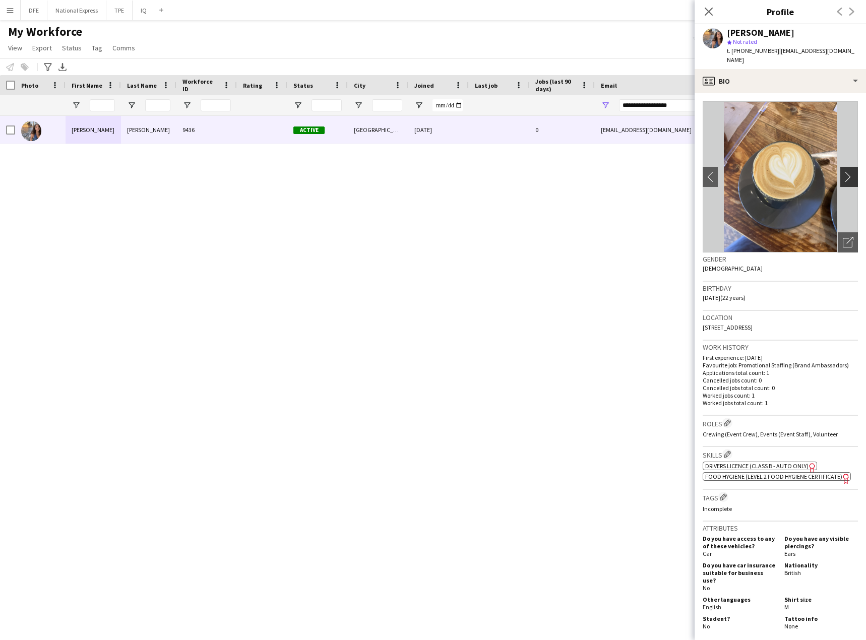
click at [843, 171] on app-icon "chevron-right" at bounding box center [851, 176] width 16 height 11
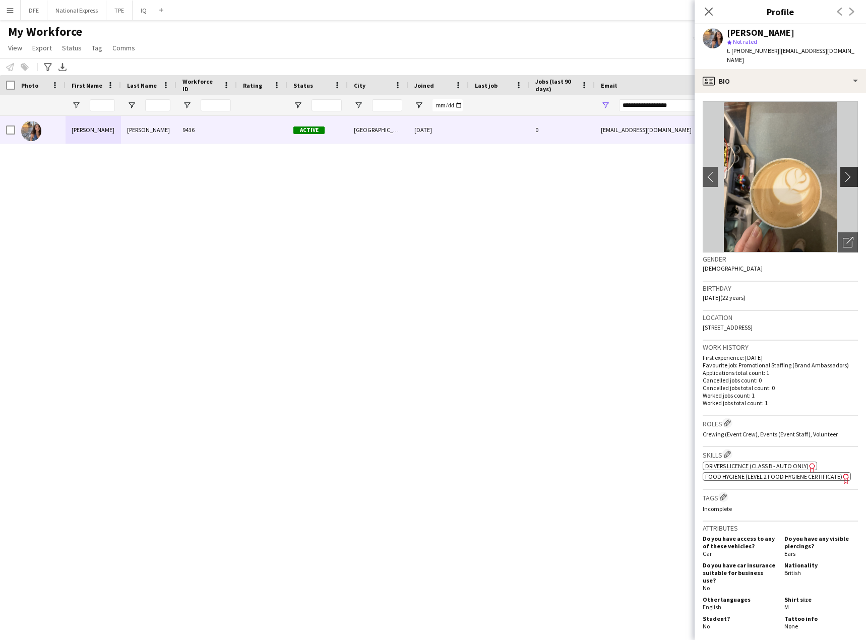
click at [843, 171] on app-icon "chevron-right" at bounding box center [851, 176] width 16 height 11
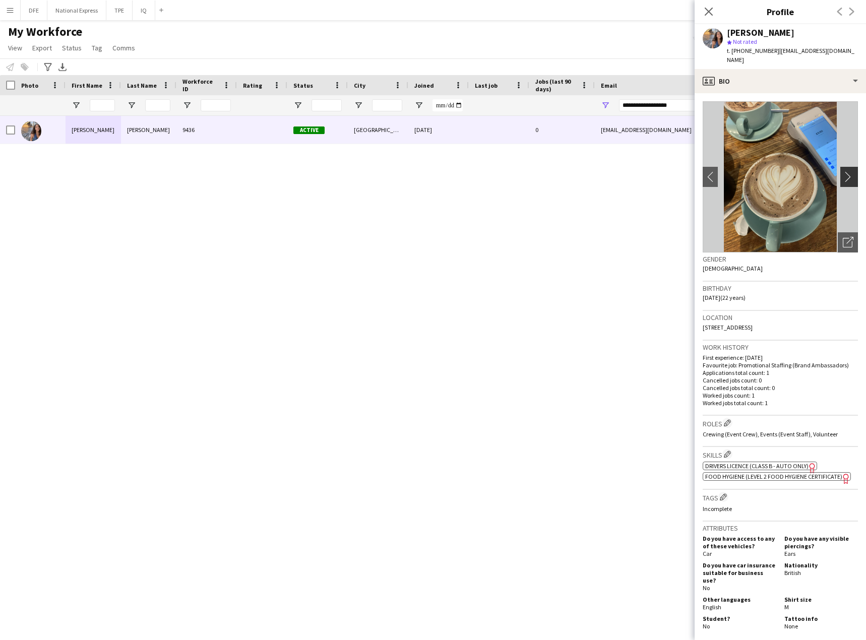
click at [843, 171] on app-icon "chevron-right" at bounding box center [851, 176] width 16 height 11
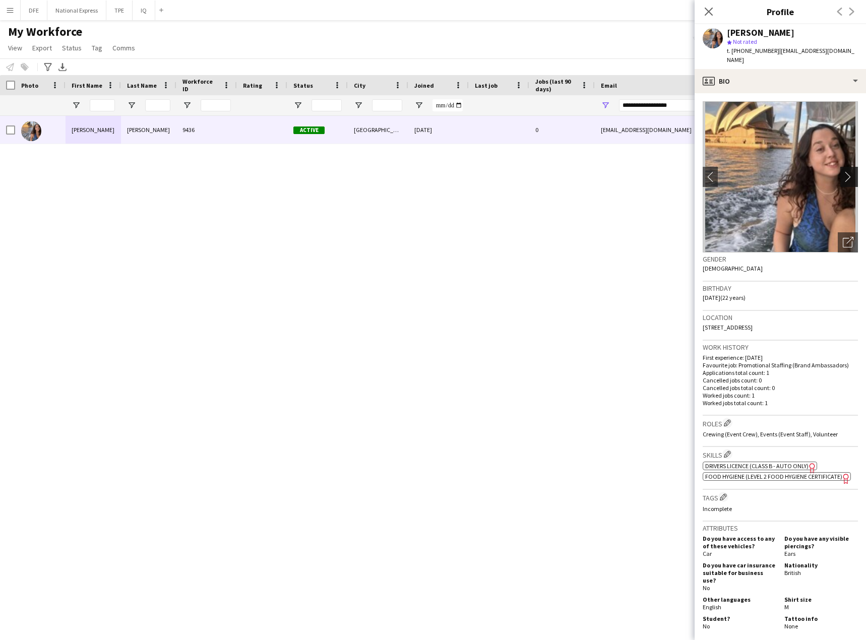
click at [843, 171] on app-icon "chevron-right" at bounding box center [851, 176] width 16 height 11
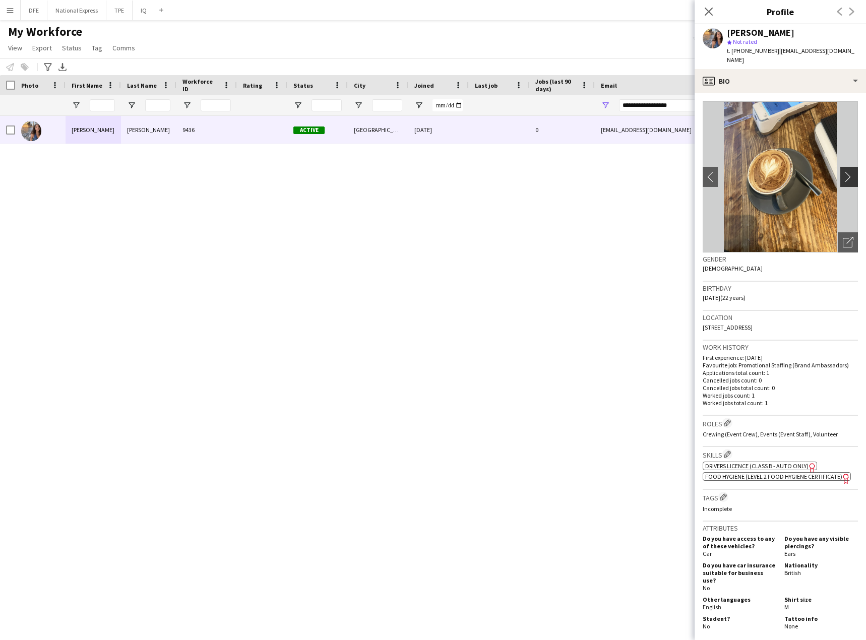
click at [843, 171] on app-icon "chevron-right" at bounding box center [851, 176] width 16 height 11
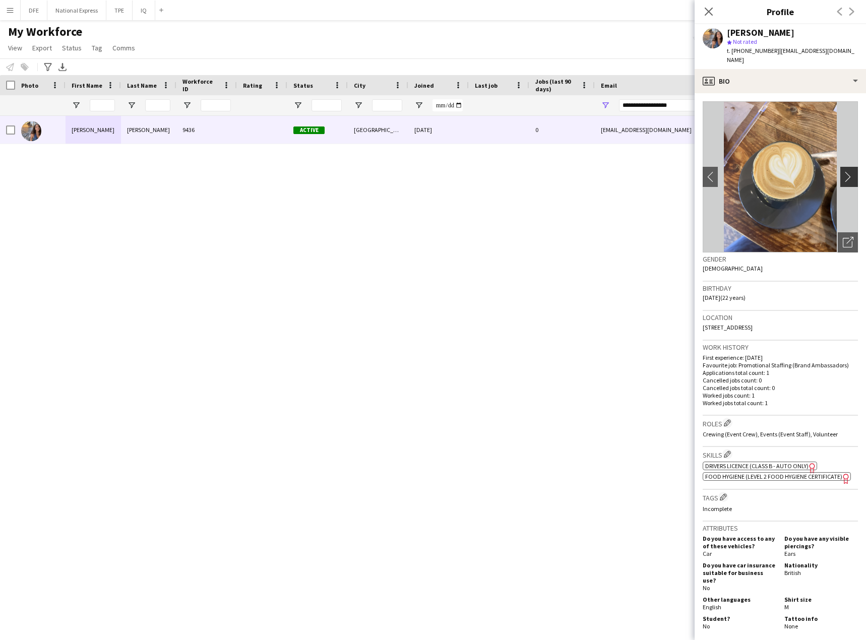
click at [843, 171] on app-icon "chevron-right" at bounding box center [851, 176] width 16 height 11
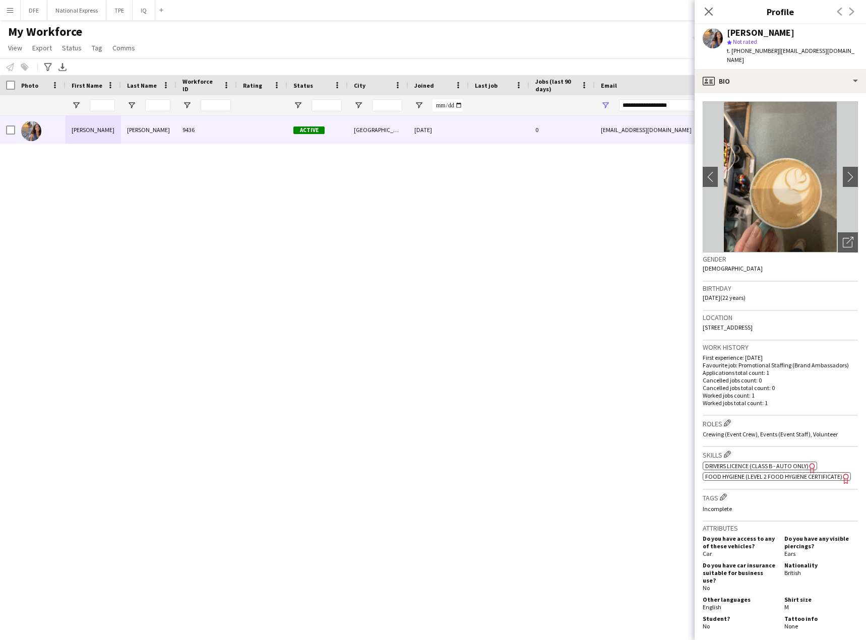
click at [580, 224] on div "[PERSON_NAME] 9436 Active Cheltenham [DATE] 0 [EMAIL_ADDRESS][DOMAIN_NAME] [PHO…" at bounding box center [418, 365] width 836 height 499
click at [35, 12] on button "DFE Close" at bounding box center [34, 11] width 27 height 20
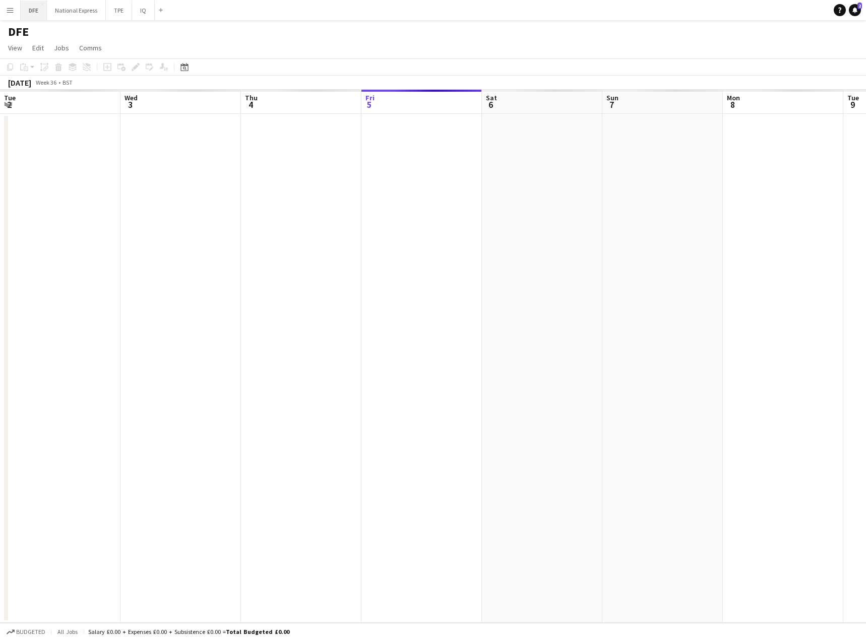
scroll to position [0, 241]
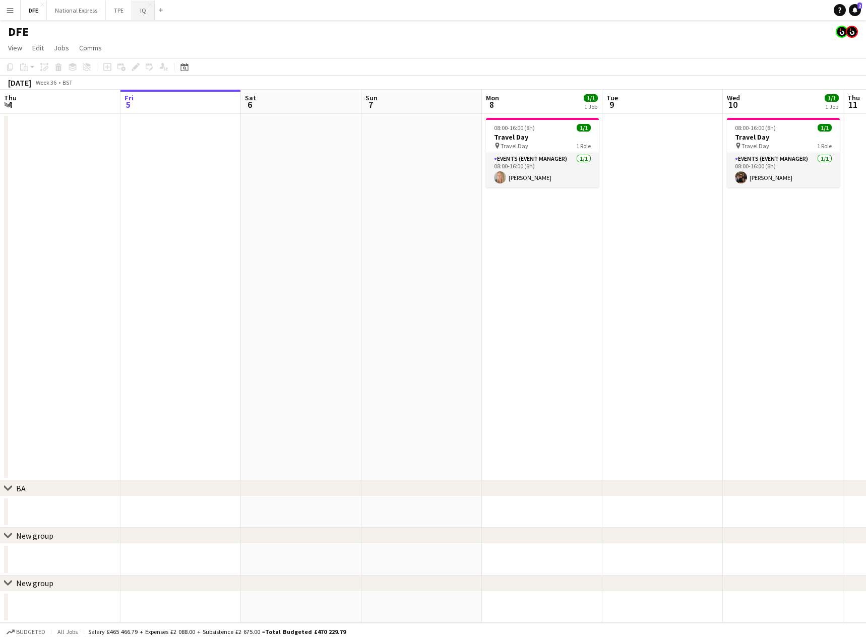
click at [142, 8] on button "IQ Close" at bounding box center [143, 11] width 23 height 20
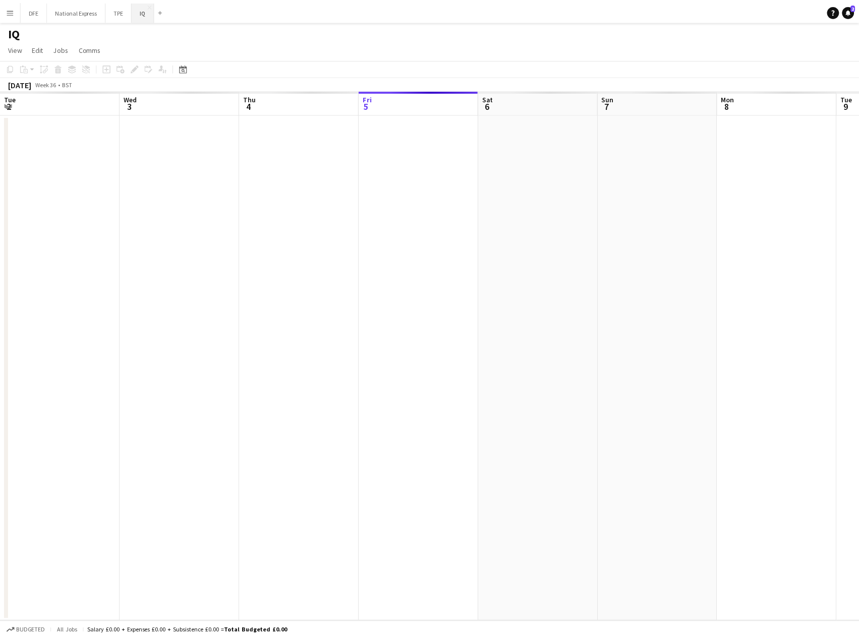
scroll to position [0, 241]
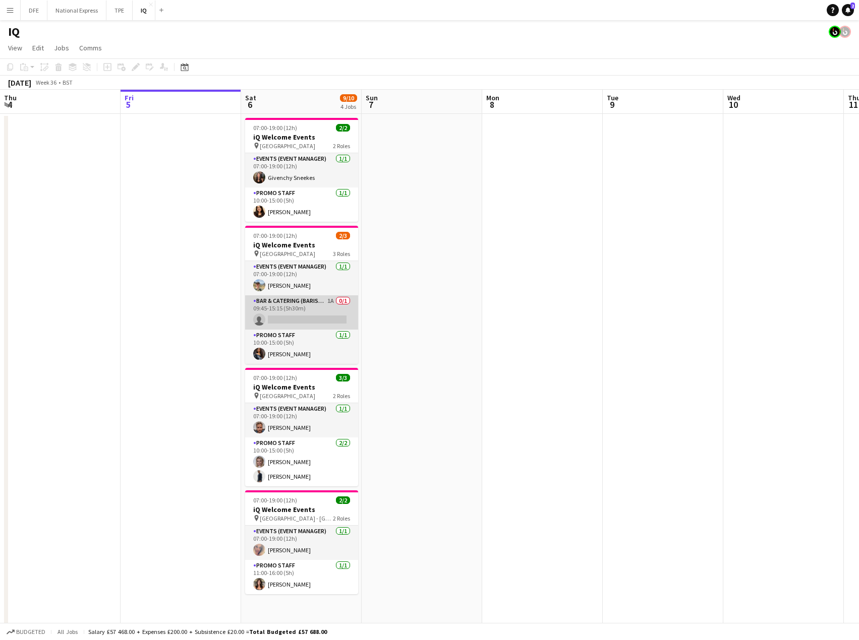
click at [302, 314] on app-card-role "Bar & Catering (Barista) 1A 0/1 09:45-15:15 (5h30m) single-neutral-actions" at bounding box center [301, 312] width 113 height 34
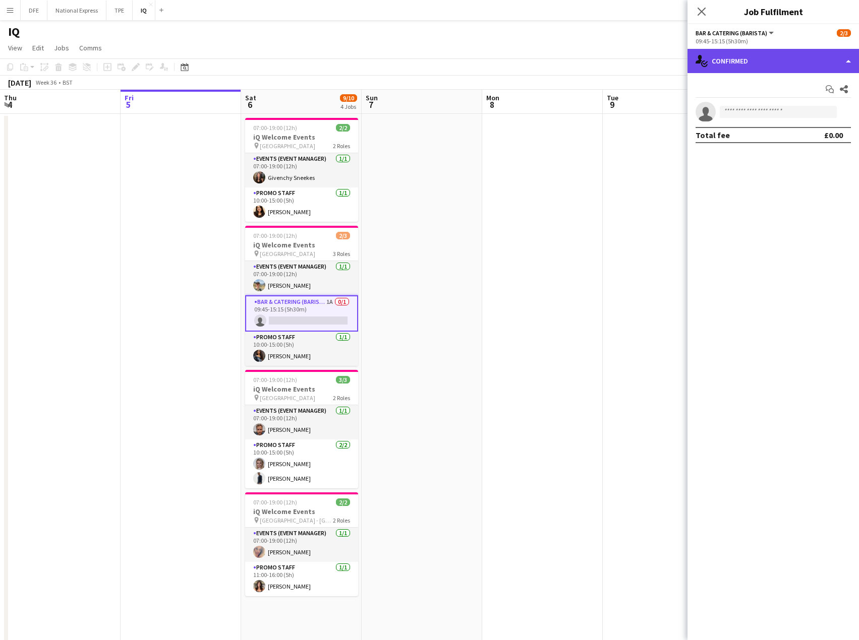
click at [800, 64] on div "single-neutral-actions-check-2 Confirmed" at bounding box center [772, 61] width 171 height 24
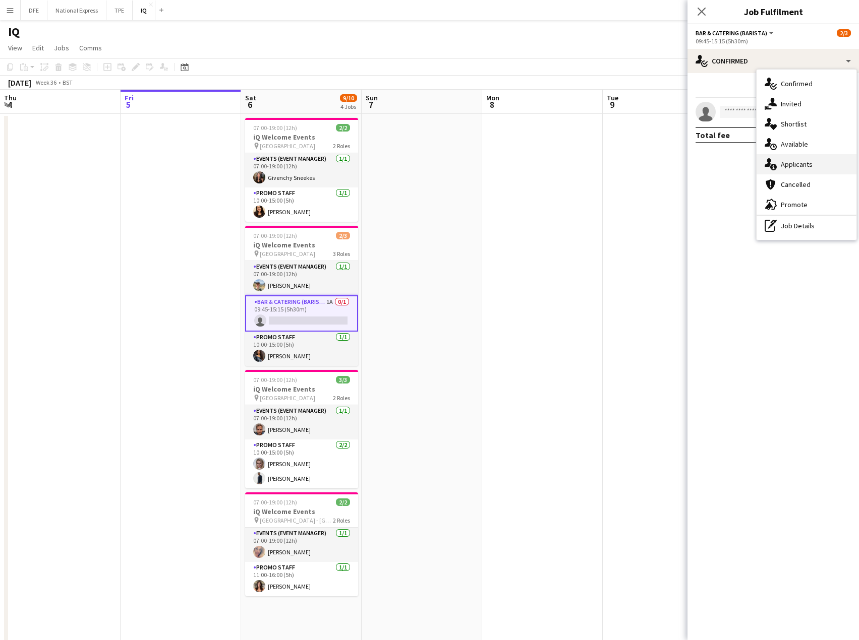
click at [815, 166] on div "single-neutral-actions-information Applicants" at bounding box center [806, 164] width 100 height 20
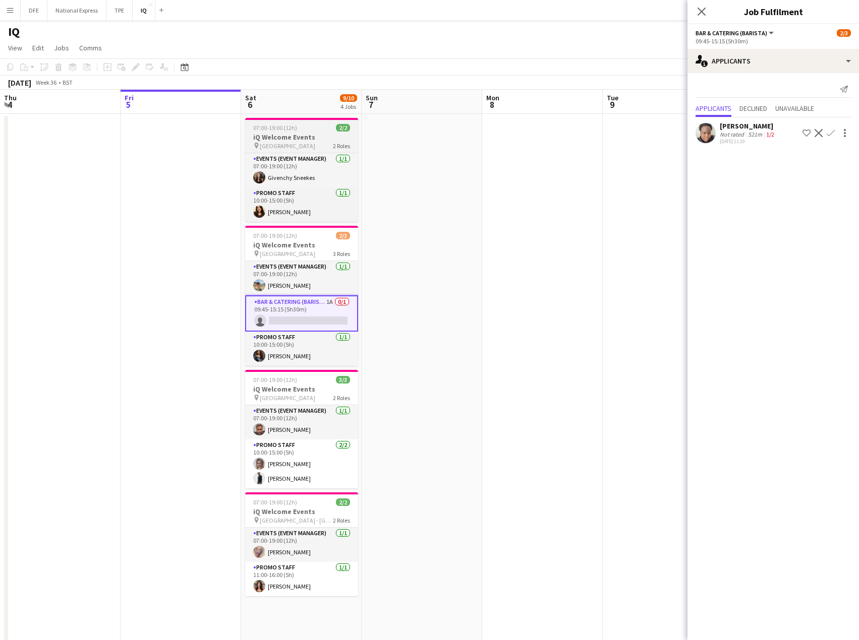
click at [299, 140] on h3 "iQ Welcome Events" at bounding box center [301, 137] width 113 height 9
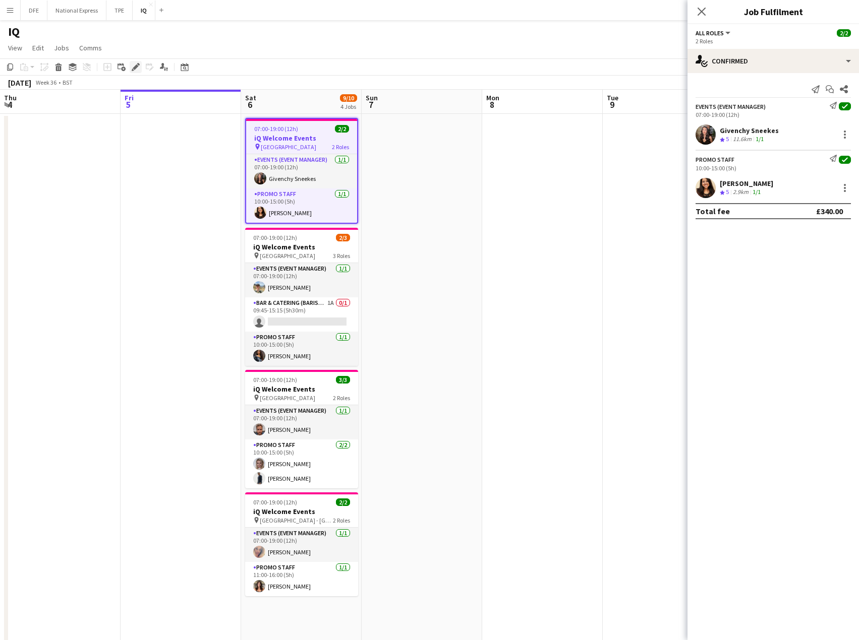
click at [136, 65] on icon "Edit" at bounding box center [136, 67] width 8 height 8
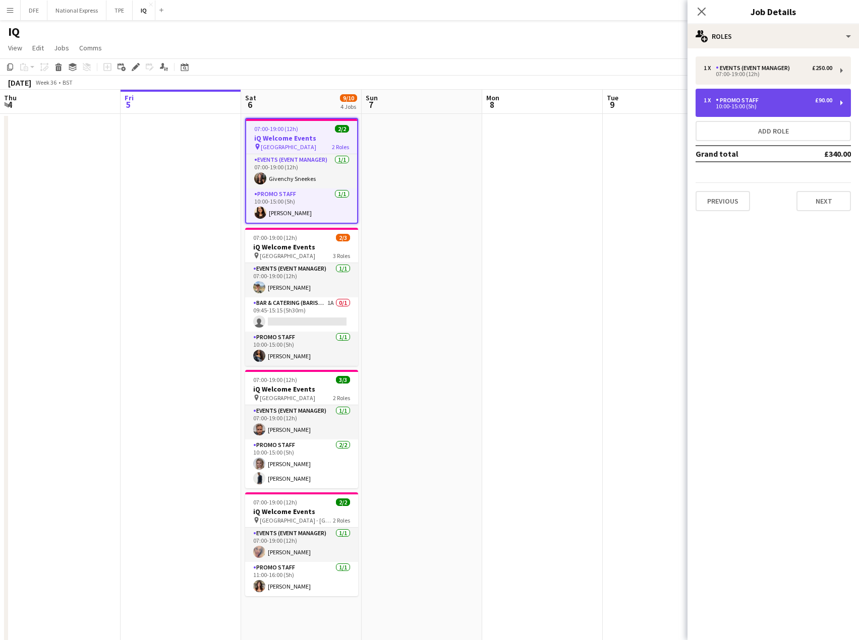
click at [797, 105] on div "10:00-15:00 (5h)" at bounding box center [767, 106] width 129 height 5
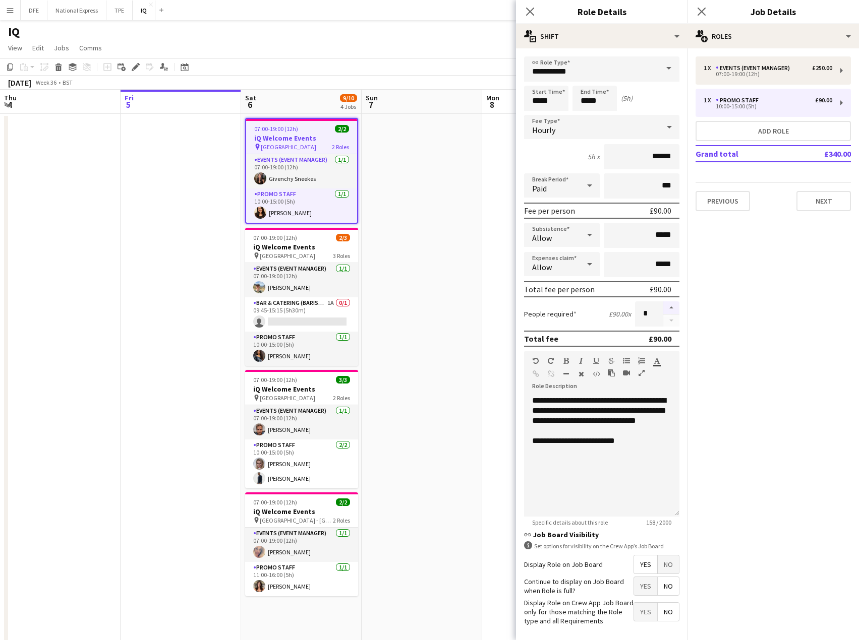
click at [664, 307] on button "button" at bounding box center [671, 307] width 16 height 13
type input "*"
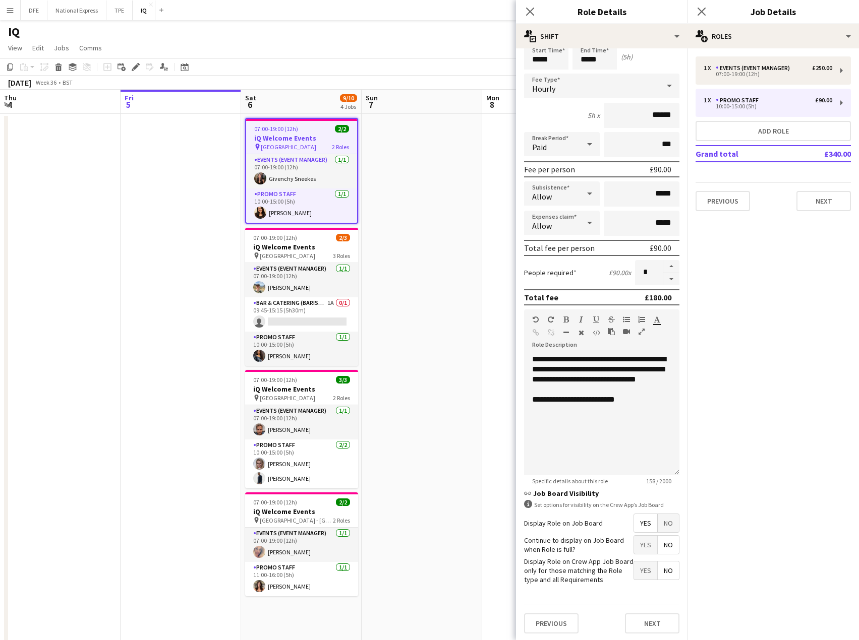
scroll to position [43, 0]
click at [654, 620] on button "Next" at bounding box center [652, 622] width 54 height 20
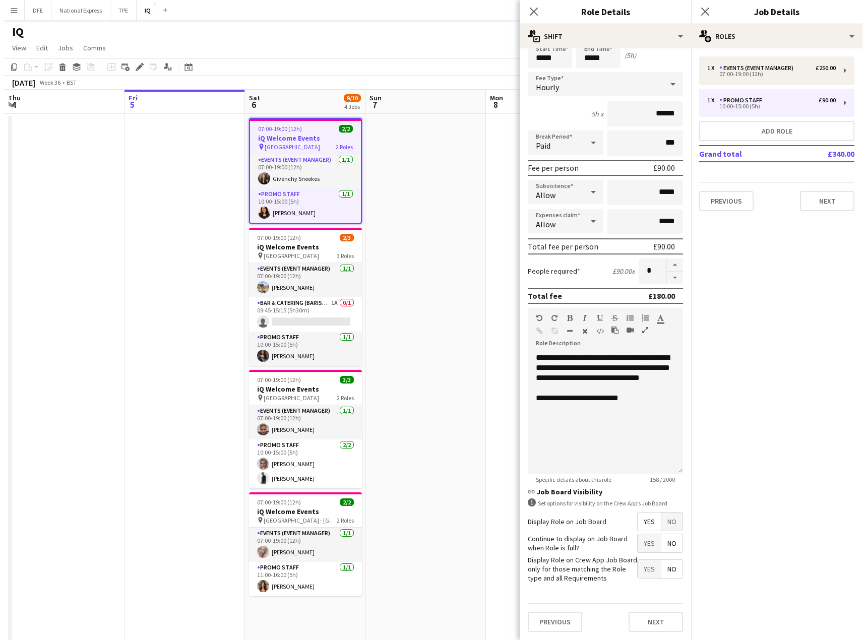
scroll to position [0, 0]
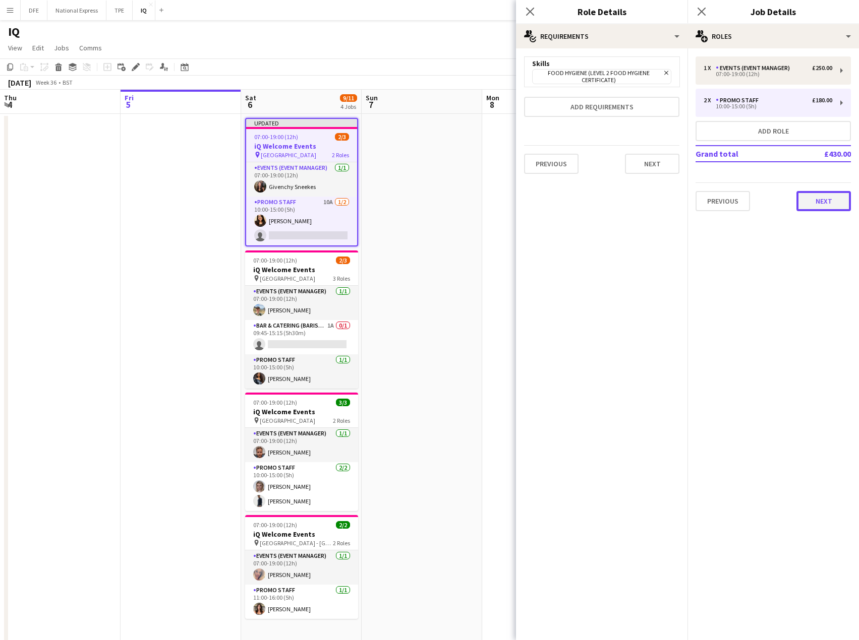
click at [838, 199] on button "Next" at bounding box center [823, 201] width 54 height 20
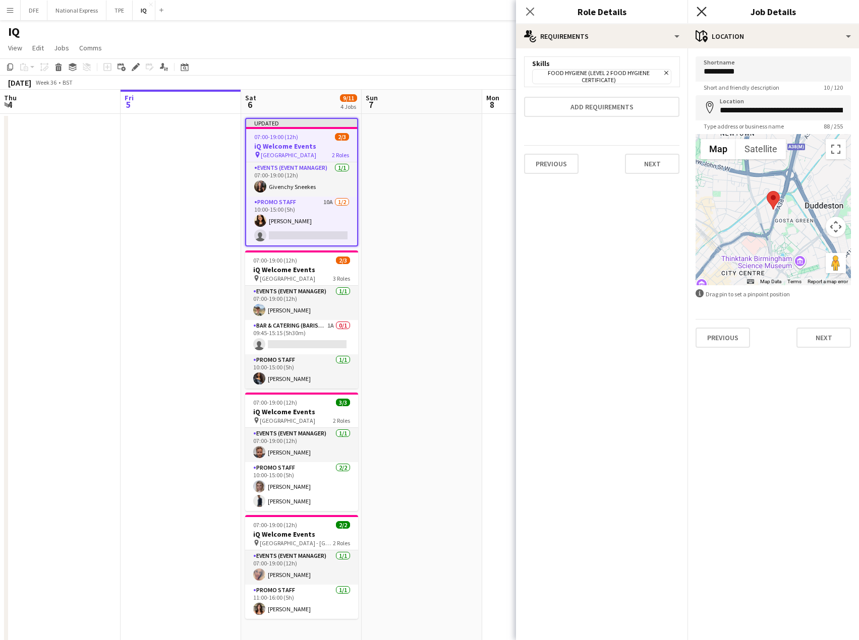
click at [699, 12] on icon "Close pop-in" at bounding box center [701, 12] width 10 height 10
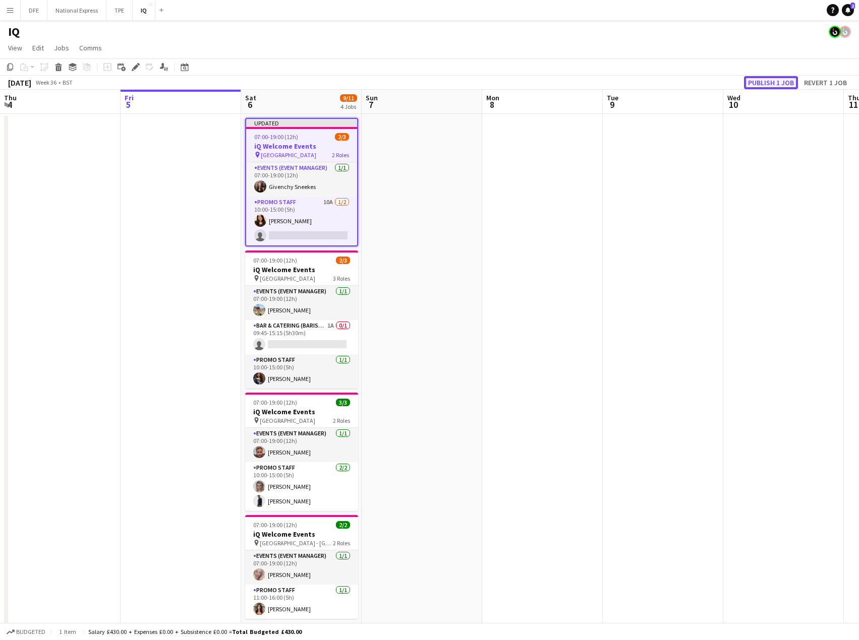
drag, startPoint x: 786, startPoint y: 81, endPoint x: 707, endPoint y: 111, distance: 84.6
click at [785, 81] on button "Publish 1 job" at bounding box center [771, 82] width 54 height 13
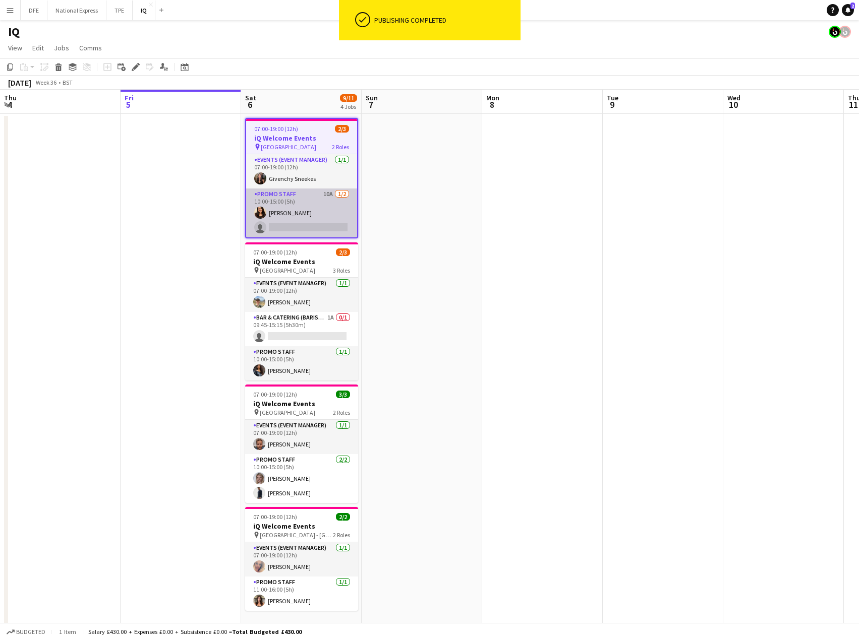
click at [324, 221] on app-card-role "Promo Staff 10A [DATE] 10:00-15:00 (5h) [PERSON_NAME] single-neutral-actions" at bounding box center [301, 213] width 111 height 49
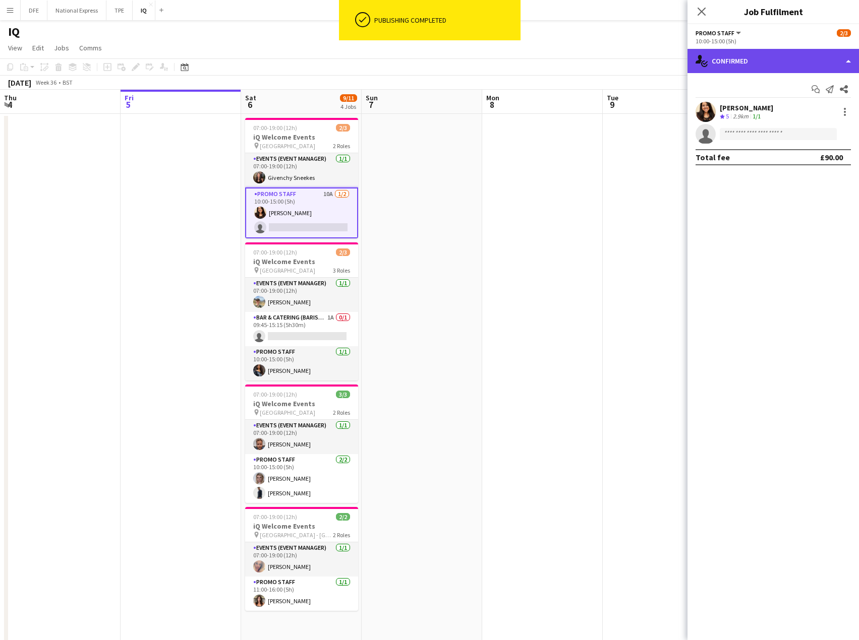
click at [751, 59] on div "single-neutral-actions-check-2 Confirmed" at bounding box center [772, 61] width 171 height 24
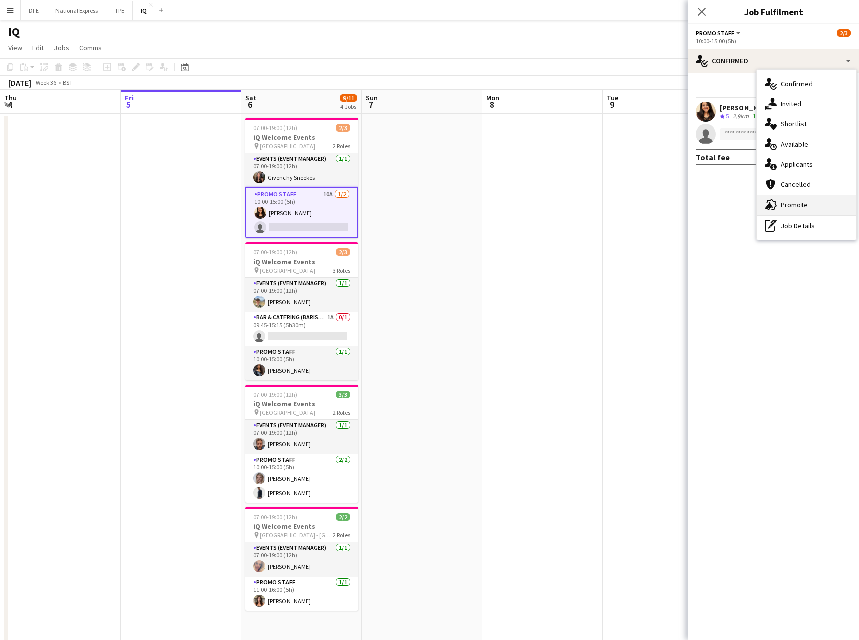
click at [787, 202] on span "Promote" at bounding box center [793, 204] width 27 height 9
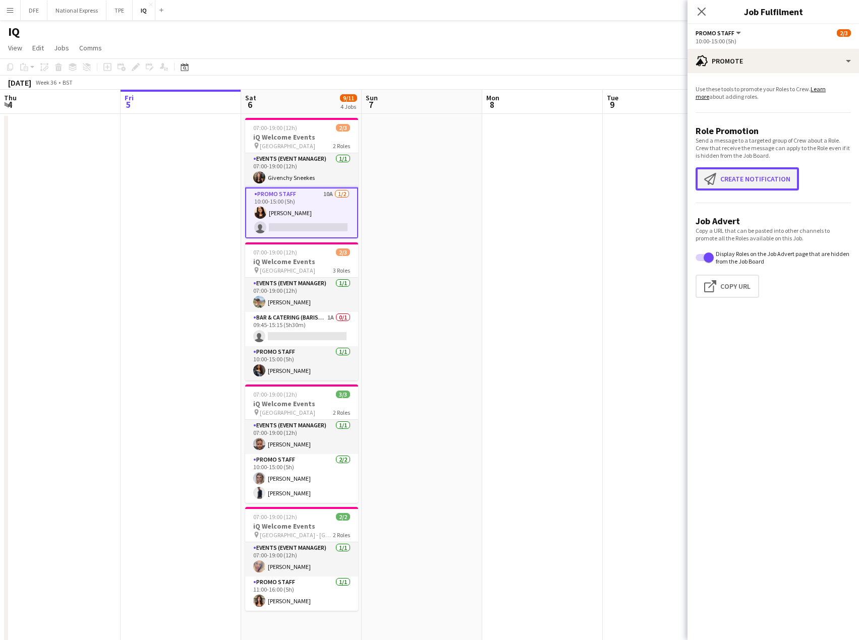
click at [752, 179] on button "Create notification Create notification" at bounding box center [746, 178] width 103 height 23
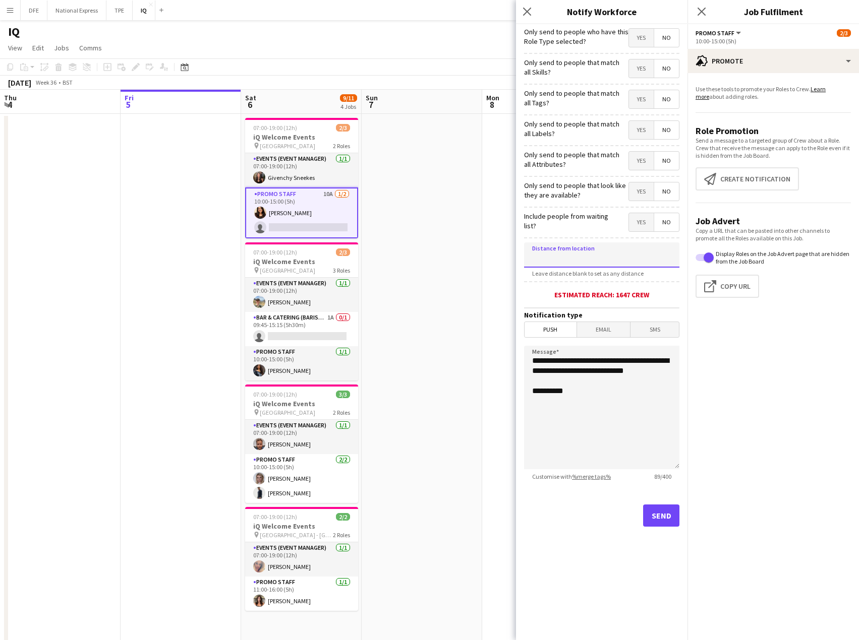
click at [578, 254] on input at bounding box center [601, 255] width 155 height 25
type input "****"
type input "*****"
click at [661, 511] on button "Send" at bounding box center [661, 516] width 36 height 22
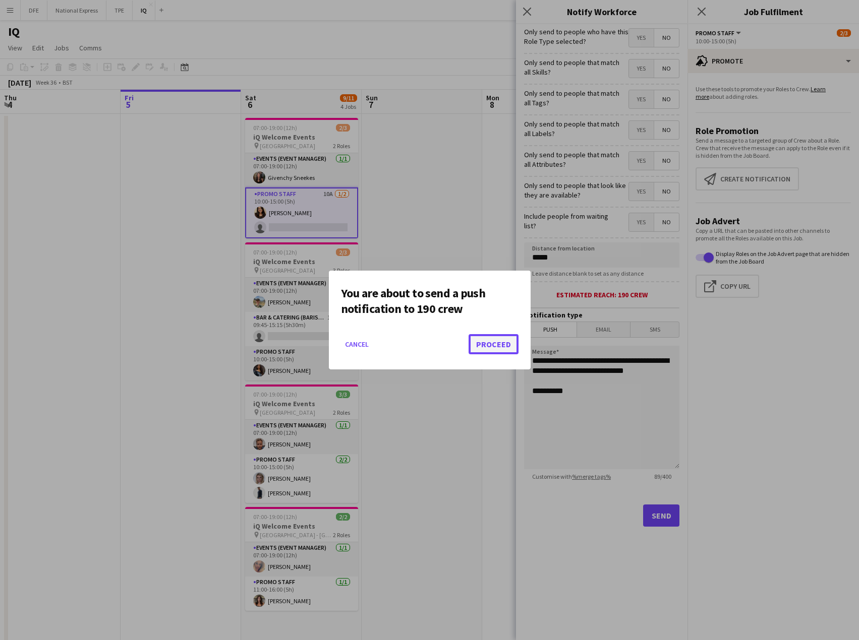
click at [494, 342] on button "Proceed" at bounding box center [493, 344] width 50 height 20
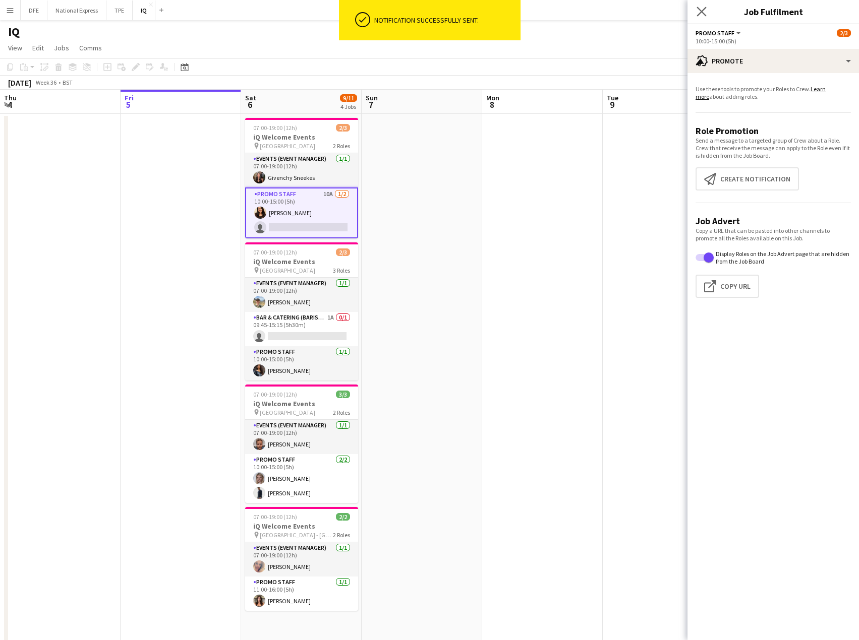
click at [705, 5] on app-icon "Close pop-in" at bounding box center [701, 12] width 15 height 15
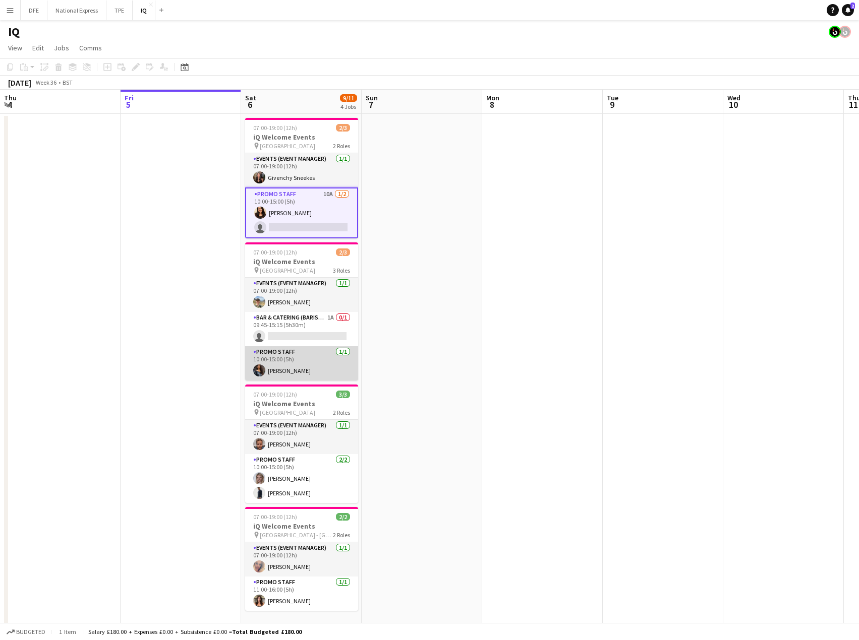
click at [334, 366] on app-card-role "Promo Staff [DATE] 10:00-15:00 (5h) [PERSON_NAME]" at bounding box center [301, 363] width 113 height 34
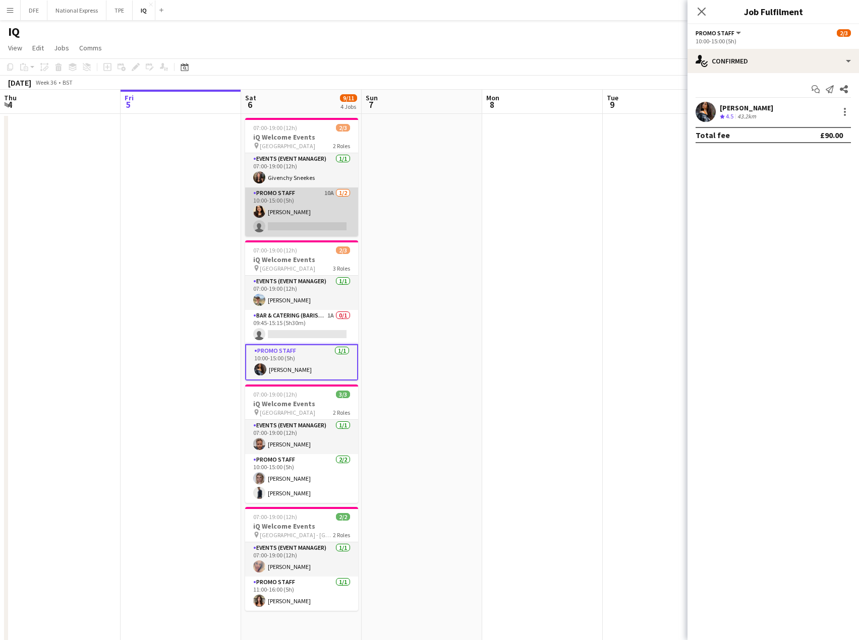
click at [309, 225] on app-card-role "Promo Staff 10A [DATE] 10:00-15:00 (5h) [PERSON_NAME] single-neutral-actions" at bounding box center [301, 212] width 113 height 49
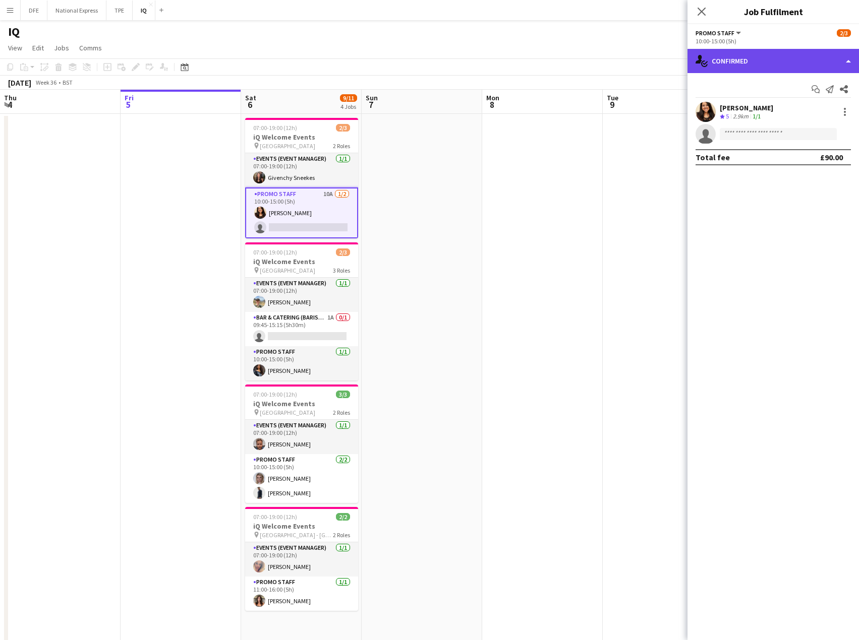
click at [780, 66] on div "single-neutral-actions-check-2 Confirmed" at bounding box center [772, 61] width 171 height 24
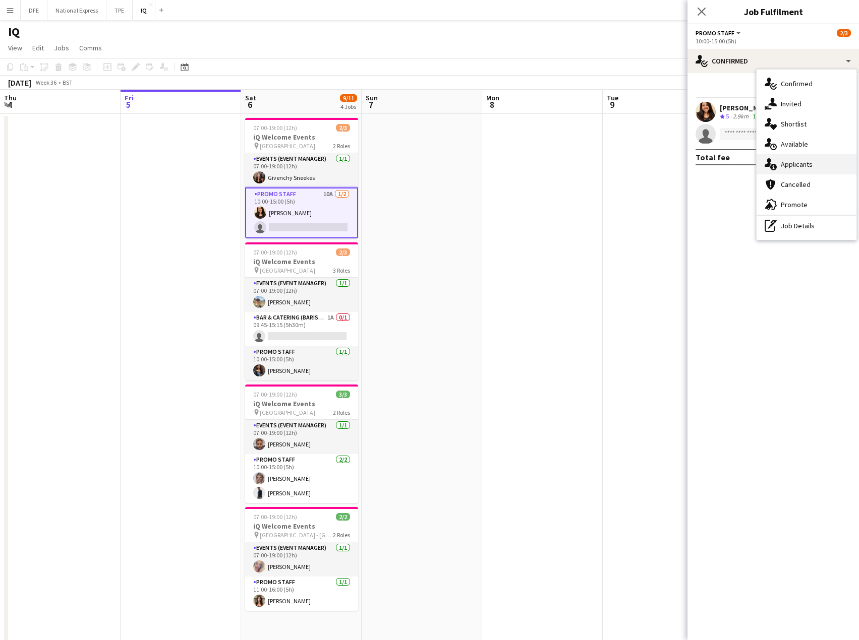
click at [809, 166] on span "Applicants" at bounding box center [796, 164] width 32 height 9
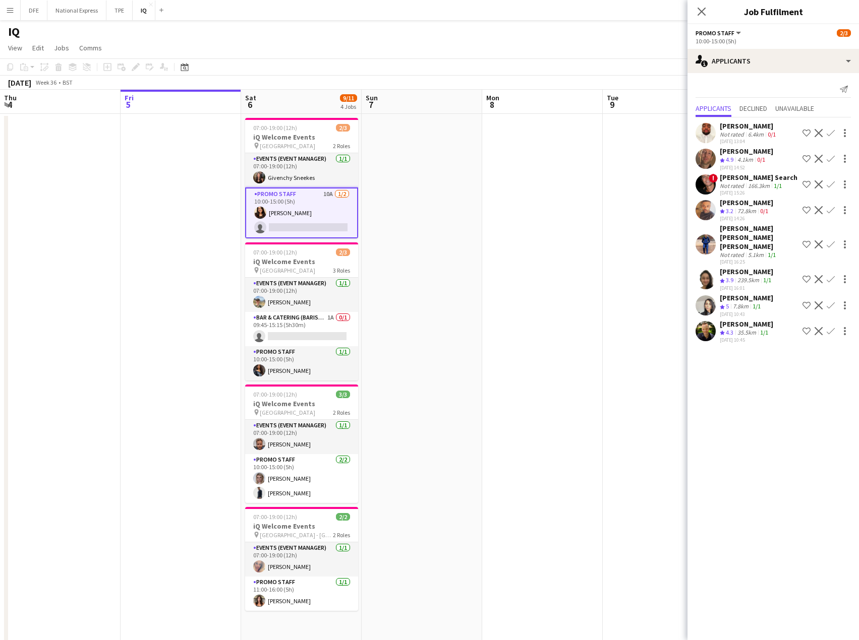
click at [736, 302] on div "7.8km" at bounding box center [741, 306] width 20 height 9
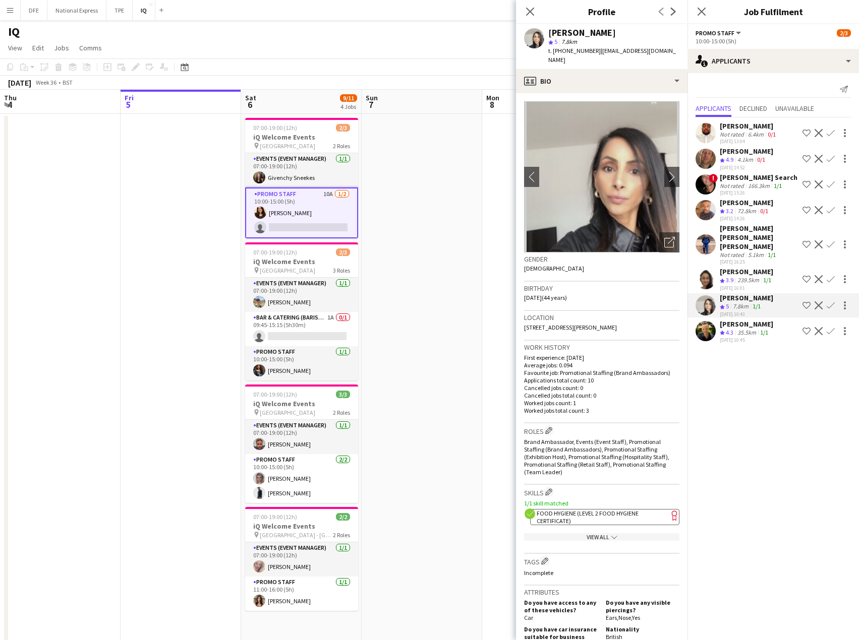
click at [830, 301] on app-icon "Confirm" at bounding box center [830, 305] width 8 height 8
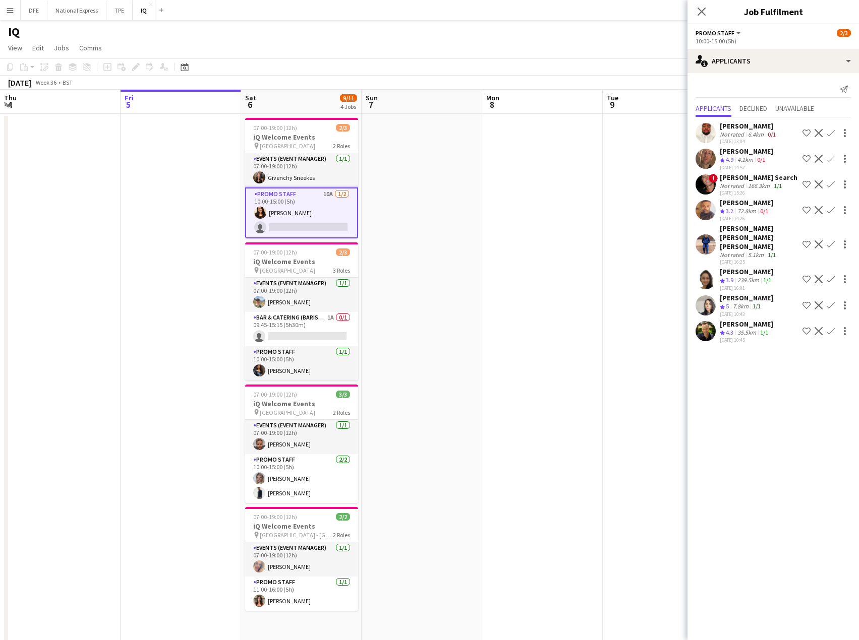
click at [831, 301] on app-icon "Confirm" at bounding box center [830, 305] width 8 height 8
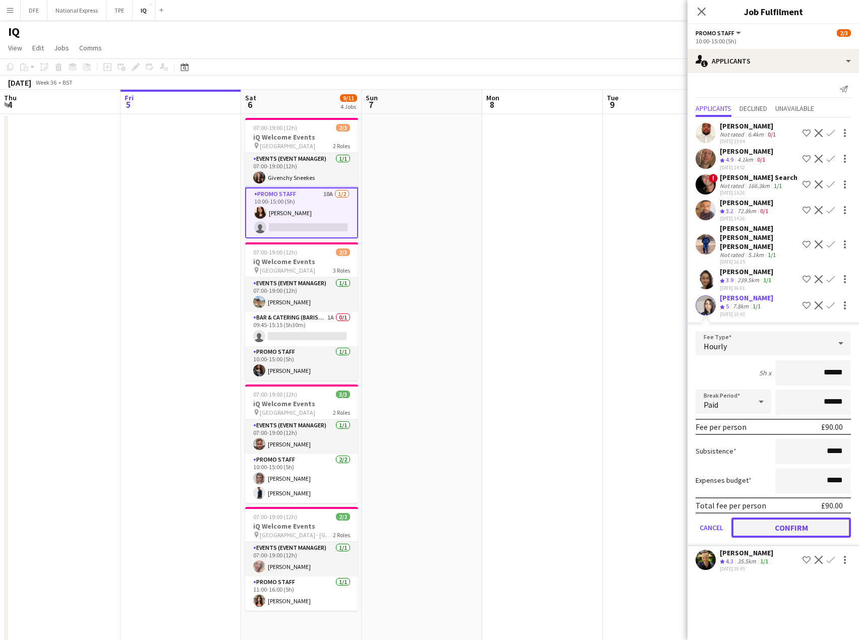
click at [784, 522] on button "Confirm" at bounding box center [790, 528] width 119 height 20
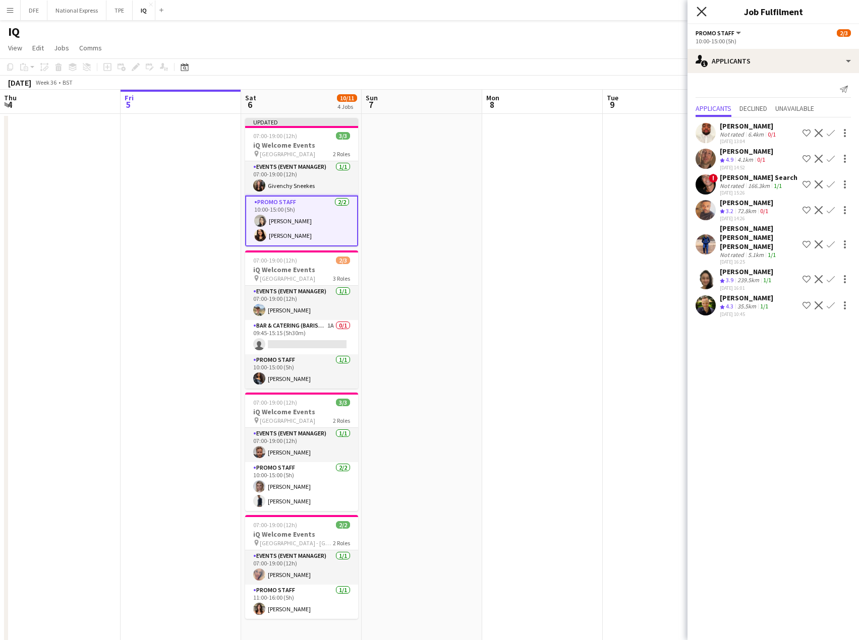
click at [701, 8] on icon "Close pop-in" at bounding box center [701, 12] width 10 height 10
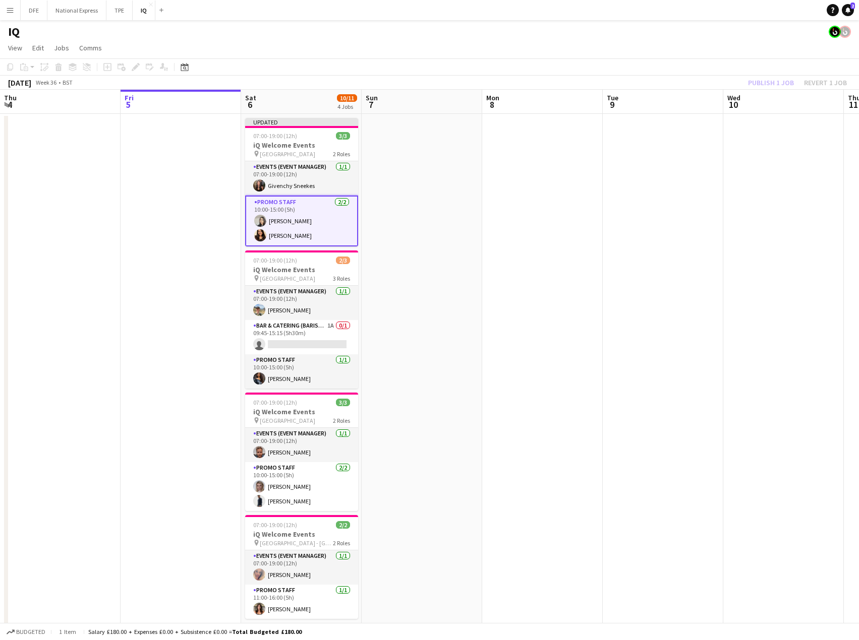
click at [767, 85] on div "Publish 1 job Revert 1 job" at bounding box center [797, 82] width 123 height 13
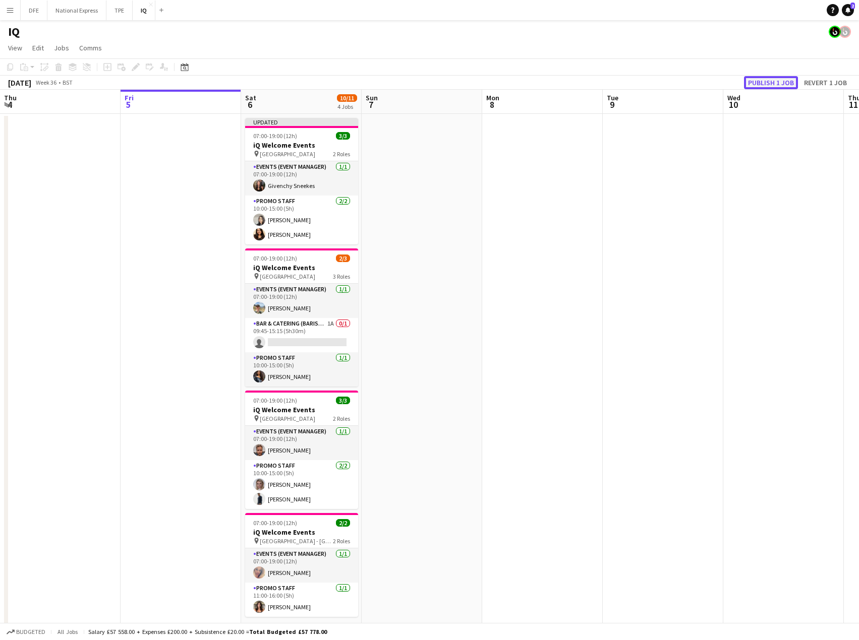
click at [772, 84] on button "Publish 1 job" at bounding box center [771, 82] width 54 height 13
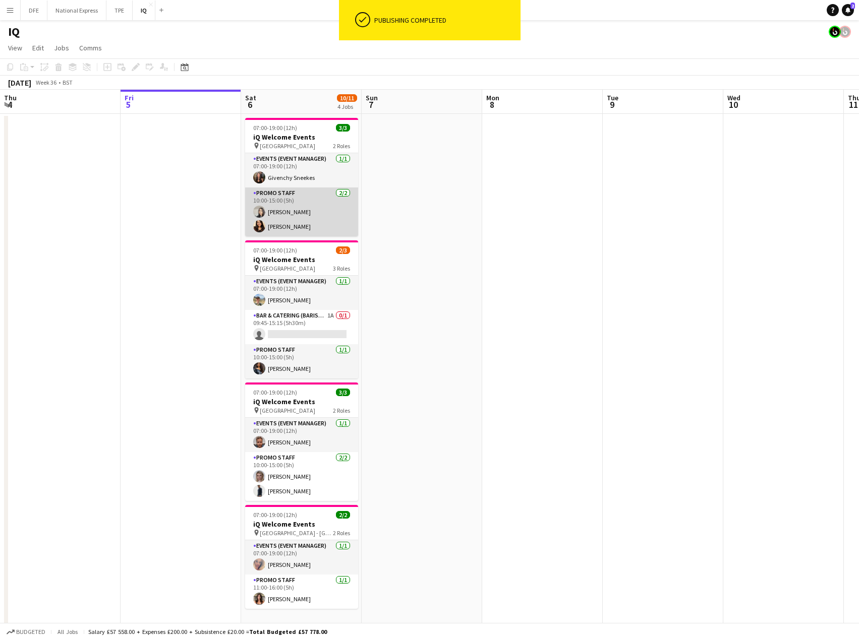
click at [289, 212] on app-card-role "Promo Staff [DATE] 10:00-15:00 (5h) [PERSON_NAME] [PERSON_NAME]" at bounding box center [301, 212] width 113 height 49
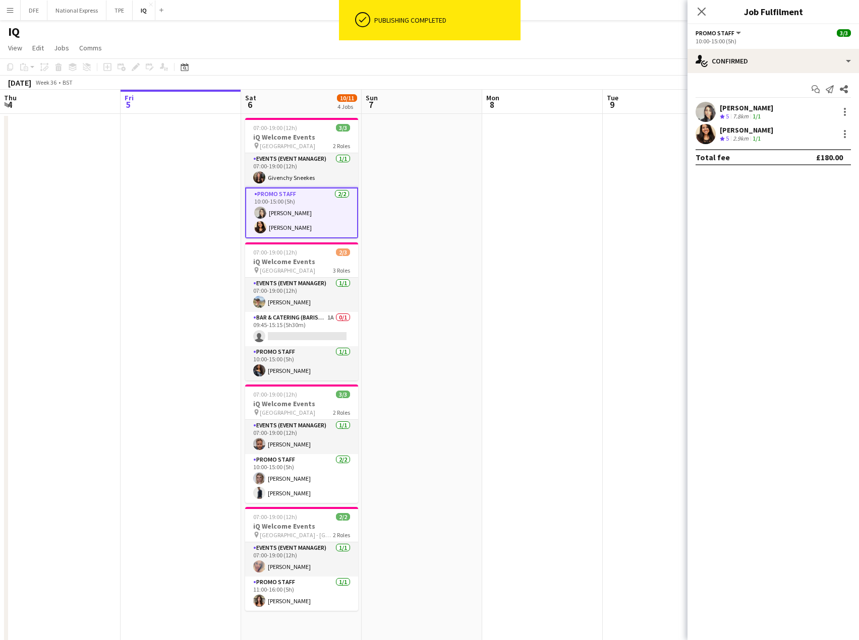
click at [740, 105] on div "[PERSON_NAME]" at bounding box center [745, 107] width 53 height 9
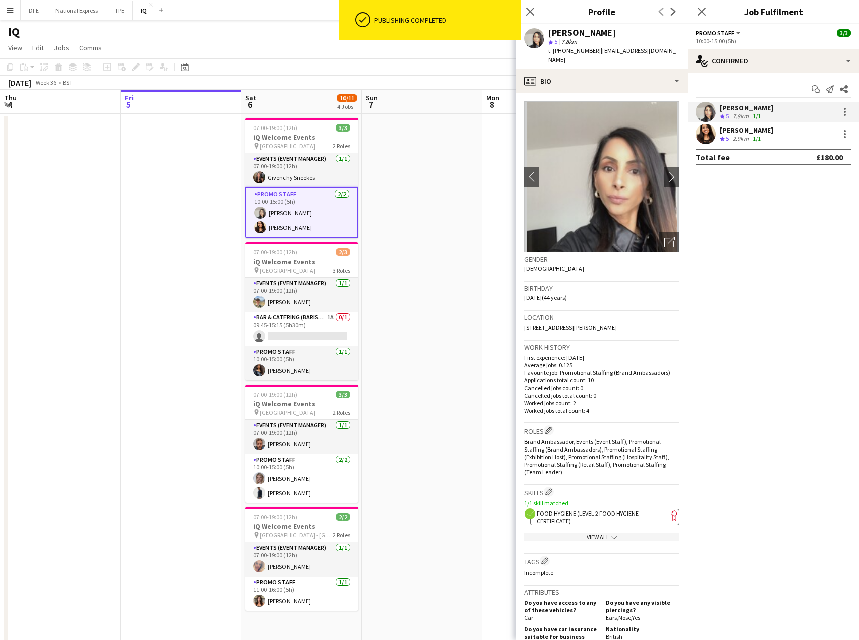
drag, startPoint x: 668, startPoint y: 48, endPoint x: 545, endPoint y: 35, distance: 123.8
click at [545, 35] on div "[PERSON_NAME] star 5 7.8km t. [PHONE_NUMBER] | [EMAIL_ADDRESS][DOMAIN_NAME]" at bounding box center [601, 46] width 171 height 45
copy div "[PERSON_NAME] star 5 7.8km t. [PHONE_NUMBER] | [EMAIL_ADDRESS][DOMAIN_NAME]"
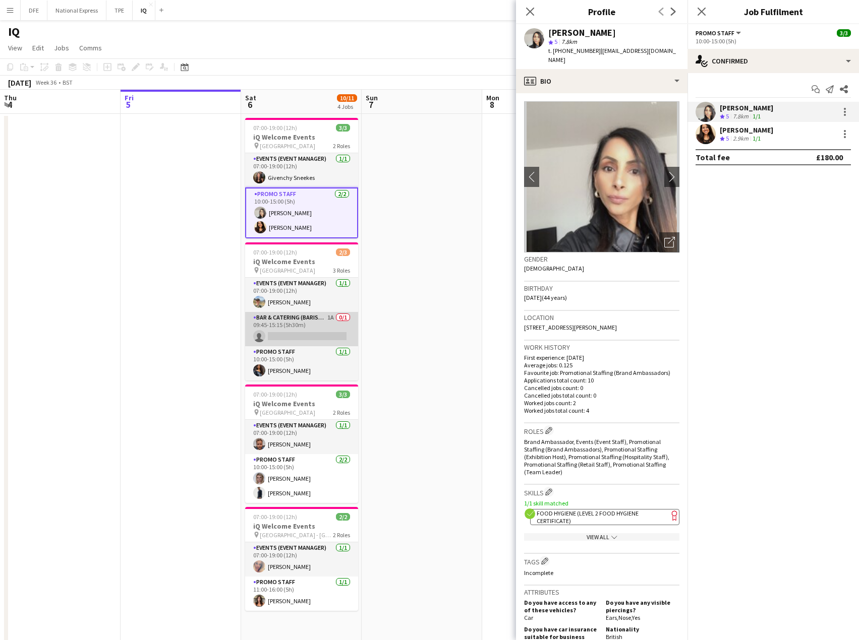
click at [307, 325] on app-card-role "Bar & Catering (Barista) 1A 0/1 09:45-15:15 (5h30m) single-neutral-actions" at bounding box center [301, 329] width 113 height 34
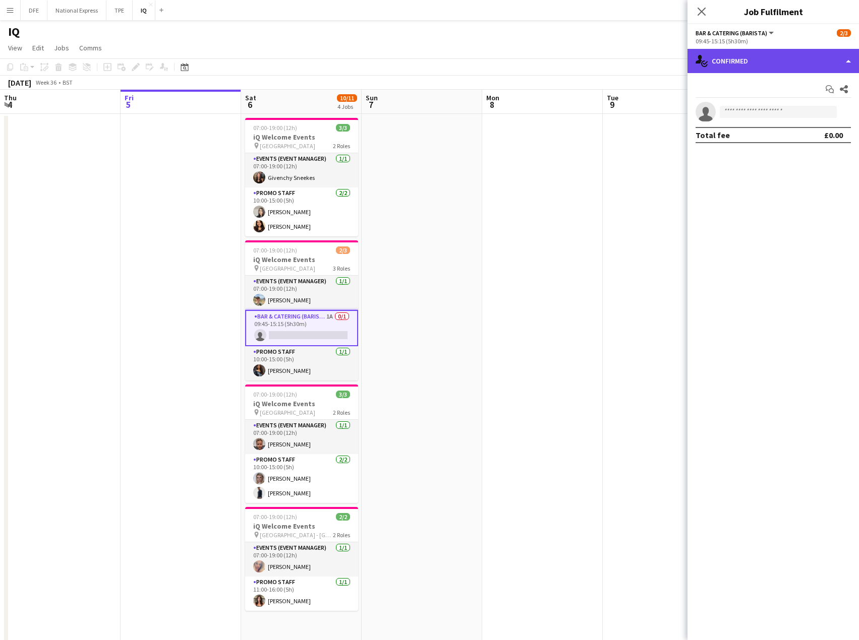
click at [816, 56] on div "single-neutral-actions-check-2 Confirmed" at bounding box center [772, 61] width 171 height 24
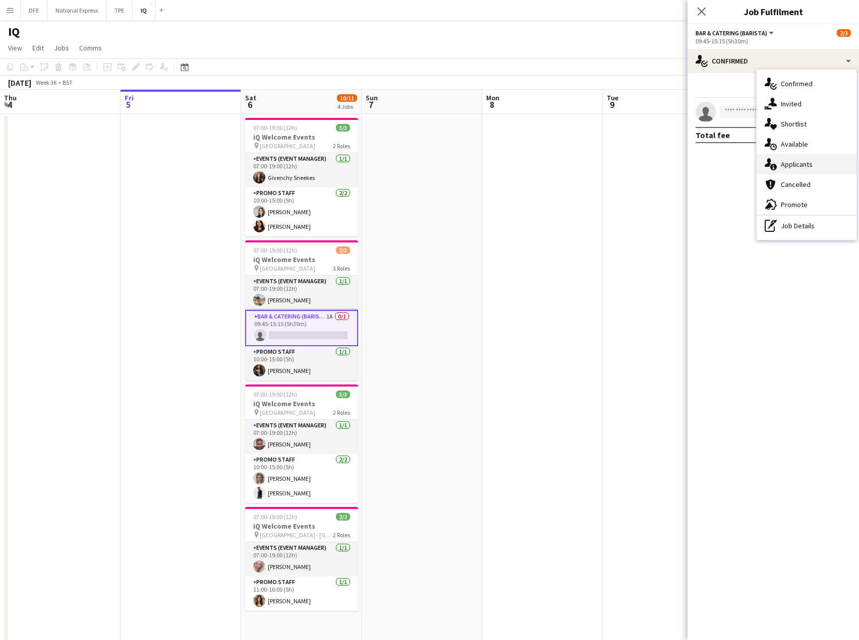
click at [803, 166] on span "Applicants" at bounding box center [796, 164] width 32 height 9
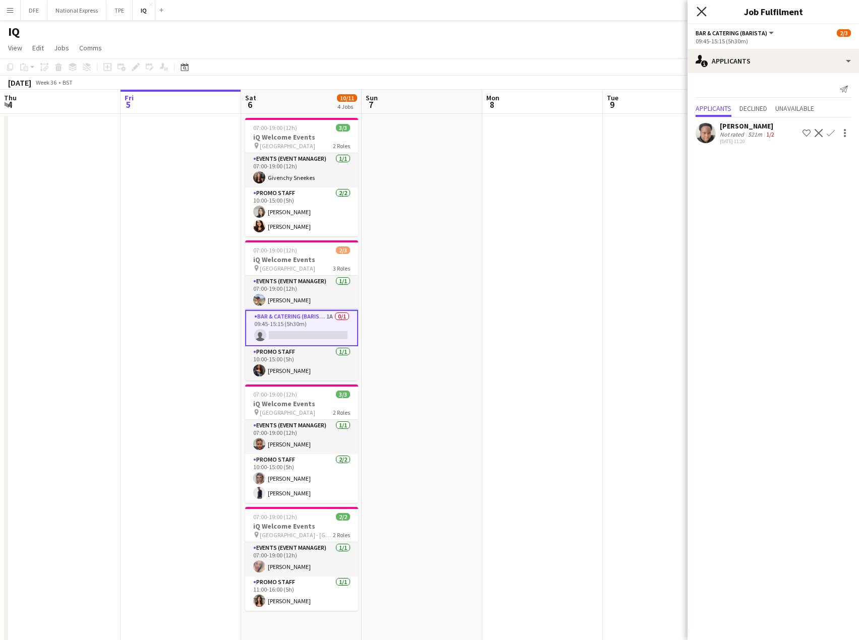
click at [697, 12] on icon "Close pop-in" at bounding box center [701, 12] width 10 height 10
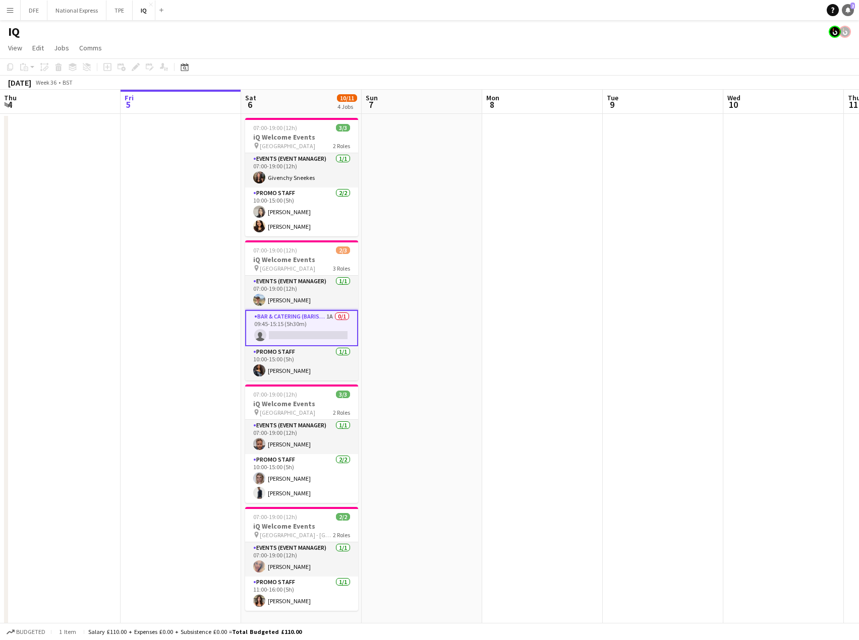
click at [847, 9] on icon at bounding box center [847, 9] width 5 height 5
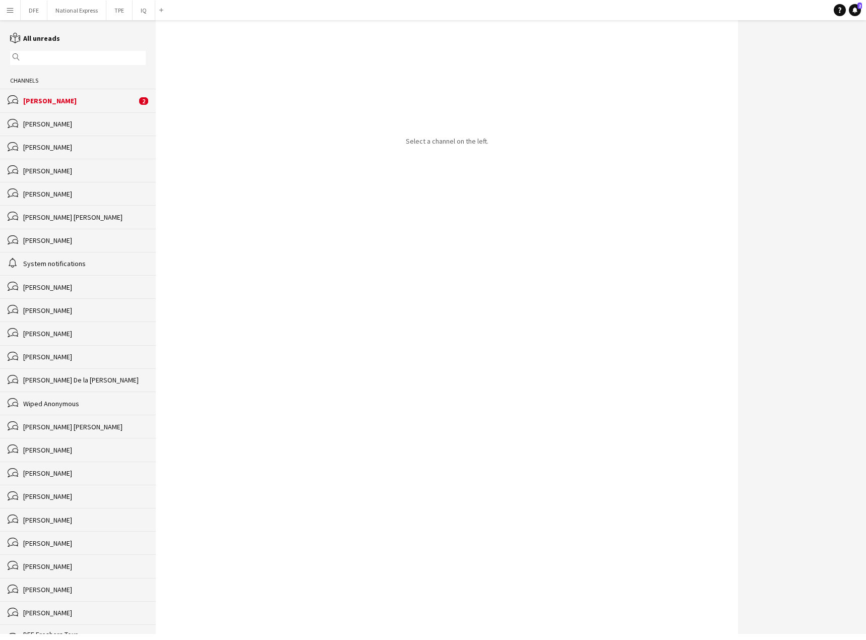
click at [78, 110] on div "bubbles [PERSON_NAME] 2" at bounding box center [78, 100] width 156 height 23
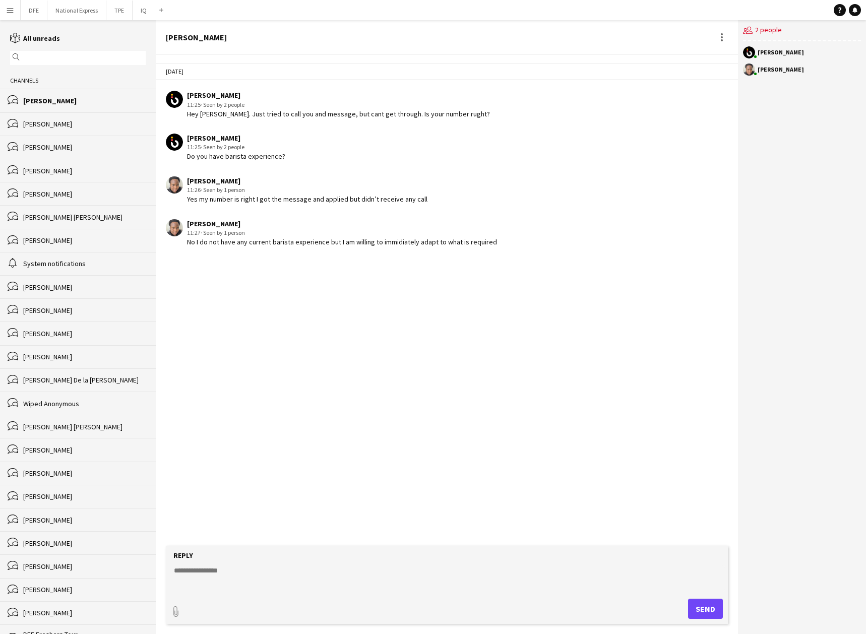
click at [233, 570] on textarea at bounding box center [449, 579] width 552 height 26
drag, startPoint x: 274, startPoint y: 574, endPoint x: 235, endPoint y: 574, distance: 38.8
click at [235, 574] on textarea "**********" at bounding box center [449, 579] width 552 height 26
paste textarea "*******"
drag, startPoint x: 299, startPoint y: 572, endPoint x: 274, endPoint y: 574, distance: 25.3
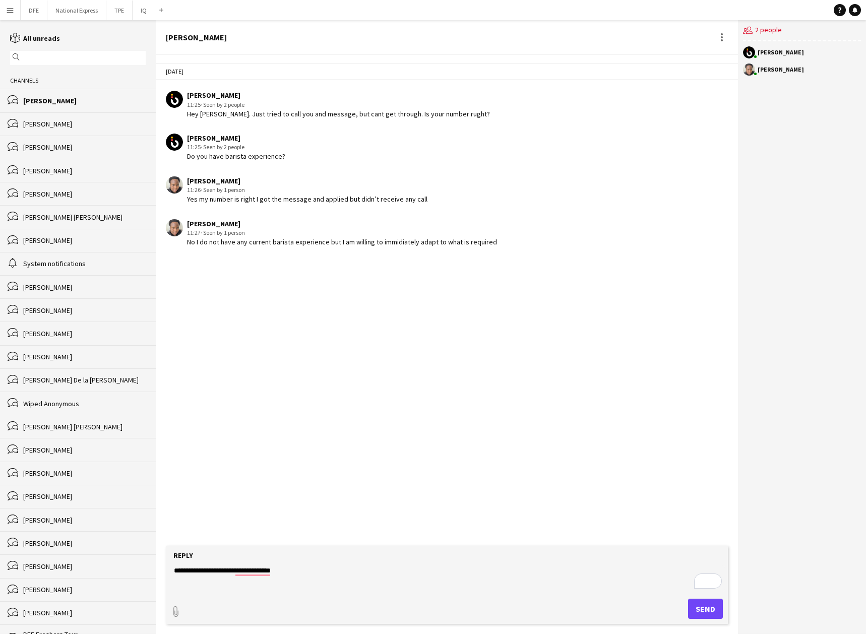
click at [272, 574] on textarea "**********" at bounding box center [449, 579] width 552 height 26
type textarea "**********"
click at [702, 609] on button "Send" at bounding box center [705, 609] width 35 height 20
click at [141, 10] on button "IQ Close" at bounding box center [144, 11] width 23 height 20
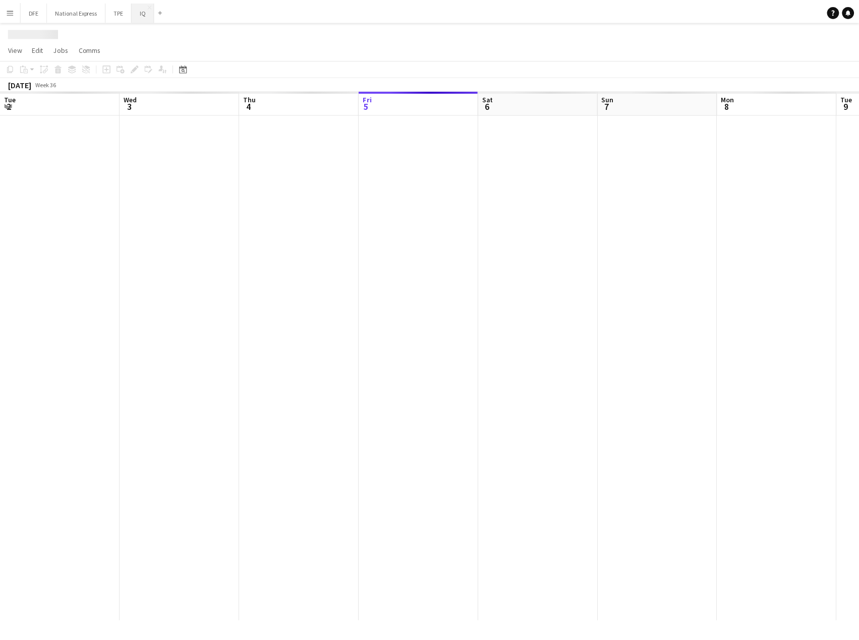
scroll to position [0, 241]
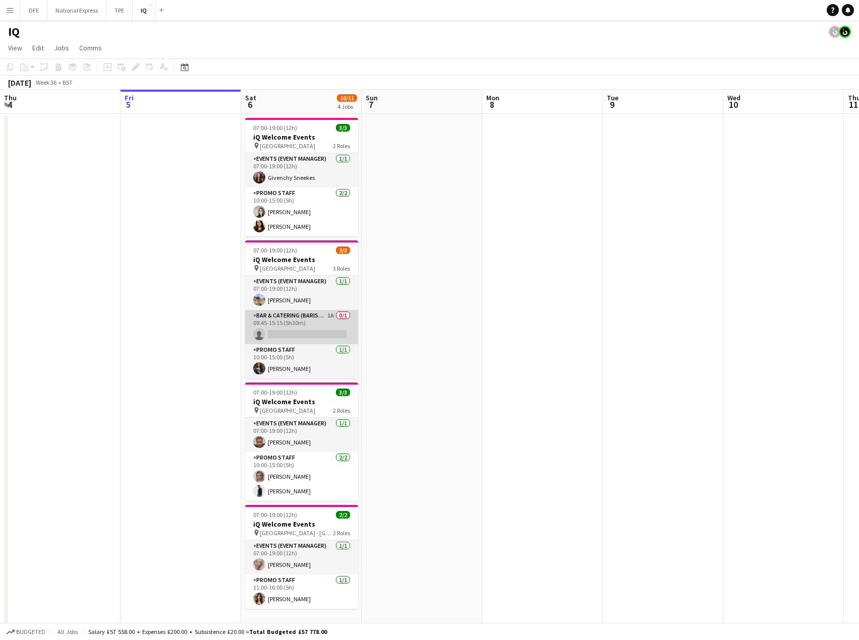
click at [305, 325] on app-card-role "Bar & Catering (Barista) 1A 0/1 09:45-15:15 (5h30m) single-neutral-actions" at bounding box center [301, 327] width 113 height 34
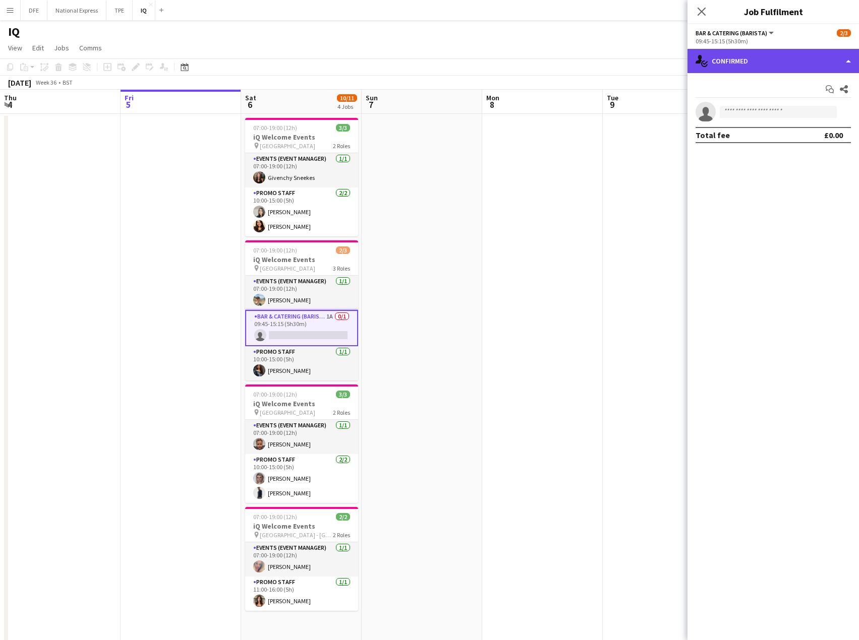
click at [824, 58] on div "single-neutral-actions-check-2 Confirmed" at bounding box center [772, 61] width 171 height 24
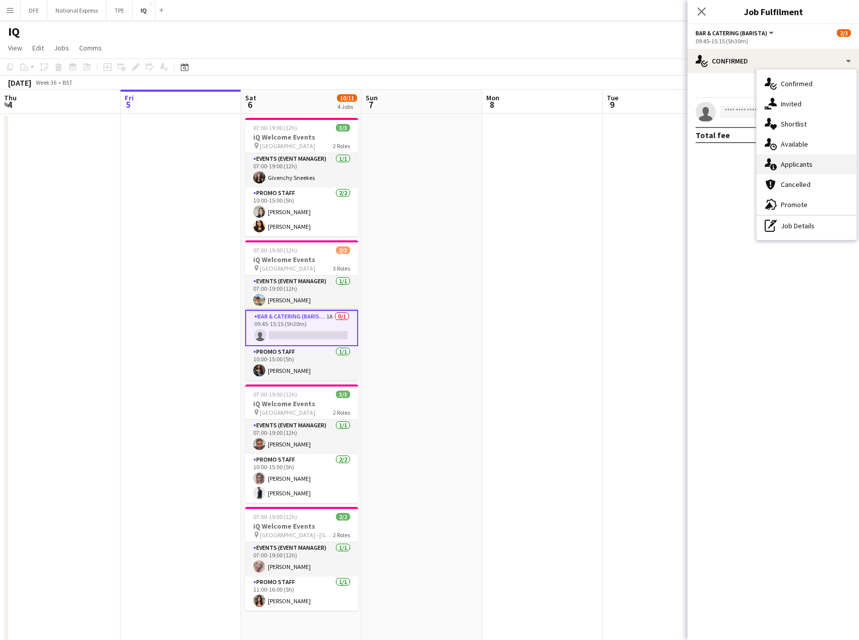
click at [818, 167] on div "single-neutral-actions-information Applicants" at bounding box center [806, 164] width 100 height 20
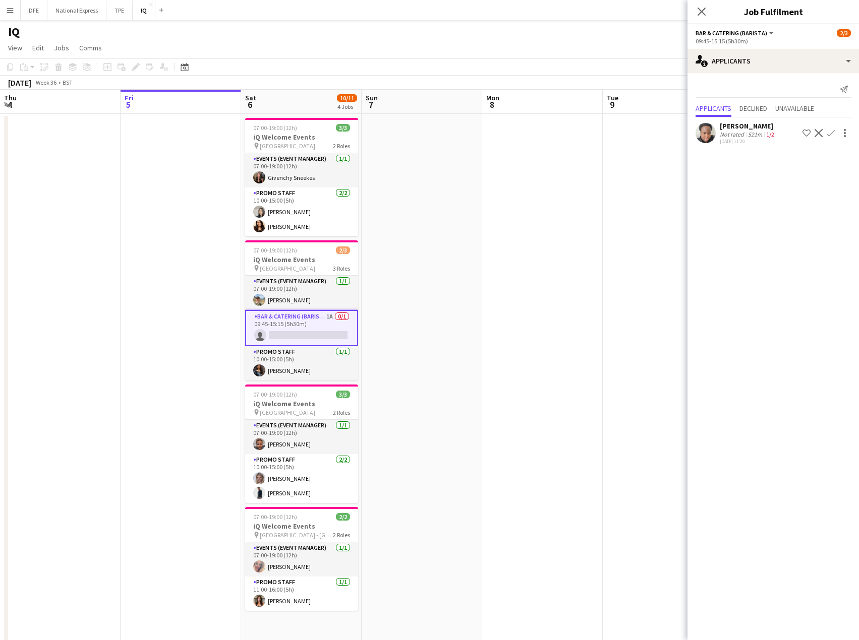
click at [822, 134] on app-icon "Decline" at bounding box center [818, 133] width 8 height 8
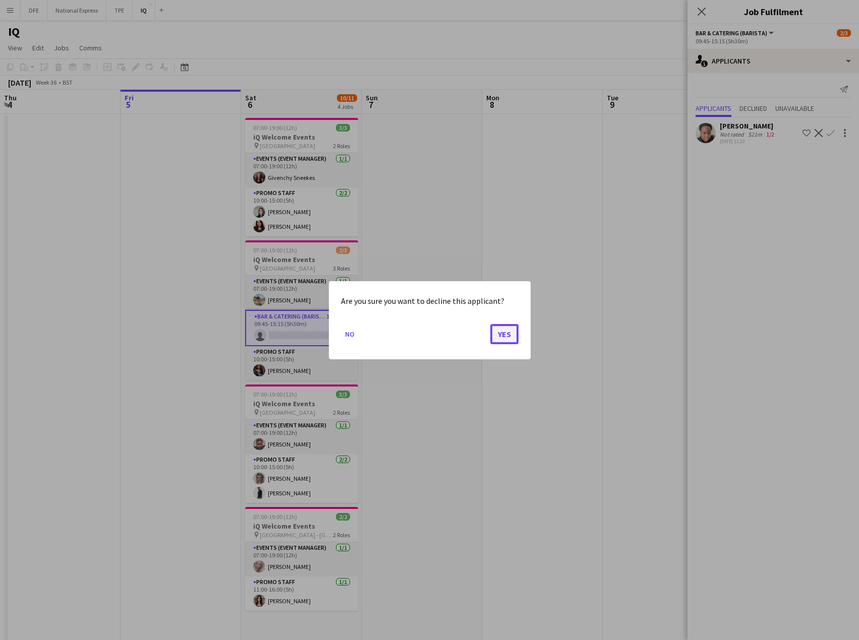
click at [505, 337] on button "Yes" at bounding box center [504, 334] width 28 height 20
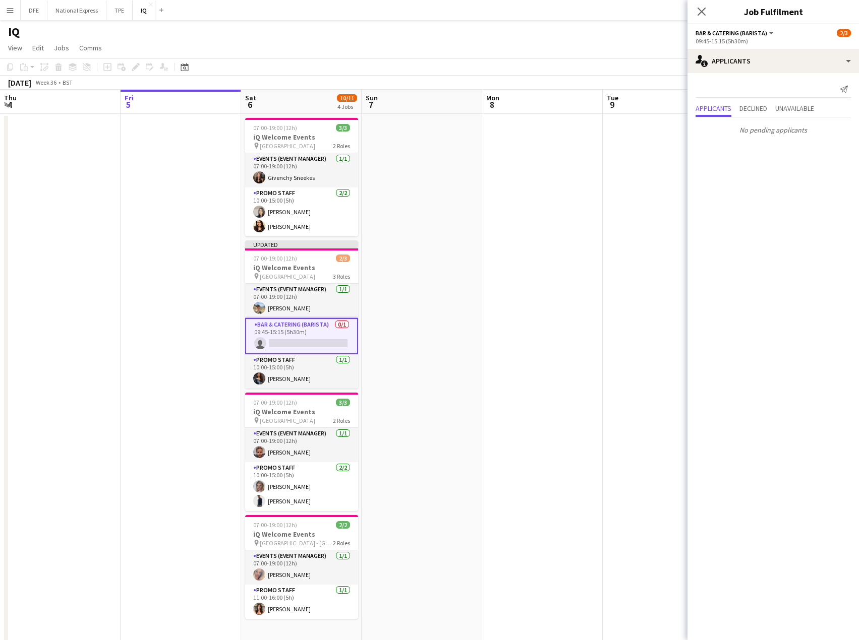
click at [590, 250] on app-date-cell at bounding box center [542, 413] width 120 height 598
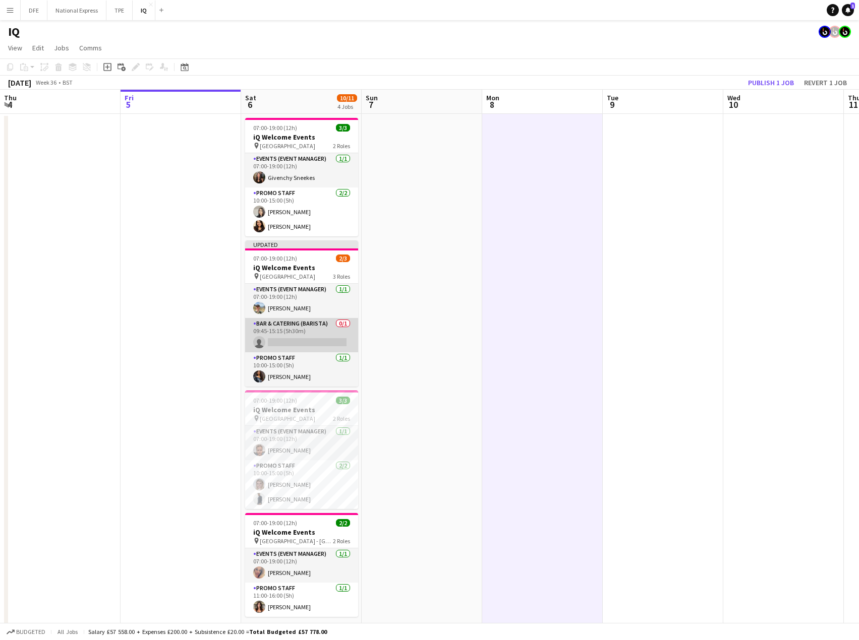
click at [310, 335] on app-card-role "Bar & Catering (Barista) 0/1 09:45-15:15 (5h30m) single-neutral-actions" at bounding box center [301, 335] width 113 height 34
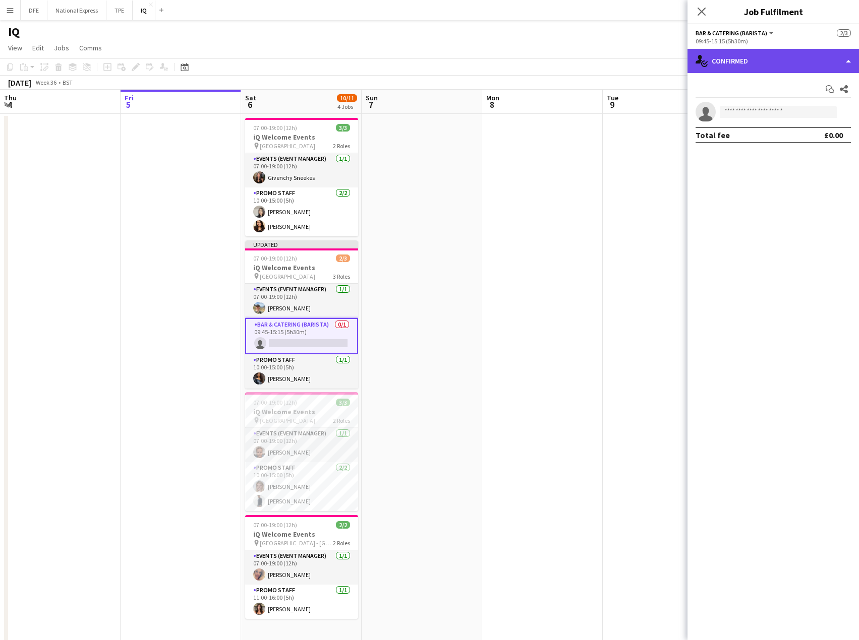
click at [771, 56] on div "single-neutral-actions-check-2 Confirmed" at bounding box center [772, 61] width 171 height 24
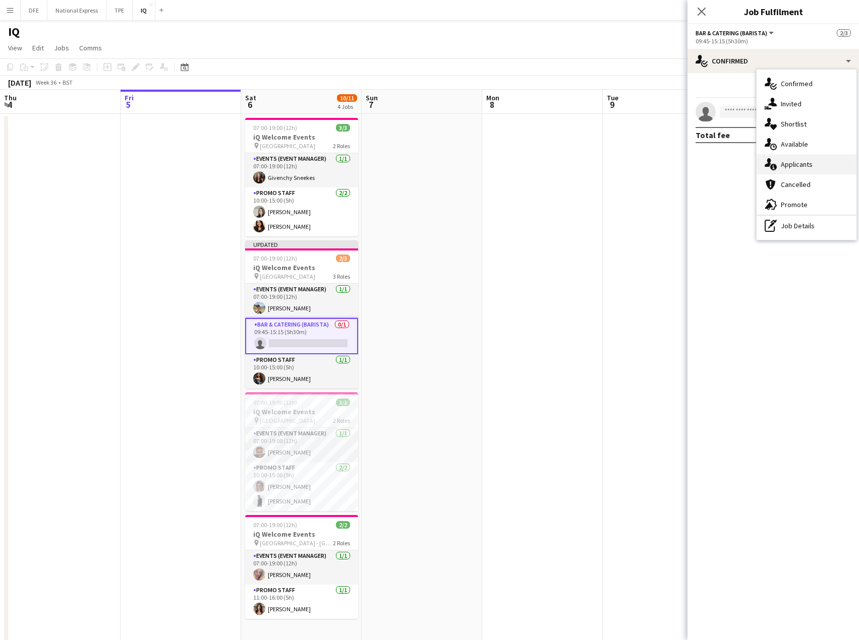
click at [810, 164] on span "Applicants" at bounding box center [796, 164] width 32 height 9
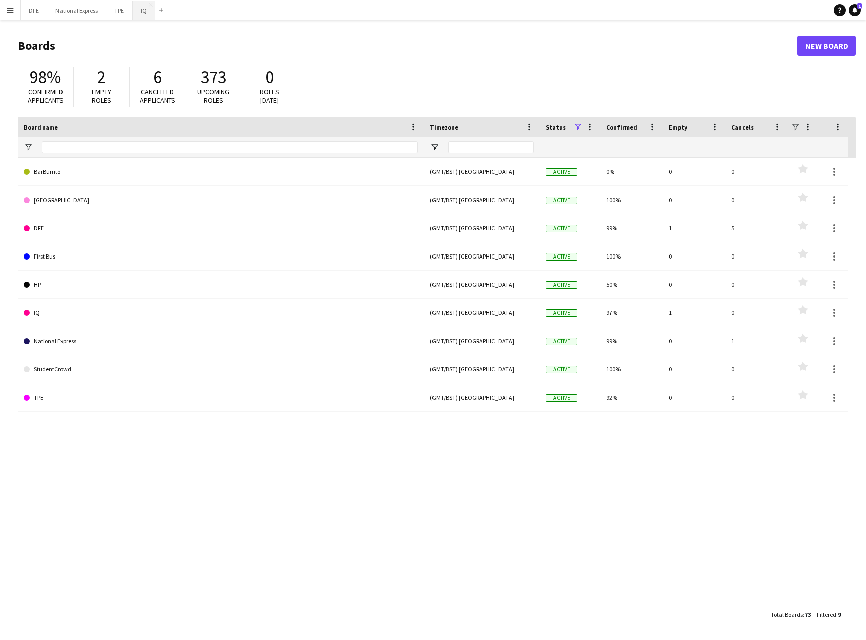
click at [140, 12] on button "IQ Close" at bounding box center [144, 11] width 23 height 20
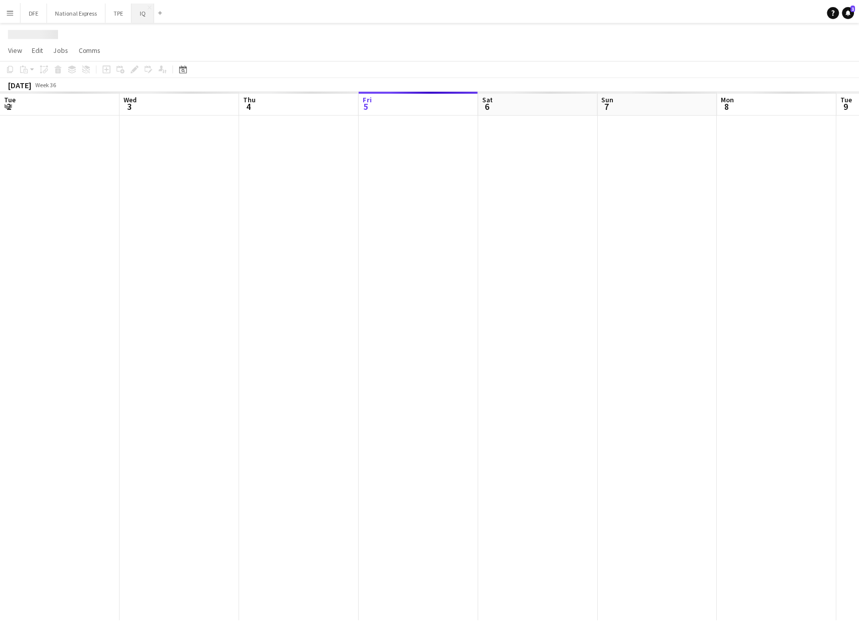
scroll to position [0, 241]
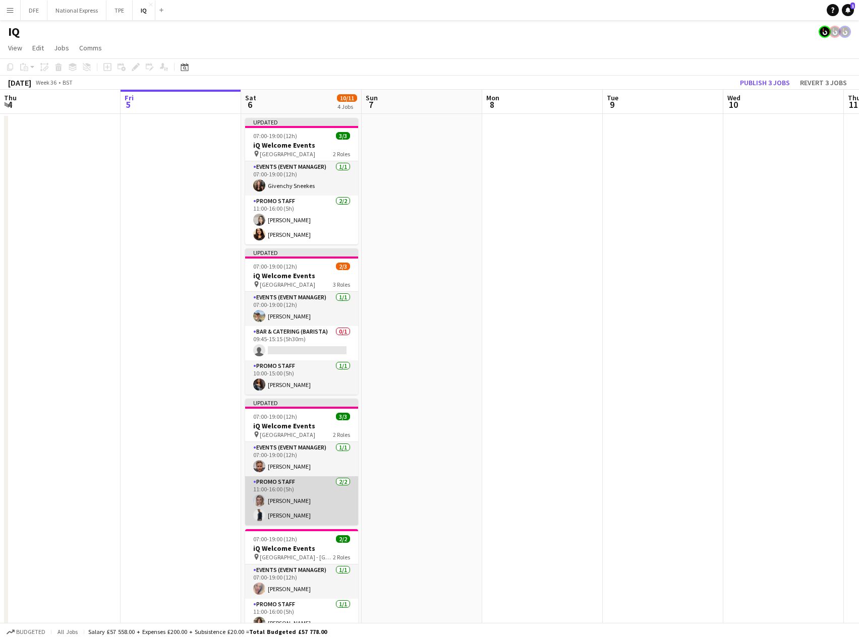
click at [302, 500] on app-card-role "Promo Staff 2/2 11:00-16:00 (5h) Nicola MacDonald Akhtar Khan" at bounding box center [301, 500] width 113 height 49
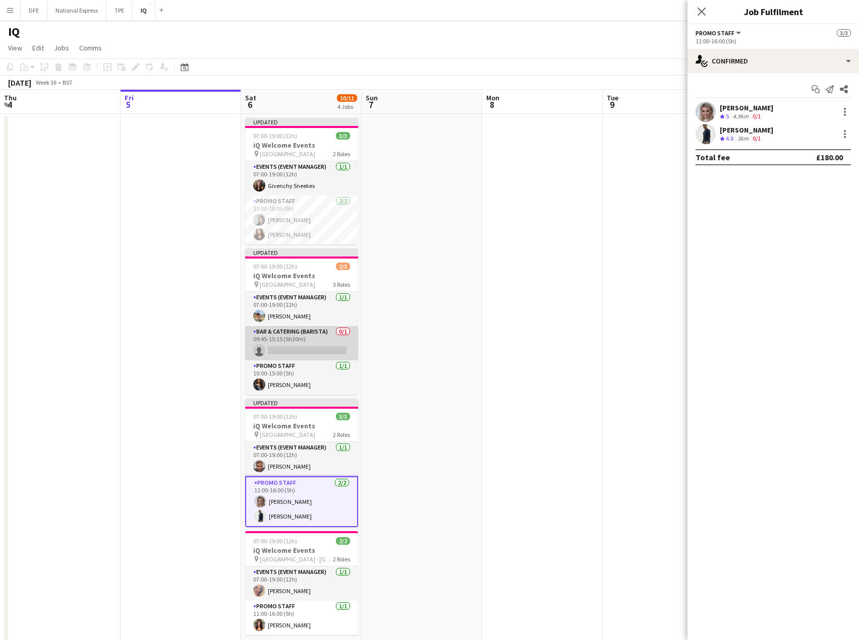
click at [316, 347] on app-card-role "Bar & Catering (Barista) 0/1 09:45-15:15 (5h30m) single-neutral-actions" at bounding box center [301, 343] width 113 height 34
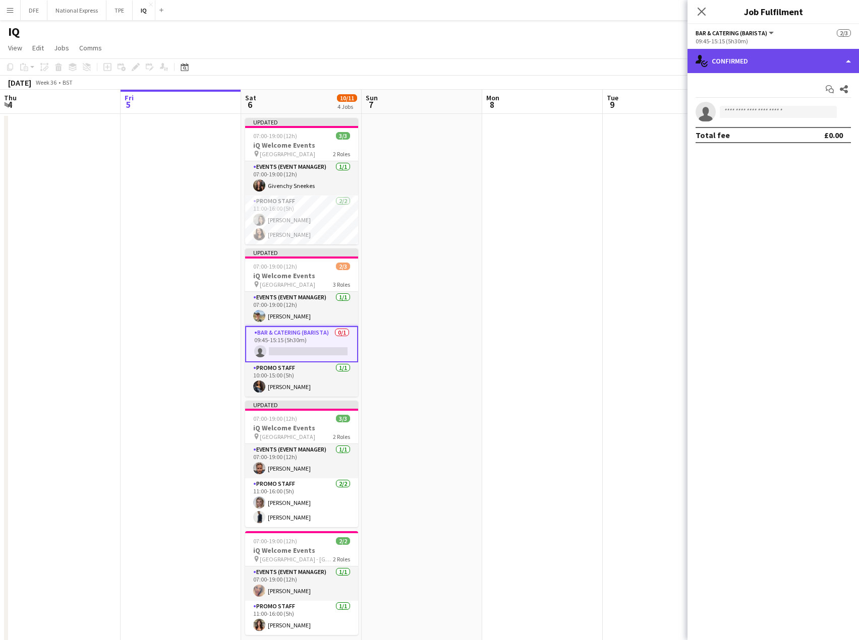
click at [785, 60] on div "single-neutral-actions-check-2 Confirmed" at bounding box center [772, 61] width 171 height 24
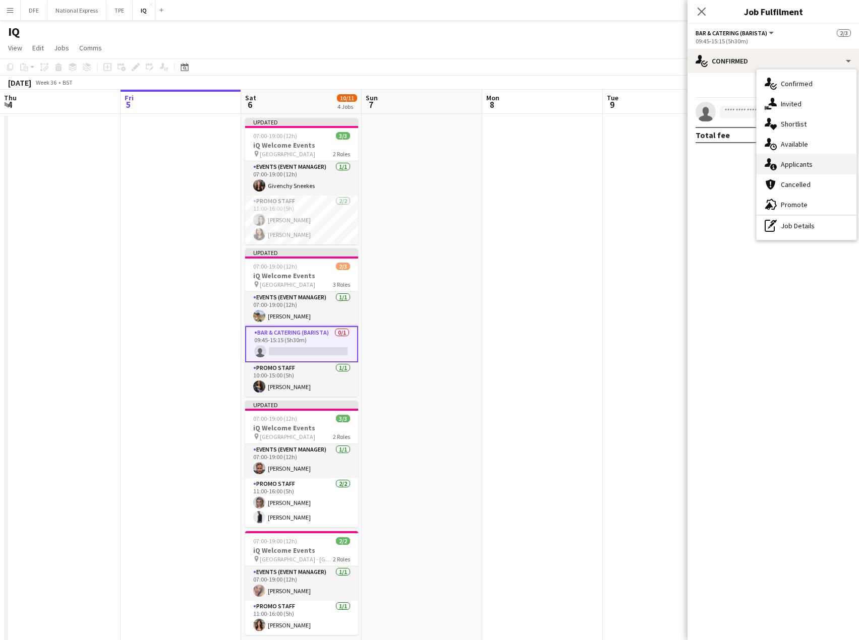
click at [806, 164] on span "Applicants" at bounding box center [796, 164] width 32 height 9
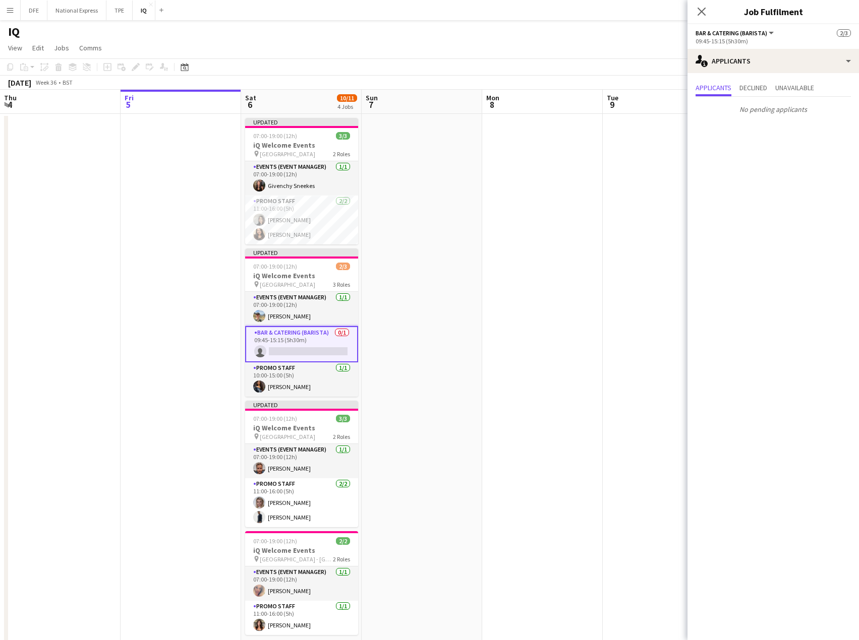
click at [631, 215] on app-date-cell at bounding box center [662, 413] width 120 height 598
